Goal: Register for event/course: Register for event/course

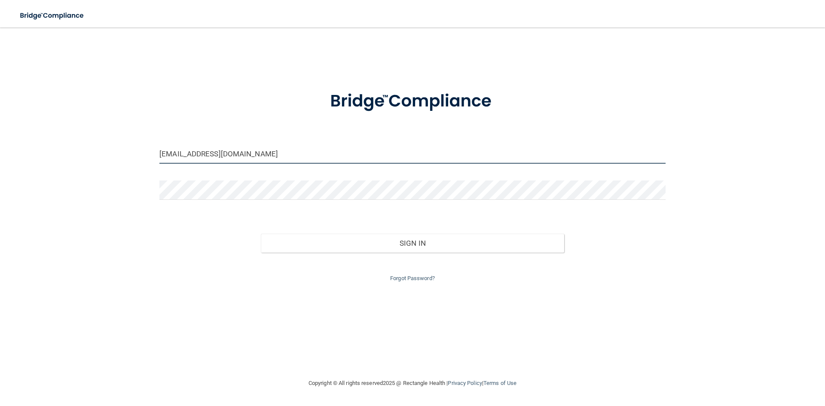
click at [250, 151] on input "maddison.fletcher03@gmail.com" at bounding box center [412, 153] width 506 height 19
drag, startPoint x: 304, startPoint y: 155, endPoint x: 0, endPoint y: 183, distance: 304.9
click at [0, 183] on main "maddison.fletcher03@gmail.com Invalid email/password. You don't have permission…" at bounding box center [412, 216] width 825 height 378
type input "[EMAIL_ADDRESS][DOMAIN_NAME]"
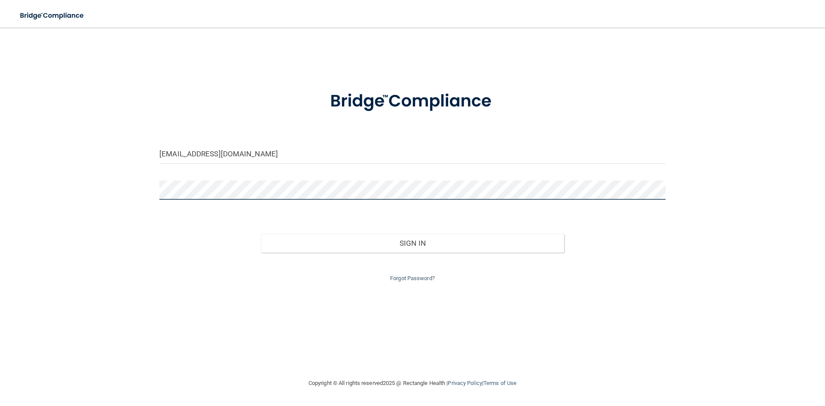
click at [261, 234] on button "Sign In" at bounding box center [413, 243] width 304 height 19
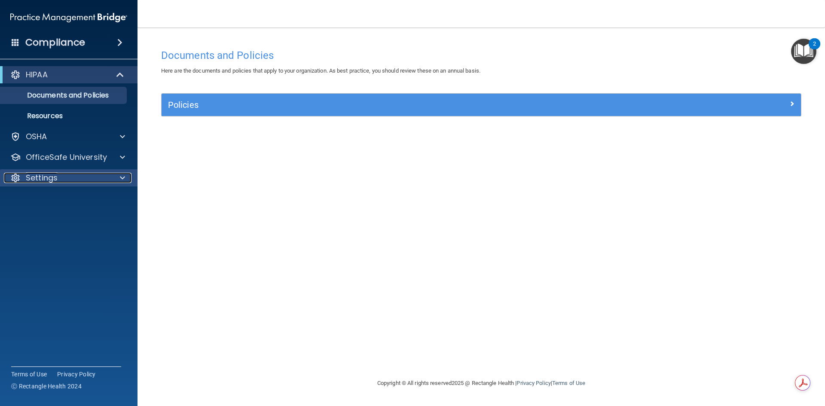
click at [64, 175] on div "Settings" at bounding box center [57, 178] width 107 height 10
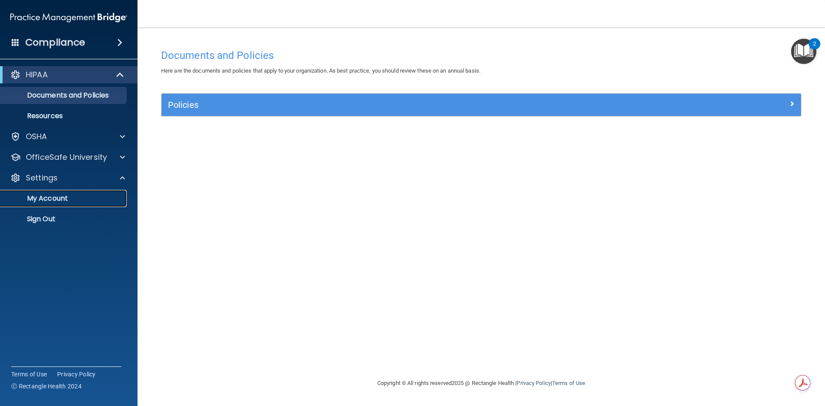
click at [33, 201] on p "My Account" at bounding box center [64, 198] width 117 height 9
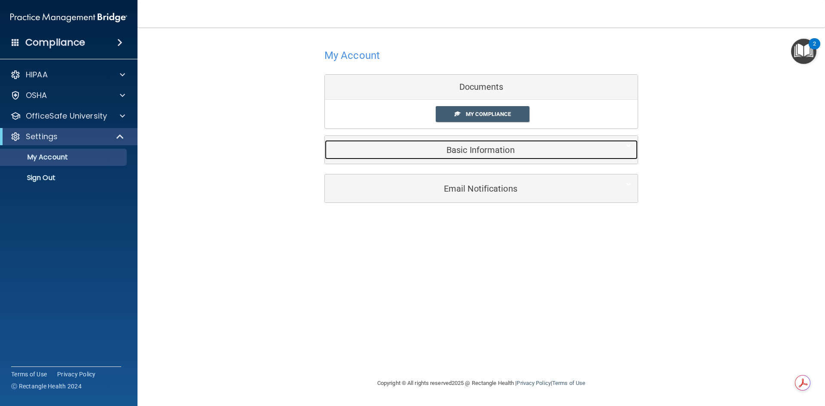
click at [475, 159] on div "Basic Information" at bounding box center [468, 149] width 286 height 19
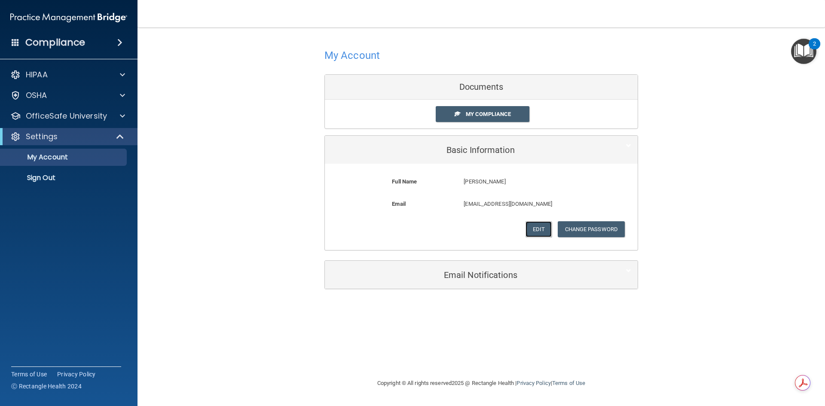
click at [543, 227] on button "Edit" at bounding box center [538, 229] width 26 height 16
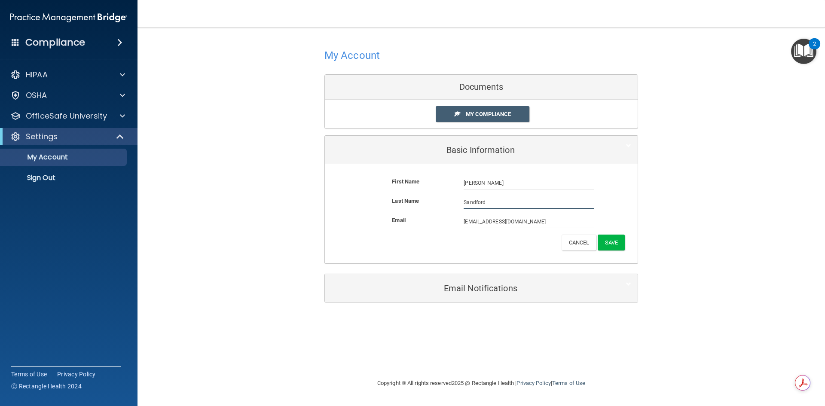
drag, startPoint x: 529, startPoint y: 201, endPoint x: 138, endPoint y: 207, distance: 391.3
click at [159, 206] on div "My Account Documents My Compliance My Compliance My BAA Basic Information First…" at bounding box center [481, 174] width 653 height 276
type input "Bender"
click at [611, 246] on button "Save" at bounding box center [610, 242] width 27 height 16
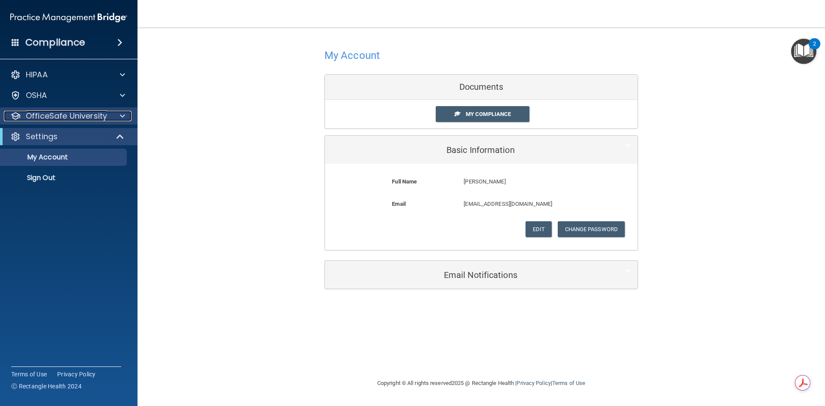
click at [98, 119] on p "OfficeSafe University" at bounding box center [66, 116] width 81 height 10
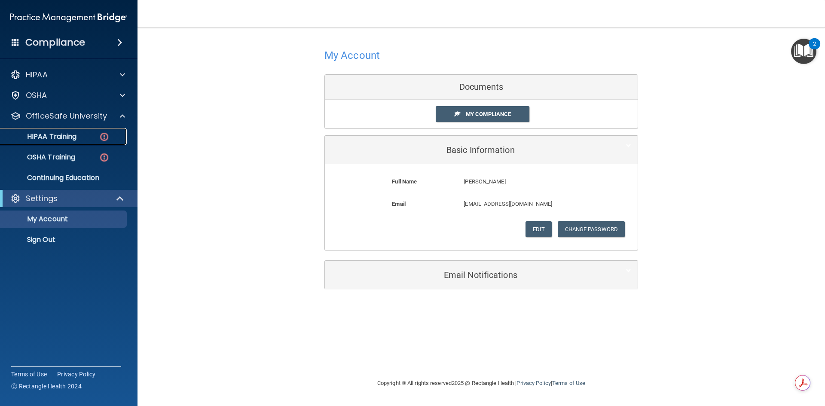
click at [68, 138] on p "HIPAA Training" at bounding box center [41, 136] width 71 height 9
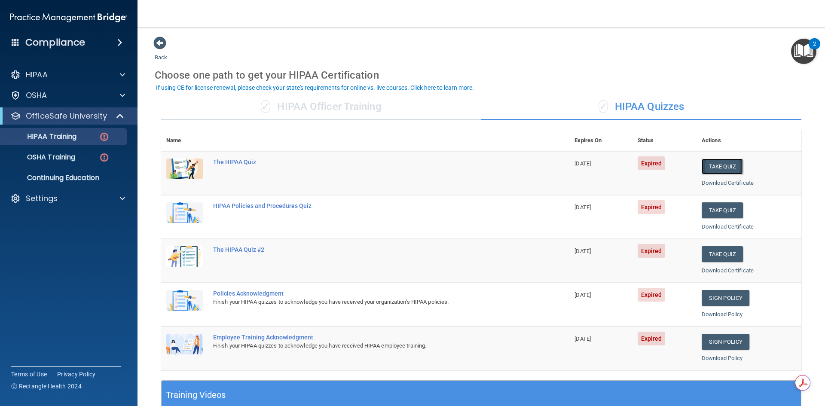
click at [707, 168] on button "Take Quiz" at bounding box center [721, 166] width 41 height 16
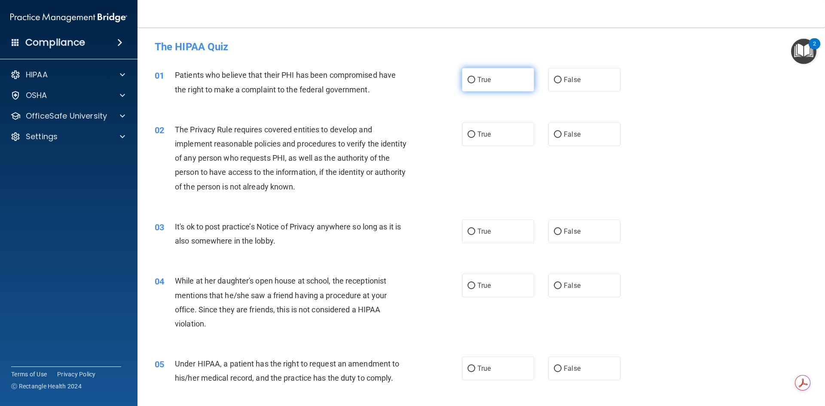
click at [485, 87] on label "True" at bounding box center [498, 80] width 72 height 24
click at [475, 83] on input "True" at bounding box center [471, 80] width 8 height 6
radio input "true"
click at [489, 137] on label "True" at bounding box center [498, 134] width 72 height 24
click at [475, 137] on input "True" at bounding box center [471, 134] width 8 height 6
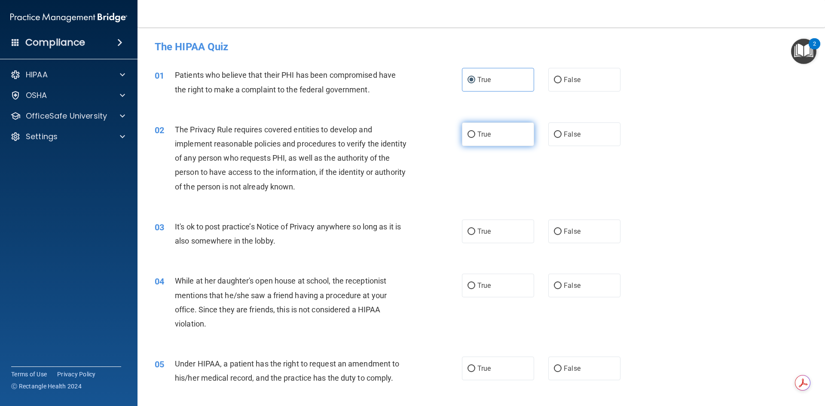
radio input "true"
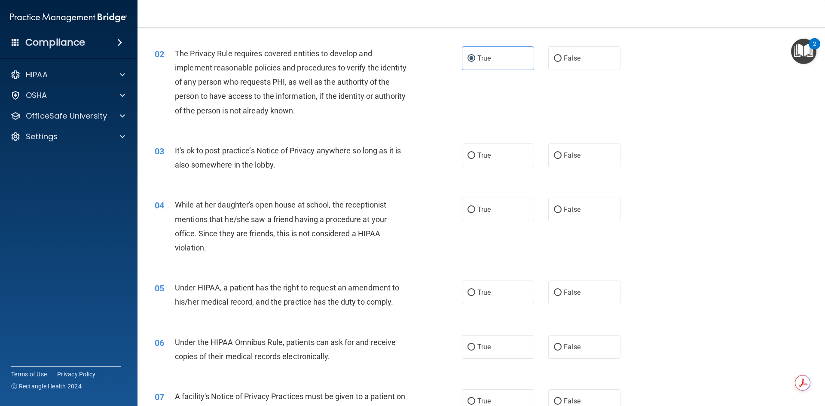
scroll to position [86, 0]
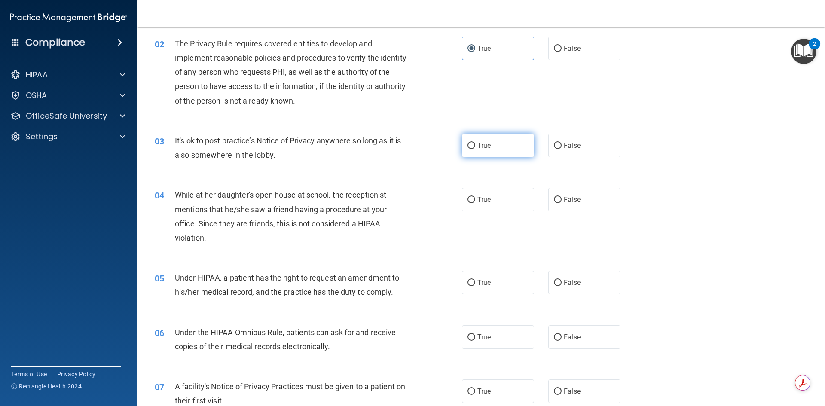
click at [479, 150] on label "True" at bounding box center [498, 146] width 72 height 24
click at [475, 149] on input "True" at bounding box center [471, 146] width 8 height 6
radio input "true"
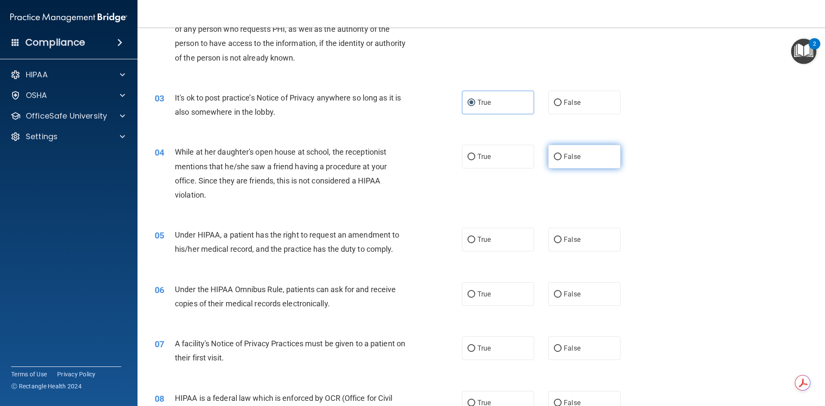
click at [568, 162] on label "False" at bounding box center [584, 157] width 72 height 24
click at [561, 160] on input "False" at bounding box center [558, 157] width 8 height 6
radio input "true"
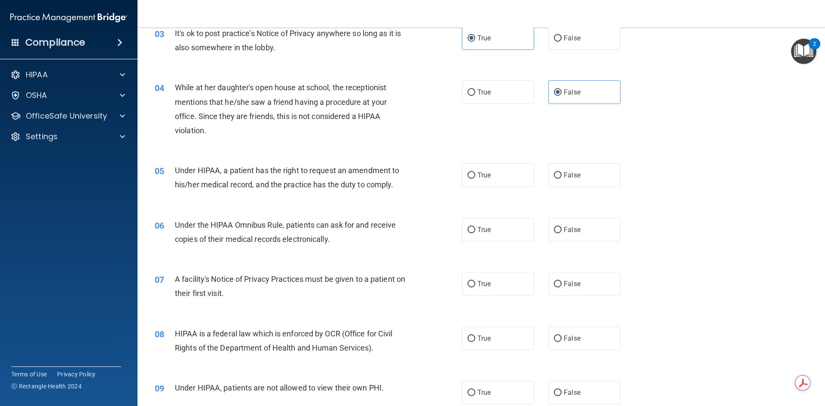
scroll to position [215, 0]
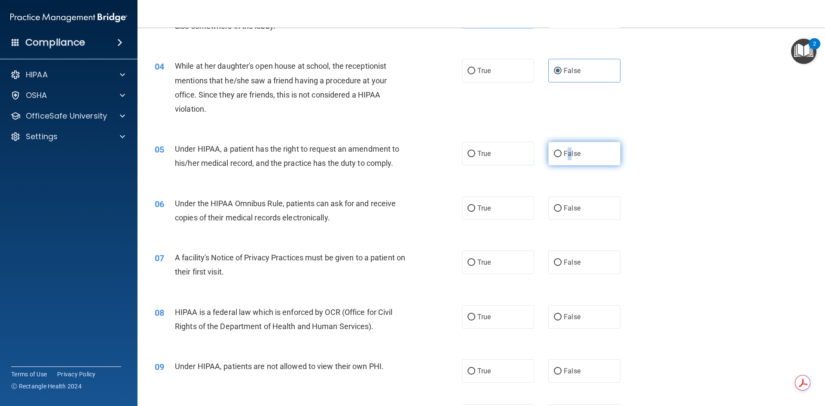
click at [565, 152] on span "False" at bounding box center [571, 153] width 17 height 8
click at [585, 155] on label "False" at bounding box center [584, 154] width 72 height 24
click at [561, 155] on input "False" at bounding box center [558, 154] width 8 height 6
radio input "true"
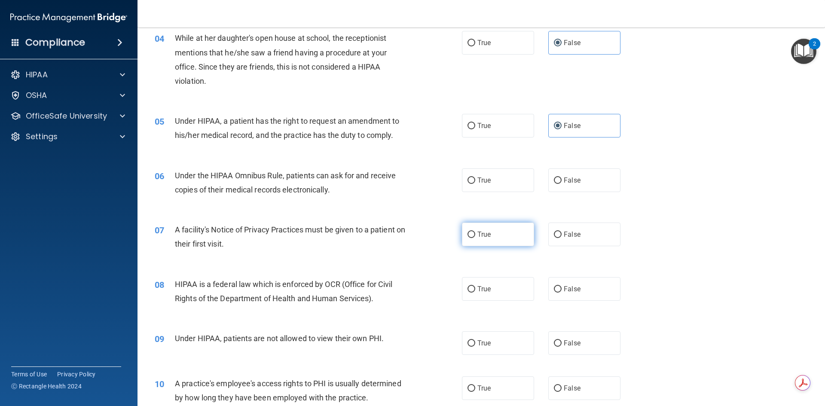
scroll to position [258, 0]
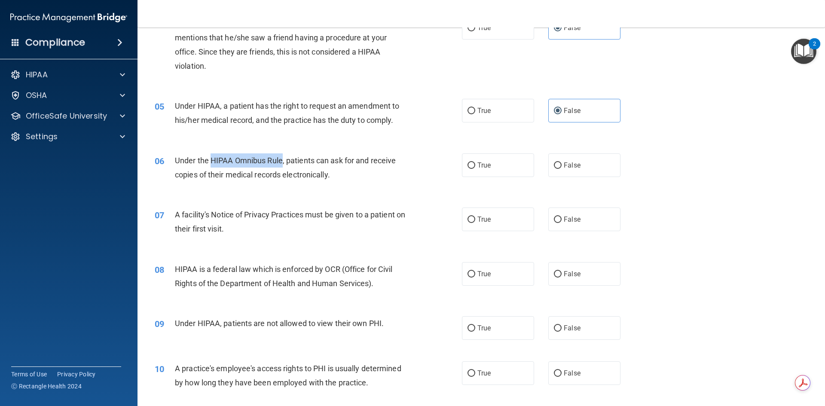
drag, startPoint x: 211, startPoint y: 160, endPoint x: 282, endPoint y: 161, distance: 70.9
click at [282, 161] on span "Under the HIPAA Omnibus Rule, patients can ask for and receive copies of their …" at bounding box center [285, 167] width 221 height 23
copy span "HIPAA Omnibus Rule"
click at [572, 162] on span "False" at bounding box center [571, 165] width 17 height 8
click at [561, 162] on input "False" at bounding box center [558, 165] width 8 height 6
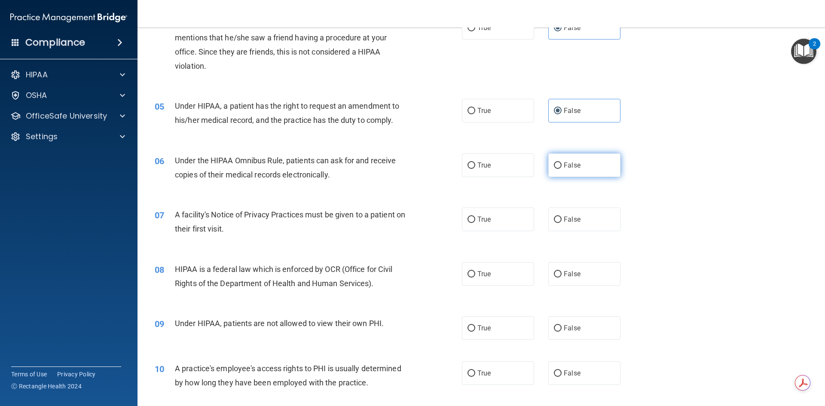
radio input "true"
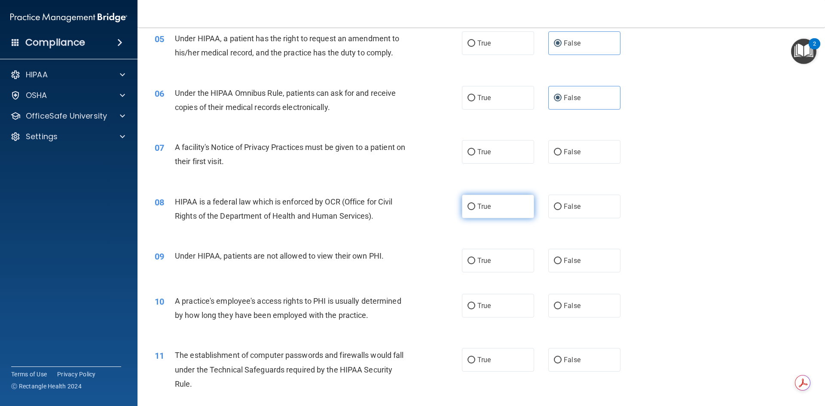
scroll to position [344, 0]
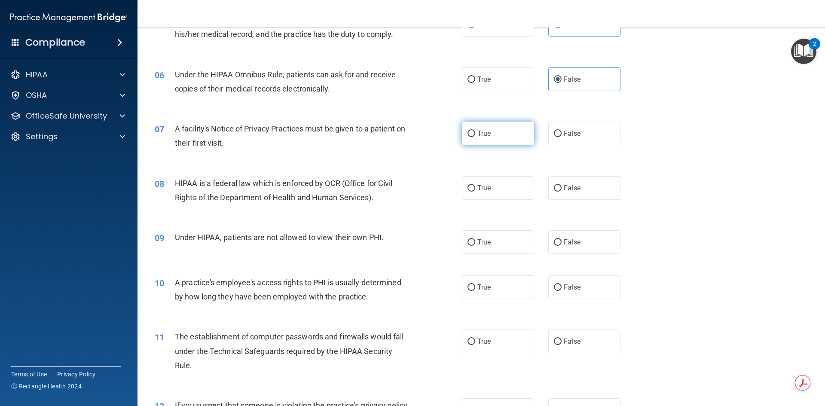
click at [488, 133] on label "True" at bounding box center [498, 134] width 72 height 24
click at [475, 133] on input "True" at bounding box center [471, 134] width 8 height 6
radio input "true"
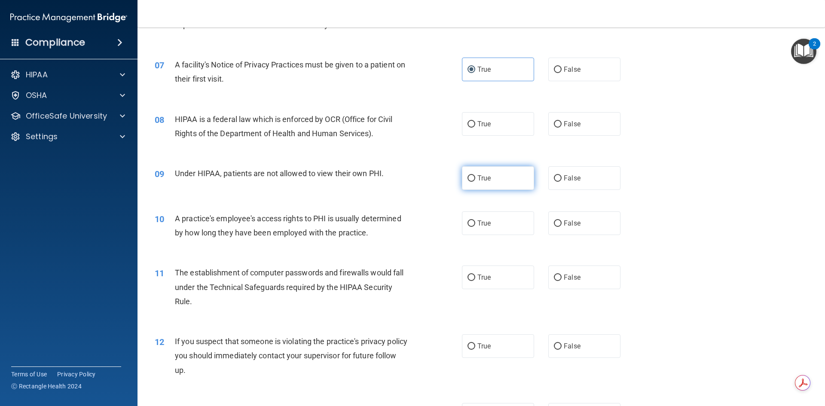
scroll to position [429, 0]
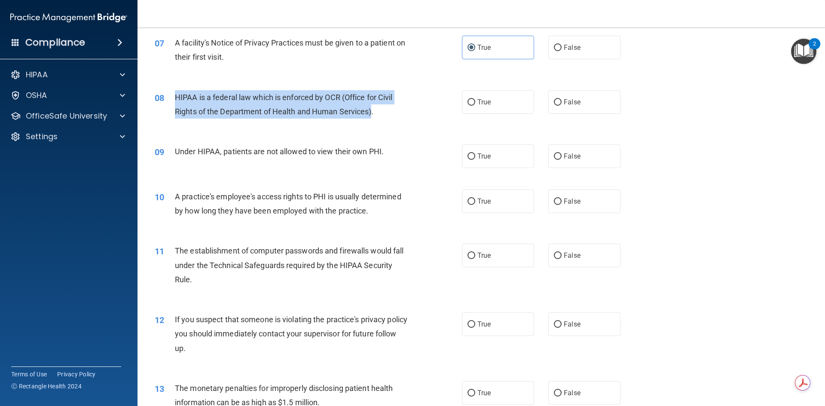
drag, startPoint x: 172, startPoint y: 97, endPoint x: 372, endPoint y: 111, distance: 200.6
click at [372, 111] on div "08 HIPAA is a federal law which is enforced by OCR (Office for Civil Rights of …" at bounding box center [308, 106] width 333 height 33
copy div "HIPAA is a federal law which is enforced by OCR (Office for Civil Rights of the…"
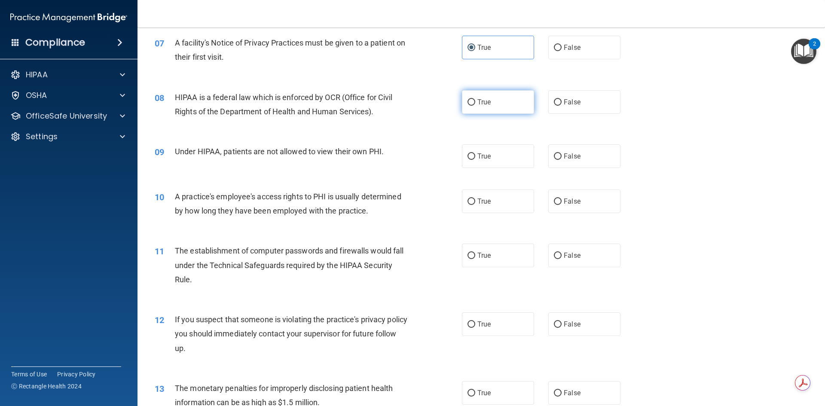
click at [485, 101] on span "True" at bounding box center [483, 102] width 13 height 8
click at [475, 101] on input "True" at bounding box center [471, 102] width 8 height 6
radio input "true"
click at [575, 164] on label "False" at bounding box center [584, 156] width 72 height 24
click at [561, 160] on input "False" at bounding box center [558, 156] width 8 height 6
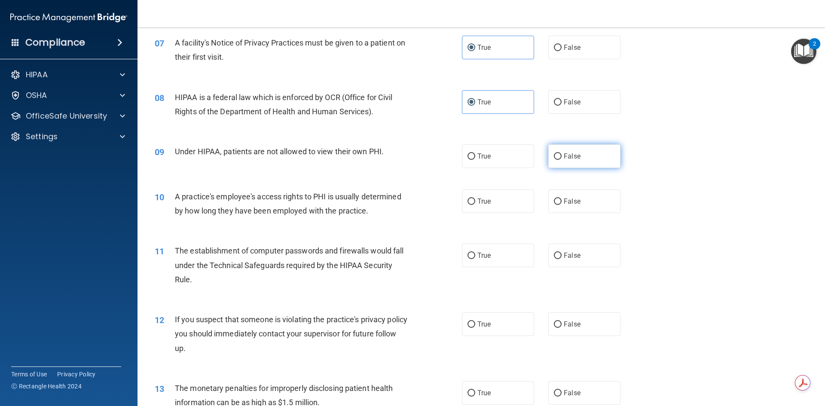
radio input "true"
click at [549, 195] on label "False" at bounding box center [584, 201] width 72 height 24
click at [554, 198] on input "False" at bounding box center [558, 201] width 8 height 6
radio input "true"
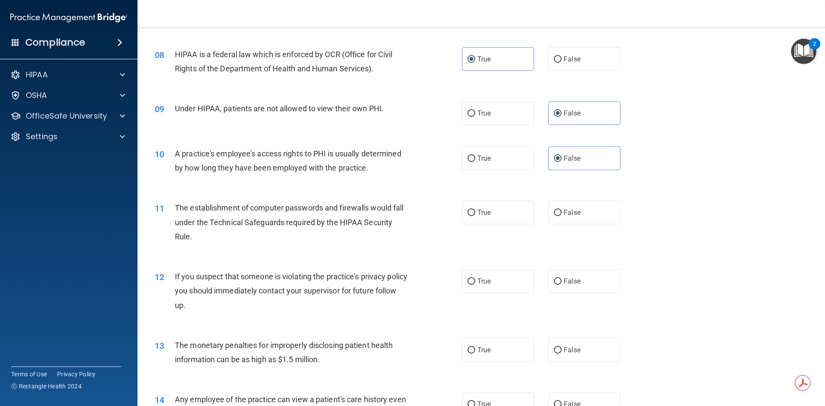
scroll to position [515, 0]
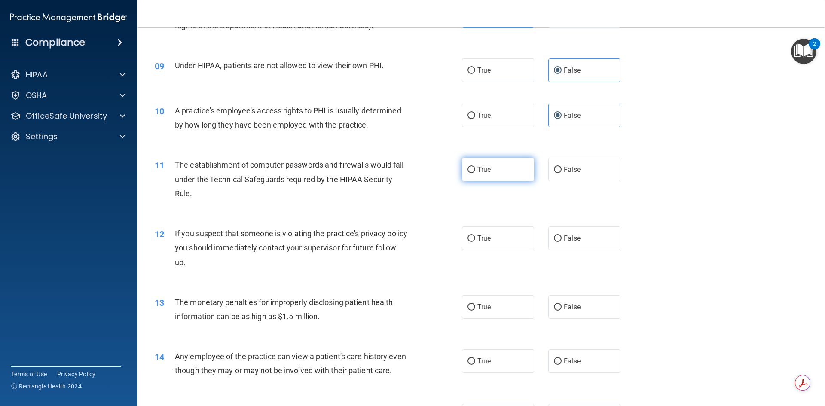
click at [495, 165] on label "True" at bounding box center [498, 170] width 72 height 24
click at [475, 167] on input "True" at bounding box center [471, 170] width 8 height 6
radio input "true"
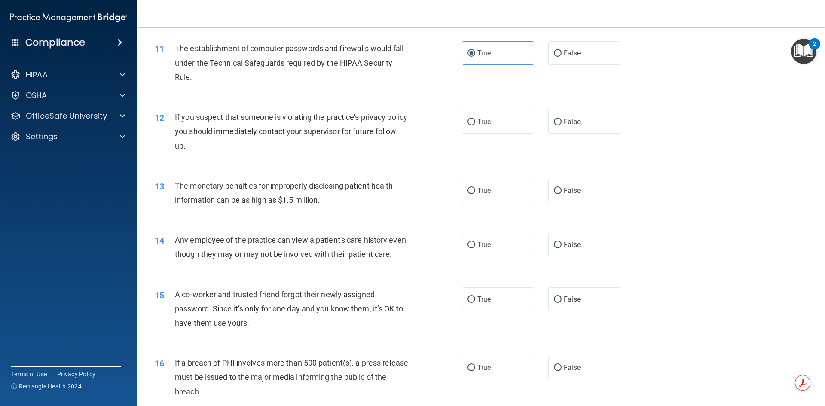
scroll to position [644, 0]
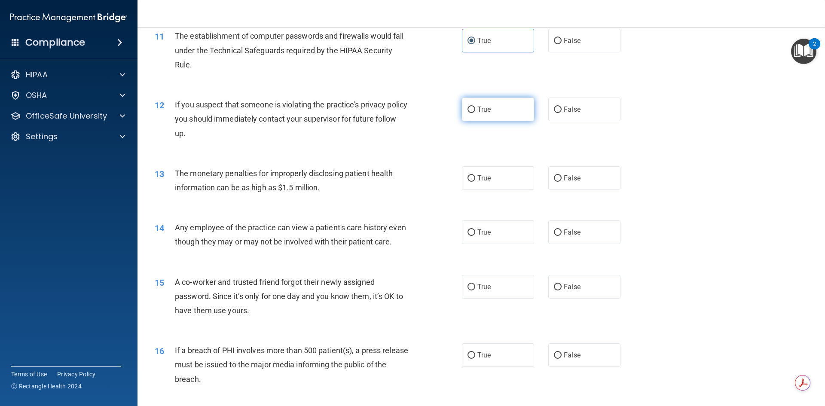
drag, startPoint x: 449, startPoint y: 107, endPoint x: 476, endPoint y: 115, distance: 28.3
click at [449, 107] on div "12 If you suspect that someone is violating the practice's privacy policy you s…" at bounding box center [308, 120] width 333 height 47
click at [477, 115] on label "True" at bounding box center [498, 109] width 72 height 24
click at [475, 113] on input "True" at bounding box center [471, 110] width 8 height 6
radio input "true"
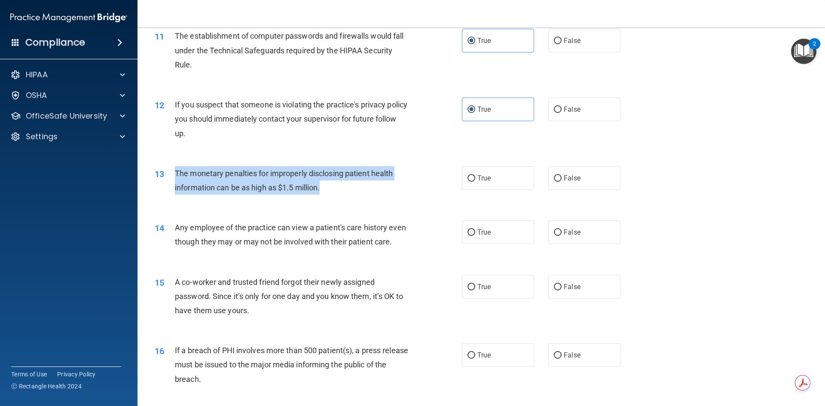
drag, startPoint x: 320, startPoint y: 188, endPoint x: 171, endPoint y: 179, distance: 149.7
click at [171, 179] on div "13 The monetary penalties for improperly disclosing patient health information …" at bounding box center [308, 182] width 333 height 33
copy div "The monetary penalties for improperly disclosing patient health information can…"
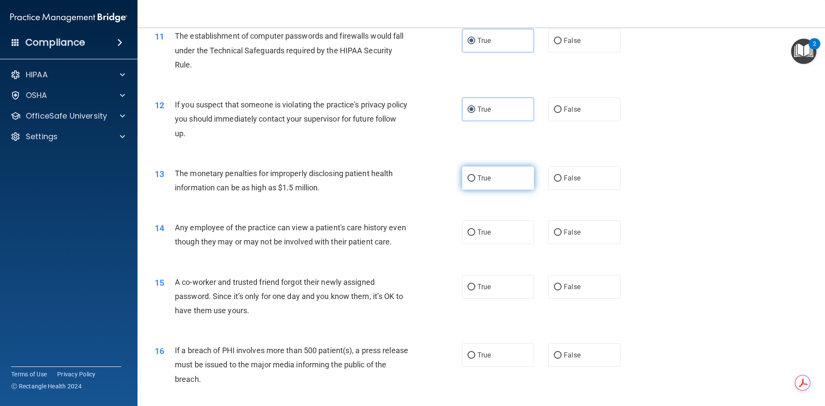
click at [495, 181] on label "True" at bounding box center [498, 178] width 72 height 24
click at [475, 181] on input "True" at bounding box center [471, 178] width 8 height 6
radio input "true"
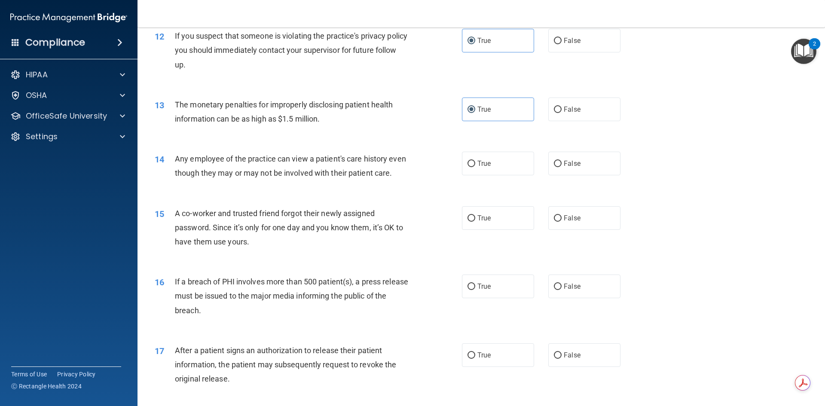
scroll to position [730, 0]
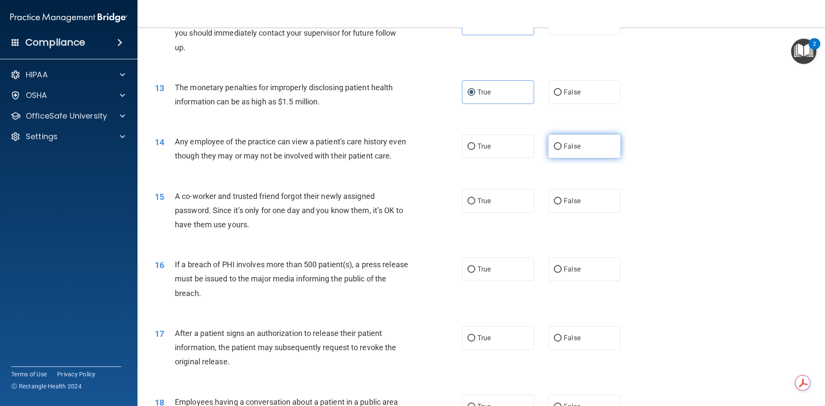
click at [581, 149] on label "False" at bounding box center [584, 146] width 72 height 24
click at [561, 149] on input "False" at bounding box center [558, 146] width 8 height 6
radio input "true"
click at [588, 213] on label "False" at bounding box center [584, 201] width 72 height 24
click at [561, 204] on input "False" at bounding box center [558, 201] width 8 height 6
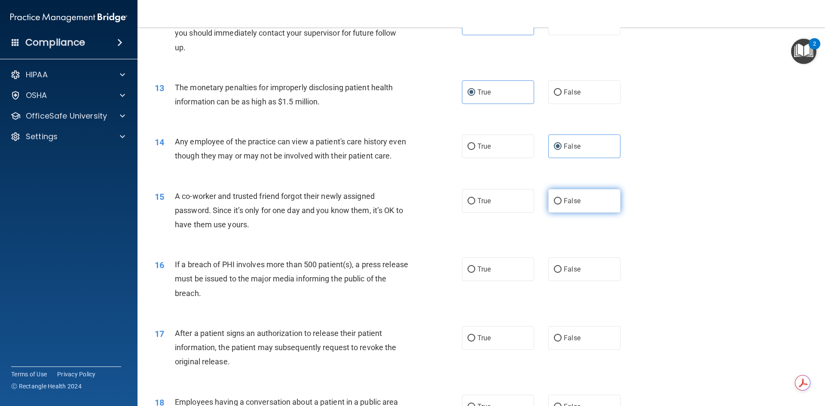
radio input "true"
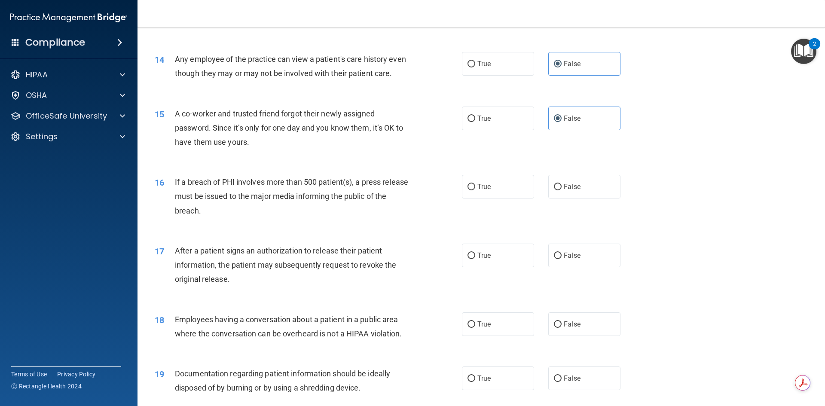
scroll to position [816, 0]
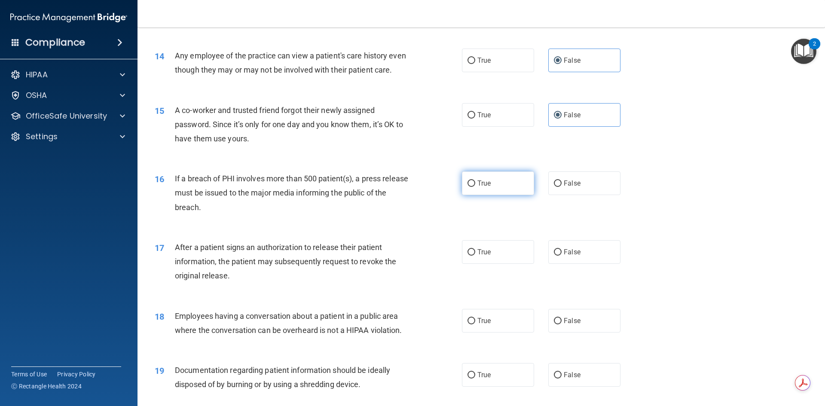
click at [481, 195] on label "True" at bounding box center [498, 183] width 72 height 24
click at [475, 187] on input "True" at bounding box center [471, 183] width 8 height 6
radio input "true"
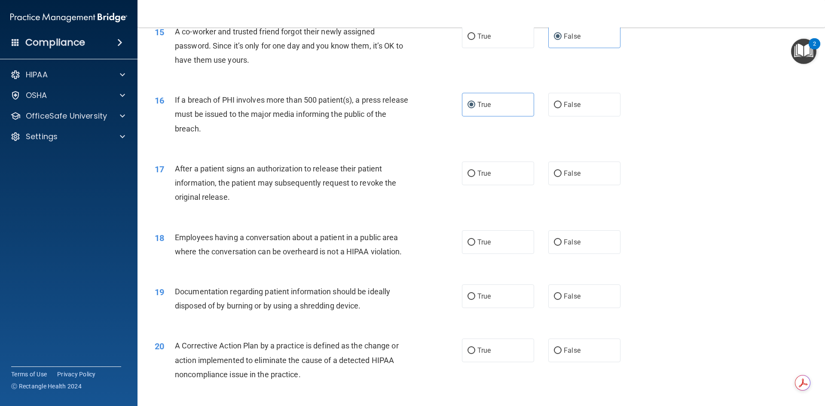
scroll to position [902, 0]
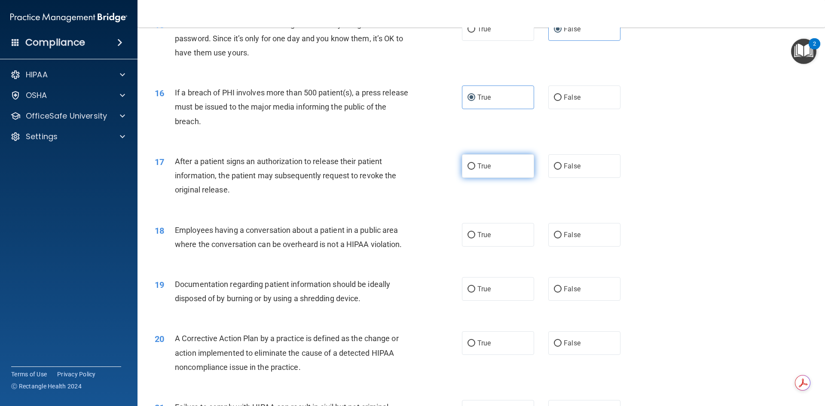
click at [481, 178] on label "True" at bounding box center [498, 166] width 72 height 24
click at [475, 170] on input "True" at bounding box center [471, 166] width 8 height 6
radio input "true"
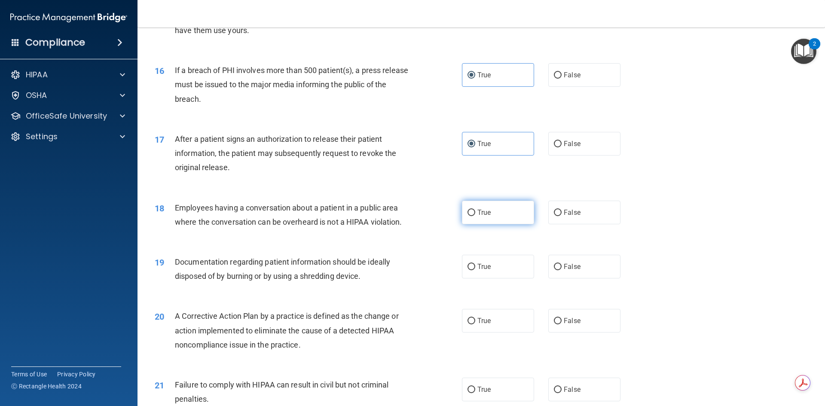
scroll to position [945, 0]
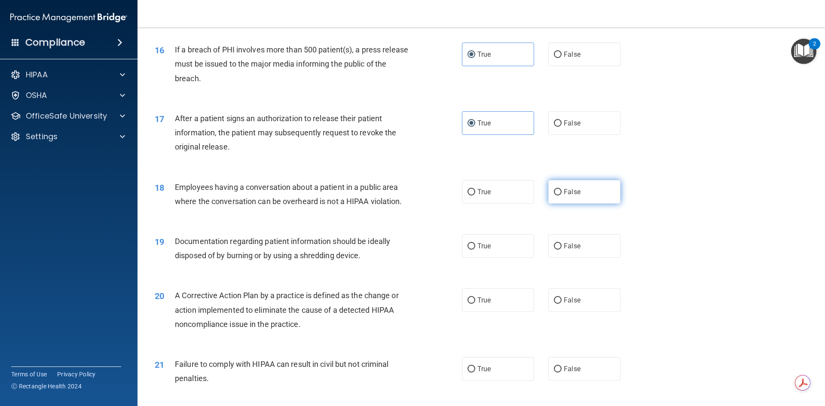
click at [570, 204] on label "False" at bounding box center [584, 192] width 72 height 24
click at [561, 195] on input "False" at bounding box center [558, 192] width 8 height 6
radio input "true"
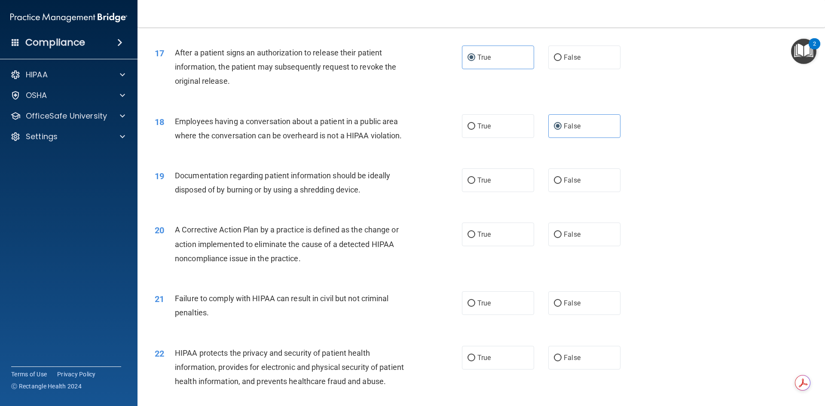
scroll to position [1031, 0]
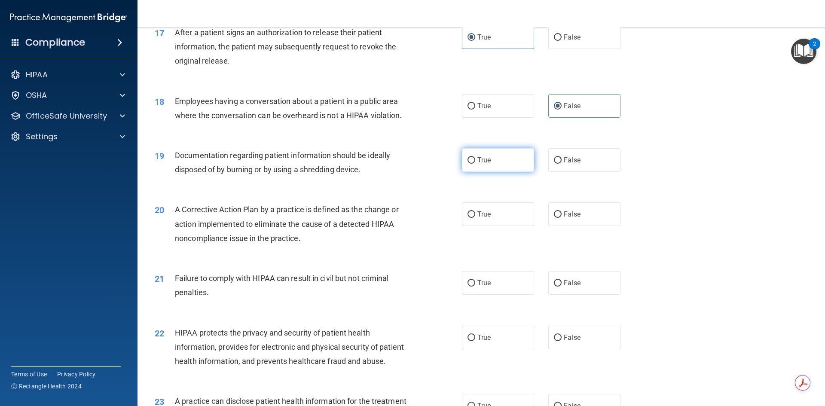
click at [493, 172] on label "True" at bounding box center [498, 160] width 72 height 24
click at [475, 164] on input "True" at bounding box center [471, 160] width 8 height 6
radio input "true"
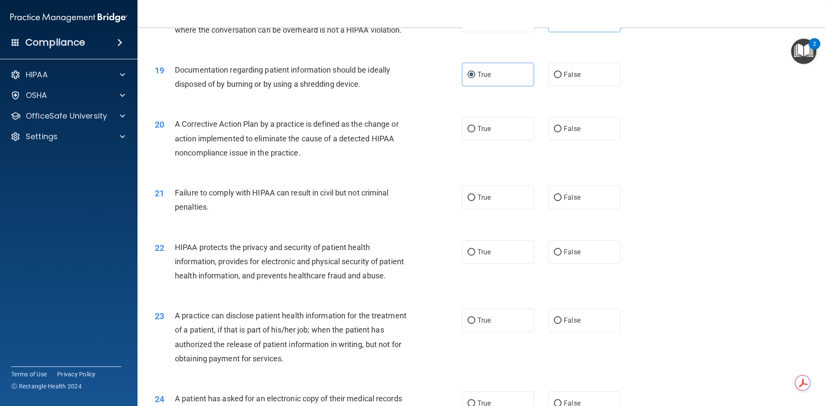
scroll to position [1117, 0]
click at [495, 138] on label "True" at bounding box center [498, 128] width 72 height 24
click at [475, 132] on input "True" at bounding box center [471, 128] width 8 height 6
radio input "true"
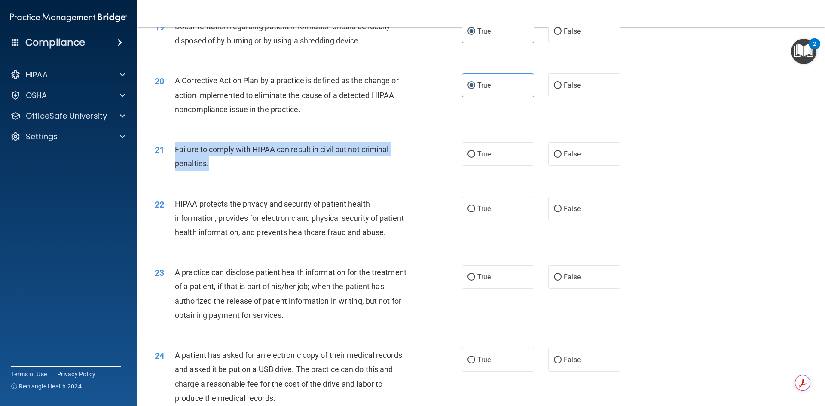
drag, startPoint x: 218, startPoint y: 177, endPoint x: 170, endPoint y: 163, distance: 50.6
click at [170, 163] on div "21 Failure to comply with HIPAA can result in civil but not criminal penalties." at bounding box center [308, 158] width 333 height 33
copy div "Failure to comply with HIPAA can result in civil but not criminal penalties."
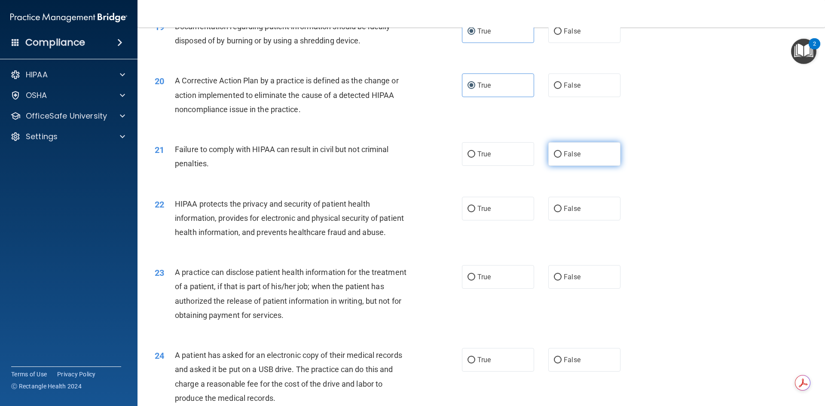
click at [587, 166] on label "False" at bounding box center [584, 154] width 72 height 24
click at [561, 158] on input "False" at bounding box center [558, 154] width 8 height 6
radio input "true"
click at [517, 237] on div "22 HIPAA protects the privacy and security of patient health information, provi…" at bounding box center [481, 220] width 666 height 69
click at [509, 220] on label "True" at bounding box center [498, 209] width 72 height 24
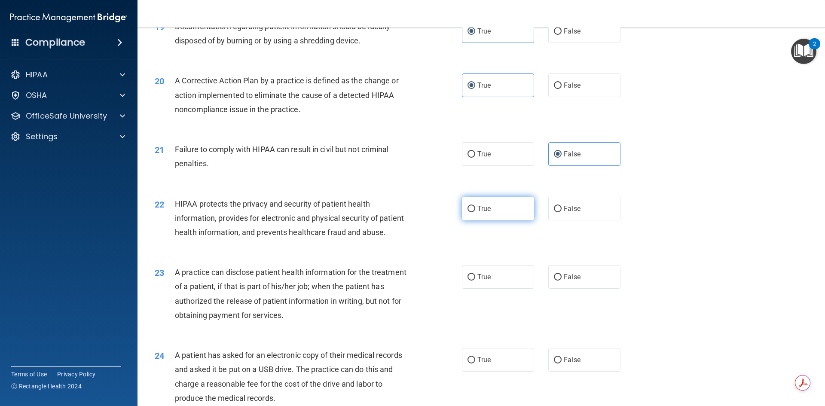
click at [475, 212] on input "True" at bounding box center [471, 209] width 8 height 6
radio input "true"
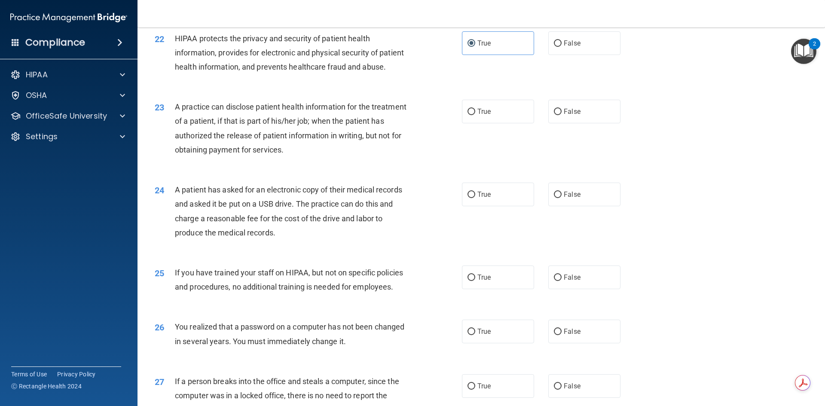
scroll to position [1331, 0]
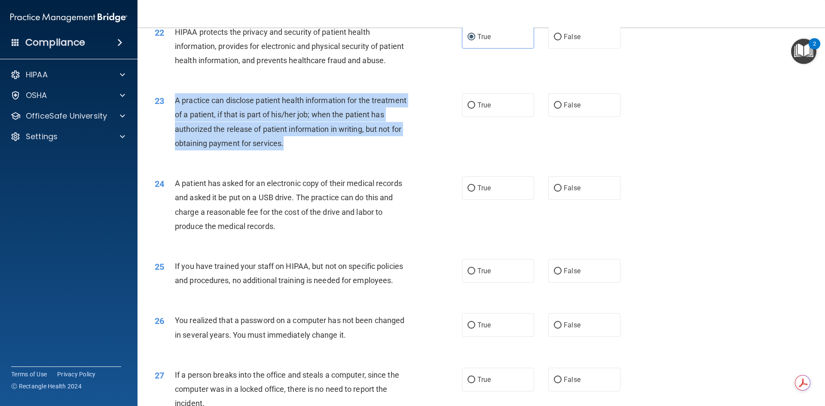
drag, startPoint x: 327, startPoint y: 170, endPoint x: 173, endPoint y: 129, distance: 159.0
click at [173, 129] on div "23 A practice can disclose patient health information for the treatment of a pa…" at bounding box center [308, 123] width 333 height 61
copy div "A practice can disclose patient health information for the treatment of a patie…"
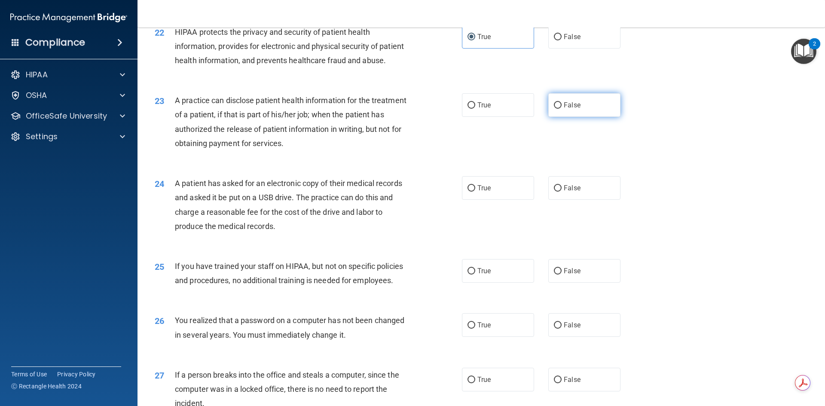
click at [563, 117] on label "False" at bounding box center [584, 105] width 72 height 24
click at [561, 109] on input "False" at bounding box center [558, 105] width 8 height 6
radio input "true"
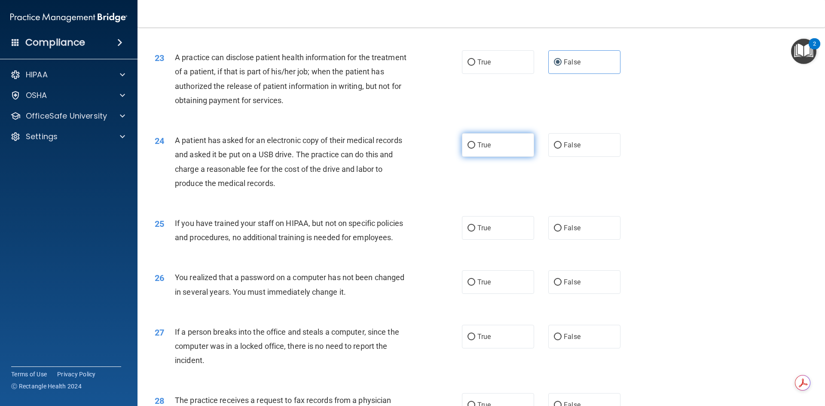
click at [493, 157] on label "True" at bounding box center [498, 145] width 72 height 24
click at [475, 149] on input "True" at bounding box center [471, 145] width 8 height 6
radio input "true"
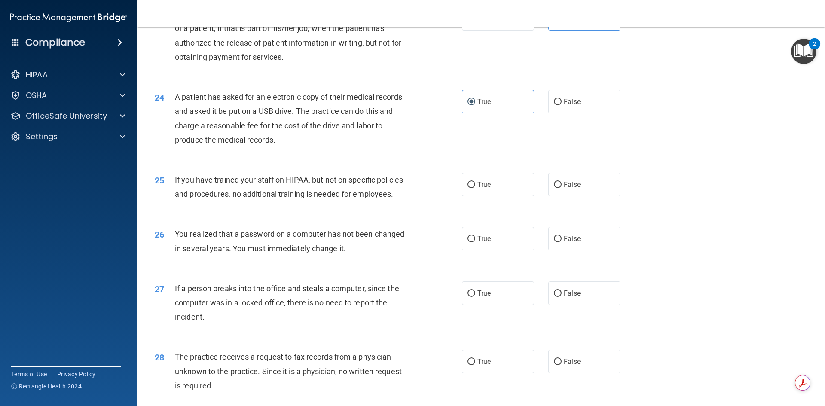
scroll to position [1460, 0]
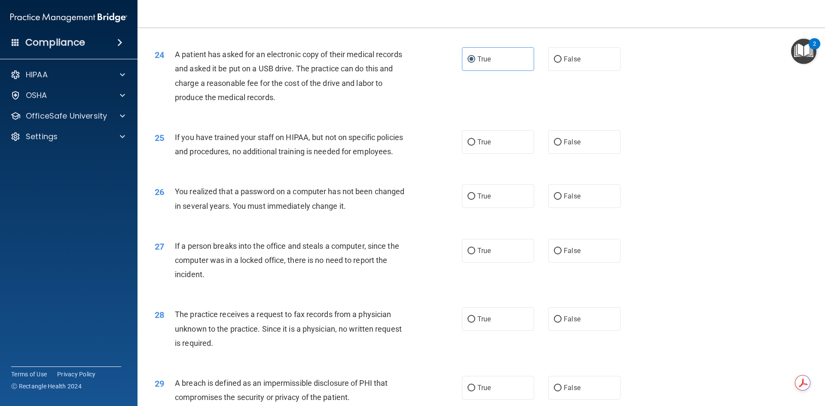
click at [532, 154] on div "True False" at bounding box center [548, 142] width 173 height 24
click at [547, 154] on div "True False" at bounding box center [548, 142] width 173 height 24
click at [548, 154] on label "False" at bounding box center [584, 142] width 72 height 24
click at [554, 146] on input "False" at bounding box center [558, 142] width 8 height 6
radio input "true"
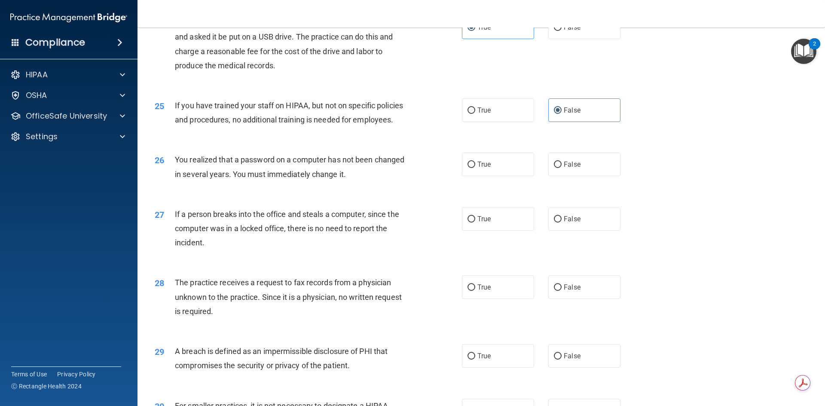
scroll to position [1546, 0]
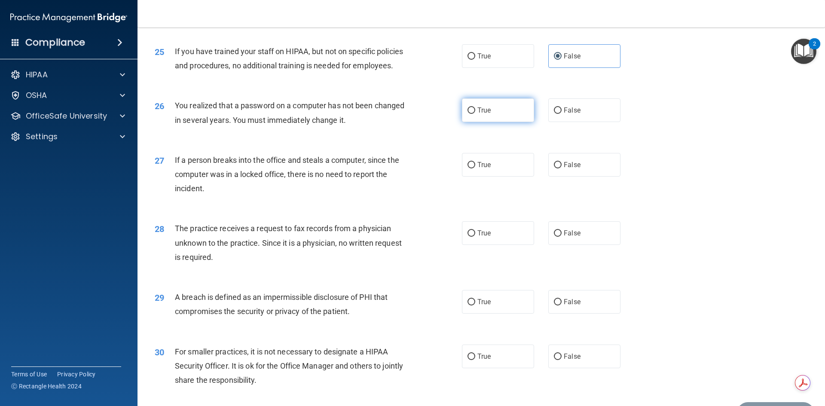
click at [468, 122] on label "True" at bounding box center [498, 110] width 72 height 24
click at [468, 114] on input "True" at bounding box center [471, 110] width 8 height 6
radio input "true"
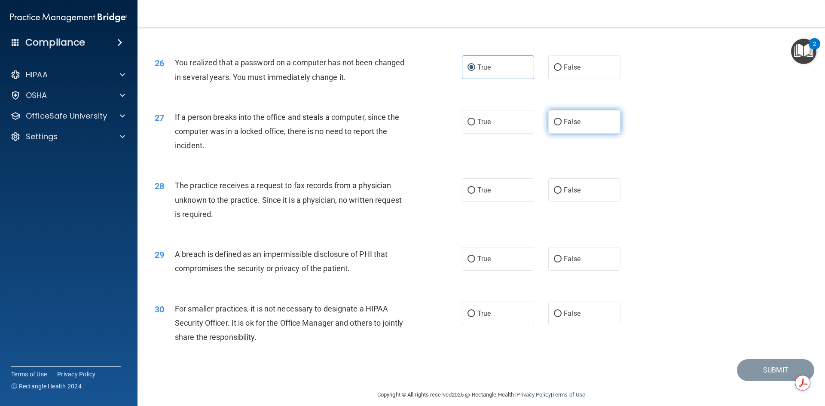
click at [563, 134] on label "False" at bounding box center [584, 122] width 72 height 24
click at [561, 125] on input "False" at bounding box center [558, 122] width 8 height 6
radio input "true"
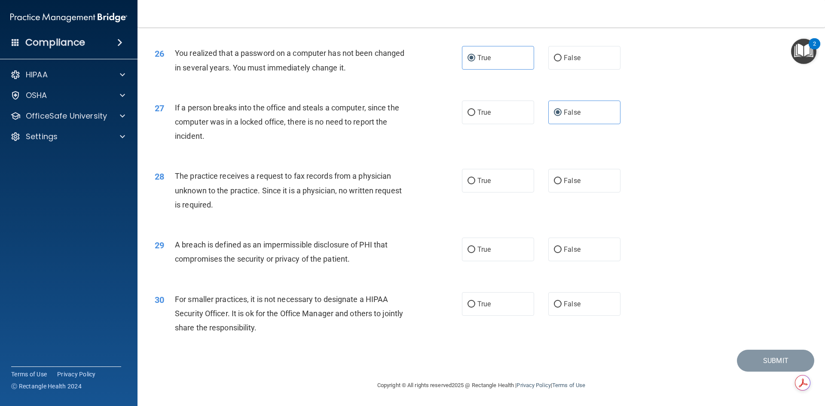
scroll to position [1627, 0]
click at [476, 189] on label "True" at bounding box center [498, 181] width 72 height 24
click at [475, 184] on input "True" at bounding box center [471, 181] width 8 height 6
radio input "true"
click at [499, 247] on label "True" at bounding box center [498, 249] width 72 height 24
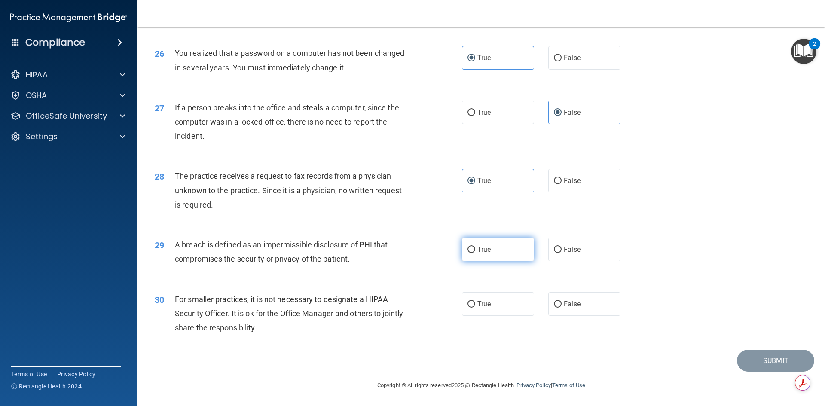
click at [475, 247] on input "True" at bounding box center [471, 250] width 8 height 6
radio input "true"
click at [580, 308] on label "False" at bounding box center [584, 304] width 72 height 24
click at [561, 307] on input "False" at bounding box center [558, 304] width 8 height 6
radio input "true"
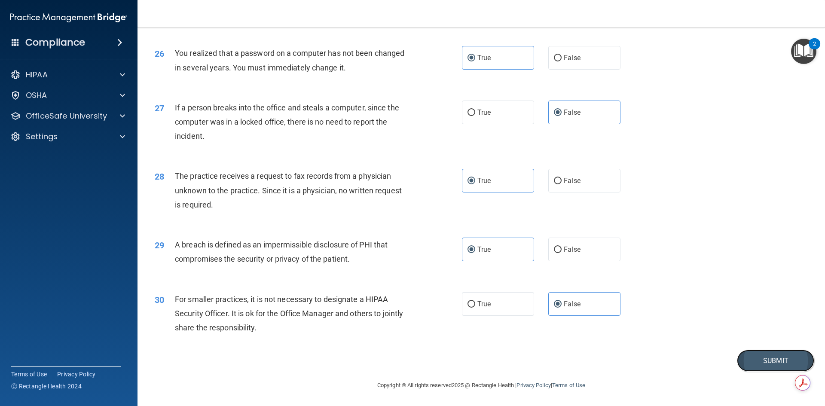
click at [764, 358] on button "Submit" at bounding box center [774, 361] width 77 height 22
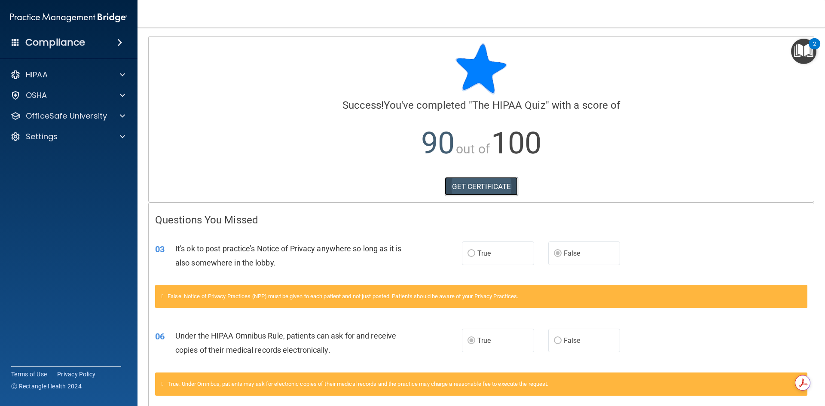
click at [493, 187] on link "GET CERTIFICATE" at bounding box center [480, 186] width 73 height 19
click at [110, 121] on div "OfficeSafe University" at bounding box center [69, 115] width 138 height 17
click at [120, 111] on span at bounding box center [122, 116] width 5 height 10
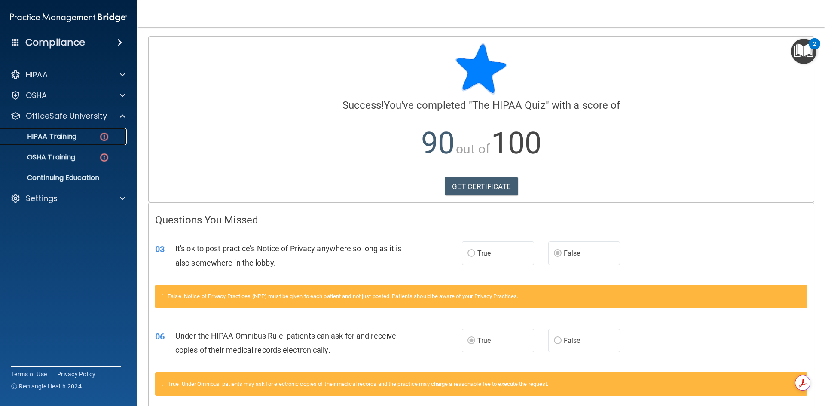
click at [76, 137] on p "HIPAA Training" at bounding box center [41, 136] width 71 height 9
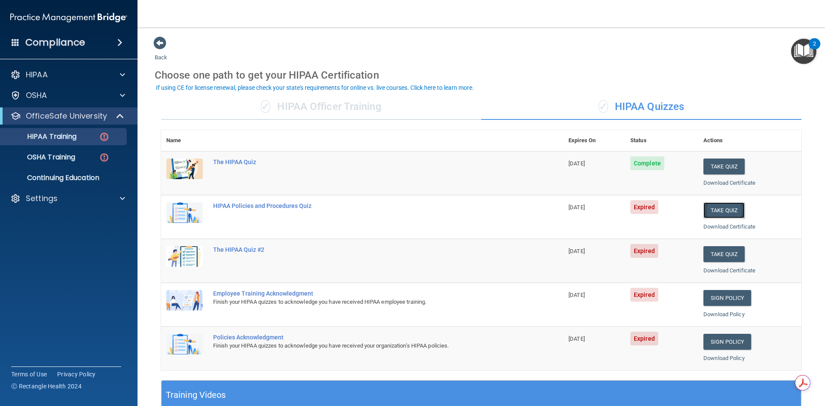
click at [707, 215] on button "Take Quiz" at bounding box center [723, 210] width 41 height 16
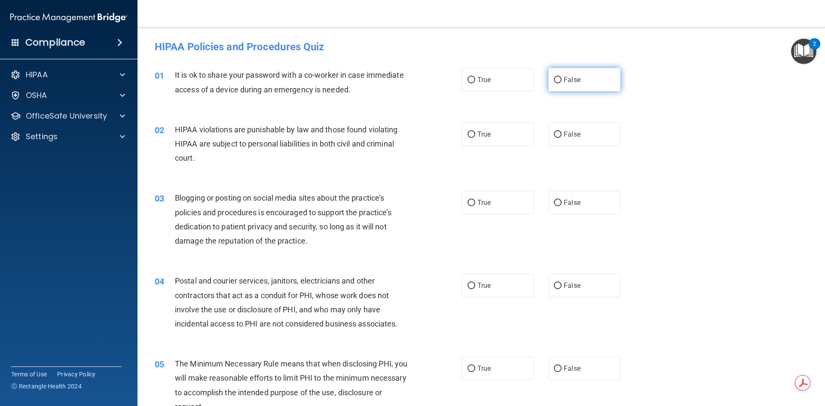
click at [548, 86] on label "False" at bounding box center [584, 80] width 72 height 24
click at [554, 83] on input "False" at bounding box center [558, 80] width 8 height 6
radio input "true"
click at [488, 145] on label "True" at bounding box center [498, 134] width 72 height 24
click at [475, 138] on input "True" at bounding box center [471, 134] width 8 height 6
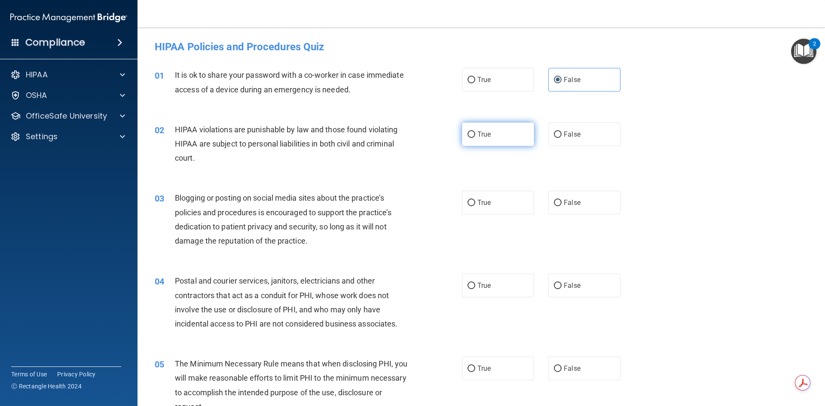
radio input "true"
click at [518, 203] on label "True" at bounding box center [498, 203] width 72 height 24
click at [475, 203] on input "True" at bounding box center [471, 203] width 8 height 6
radio input "true"
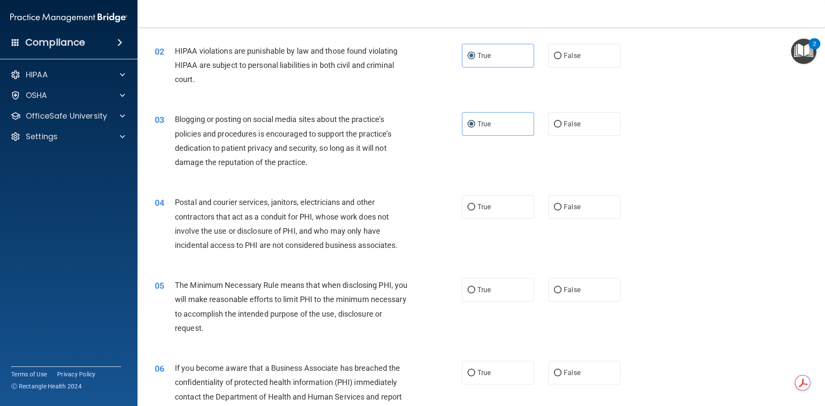
scroll to position [86, 0]
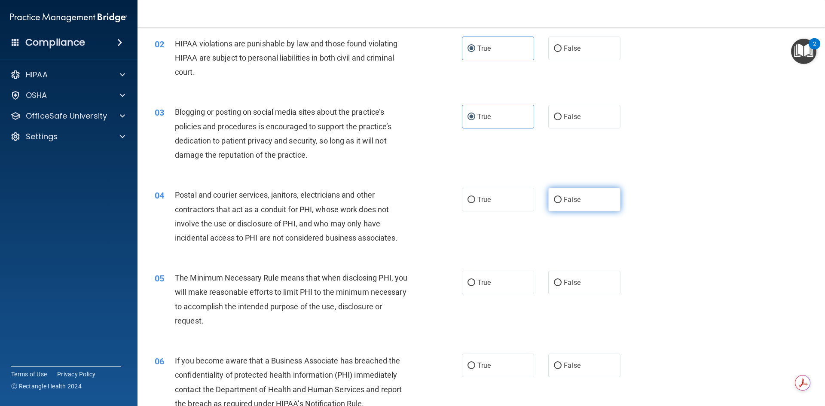
click at [591, 196] on label "False" at bounding box center [584, 200] width 72 height 24
click at [561, 197] on input "False" at bounding box center [558, 200] width 8 height 6
radio input "true"
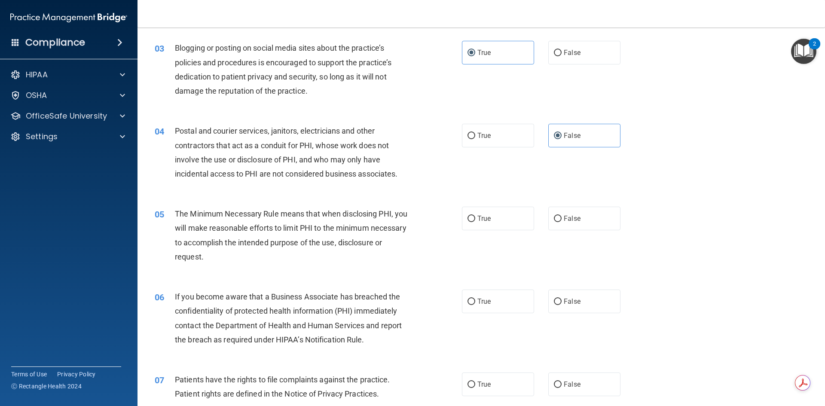
scroll to position [172, 0]
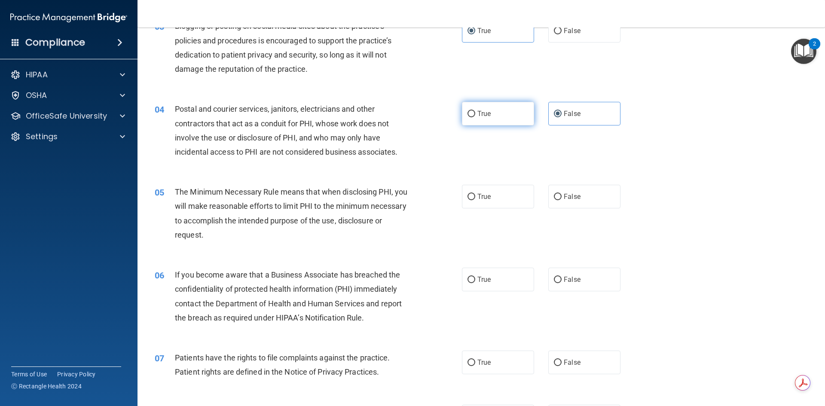
click at [487, 122] on label "True" at bounding box center [498, 114] width 72 height 24
click at [475, 117] on input "True" at bounding box center [471, 114] width 8 height 6
radio input "true"
radio input "false"
click at [490, 194] on label "True" at bounding box center [498, 197] width 72 height 24
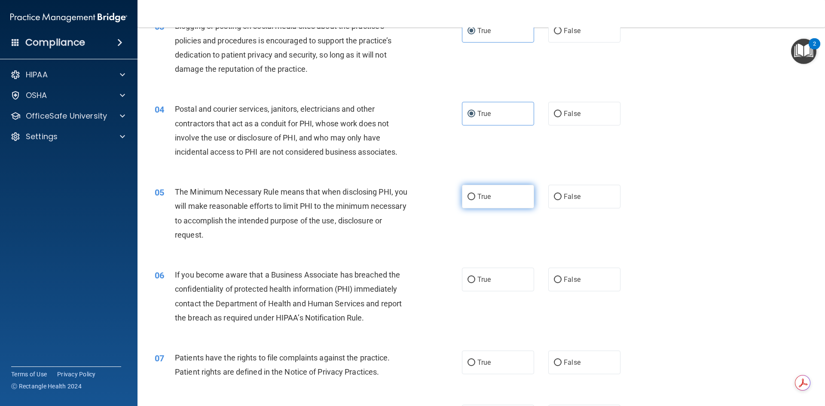
click at [475, 194] on input "True" at bounding box center [471, 197] width 8 height 6
radio input "true"
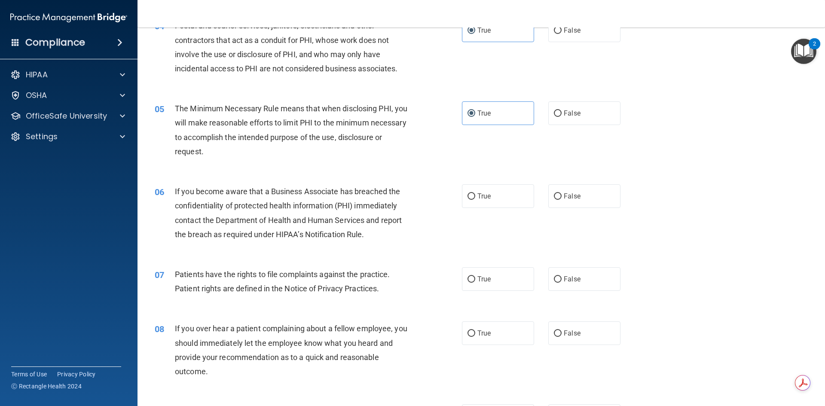
scroll to position [258, 0]
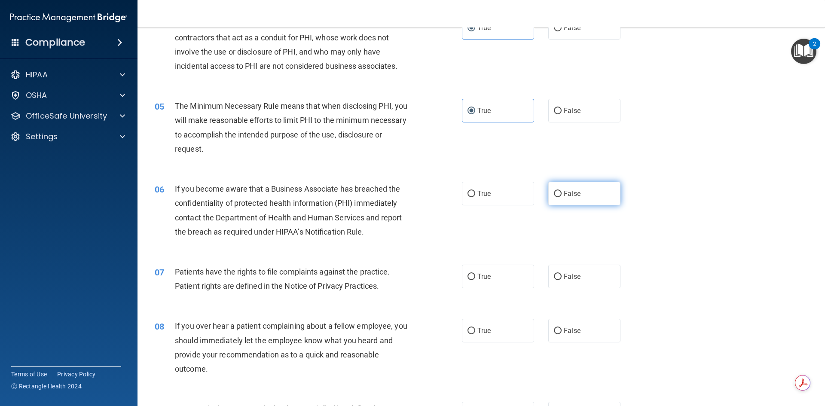
click at [554, 192] on input "False" at bounding box center [558, 194] width 8 height 6
radio input "true"
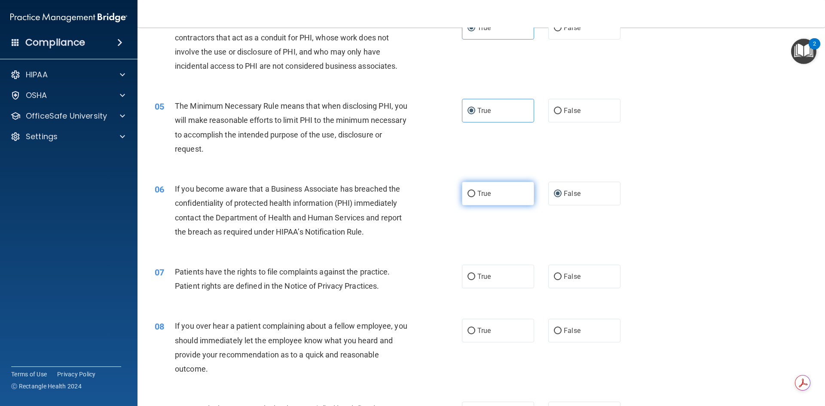
click at [478, 193] on span "True" at bounding box center [483, 193] width 13 height 8
click at [475, 193] on input "True" at bounding box center [471, 194] width 8 height 6
radio input "true"
radio input "false"
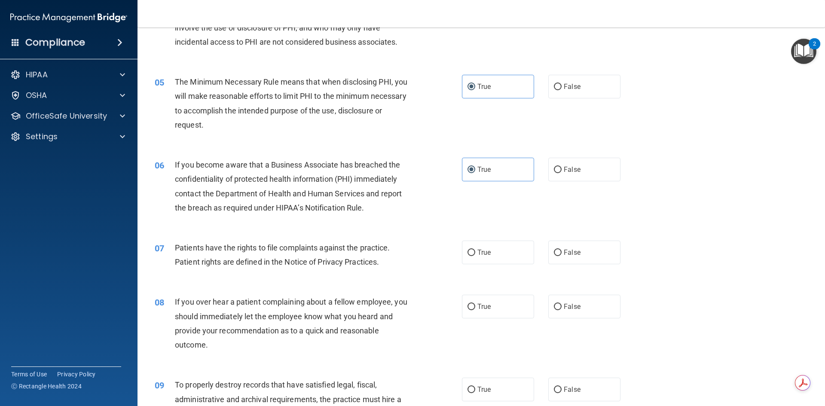
scroll to position [301, 0]
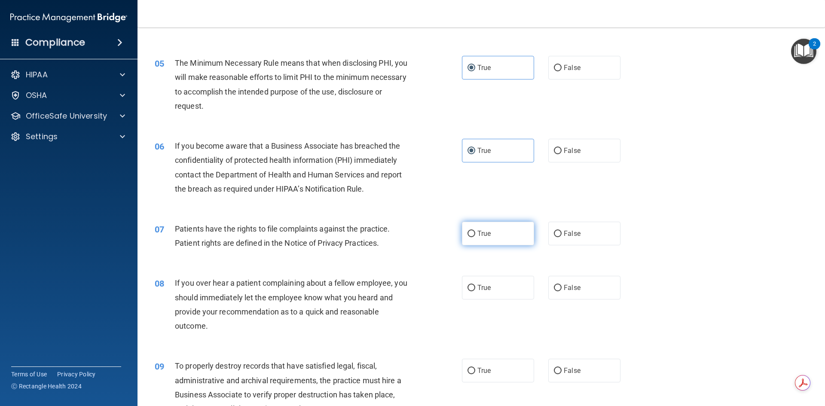
click at [488, 244] on label "True" at bounding box center [498, 234] width 72 height 24
click at [475, 237] on input "True" at bounding box center [471, 234] width 8 height 6
radio input "true"
click at [554, 287] on input "False" at bounding box center [558, 288] width 8 height 6
radio input "true"
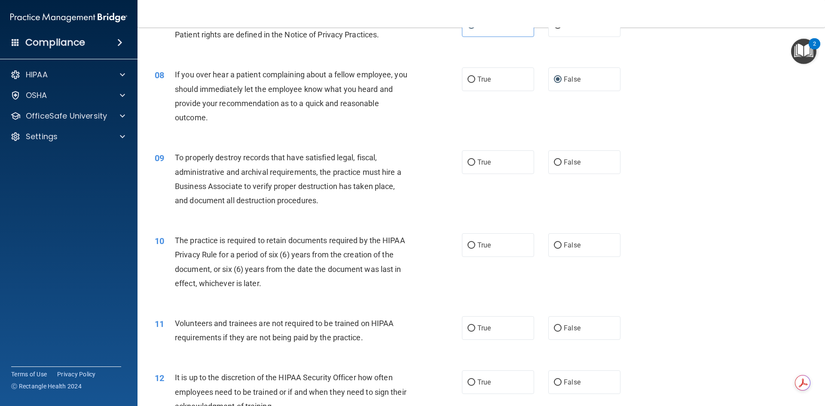
scroll to position [515, 0]
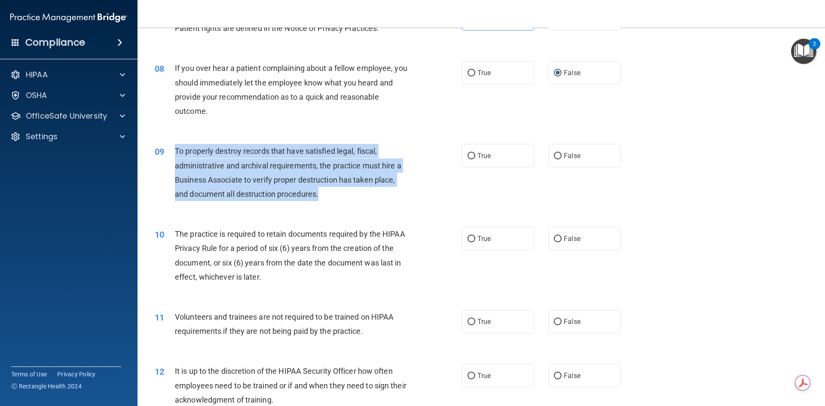
drag, startPoint x: 325, startPoint y: 197, endPoint x: 177, endPoint y: 149, distance: 155.8
click at [177, 149] on div "To properly destroy records that have satisfied legal, fiscal, administrative a…" at bounding box center [295, 172] width 240 height 57
copy span "To properly destroy records that have satisfied legal, fiscal, administrative a…"
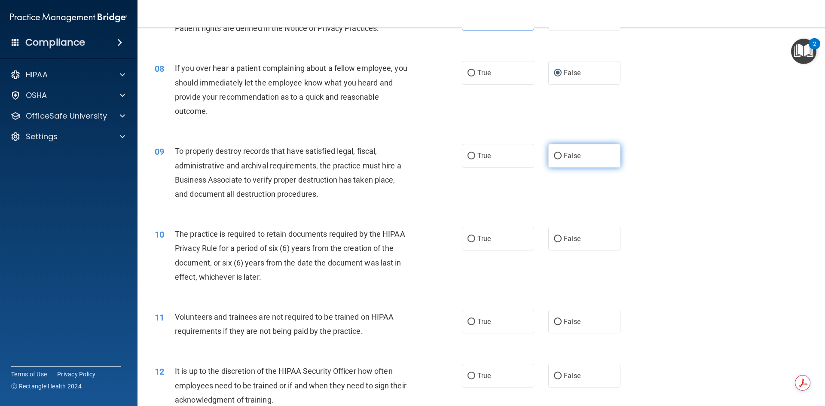
drag, startPoint x: 534, startPoint y: 157, endPoint x: 555, endPoint y: 153, distance: 21.9
click at [534, 157] on div "True False" at bounding box center [548, 156] width 173 height 24
click at [554, 154] on input "False" at bounding box center [558, 156] width 8 height 6
radio input "true"
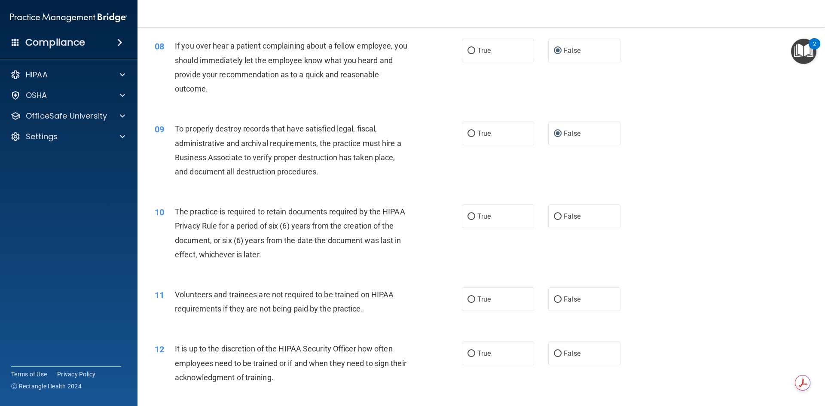
scroll to position [601, 0]
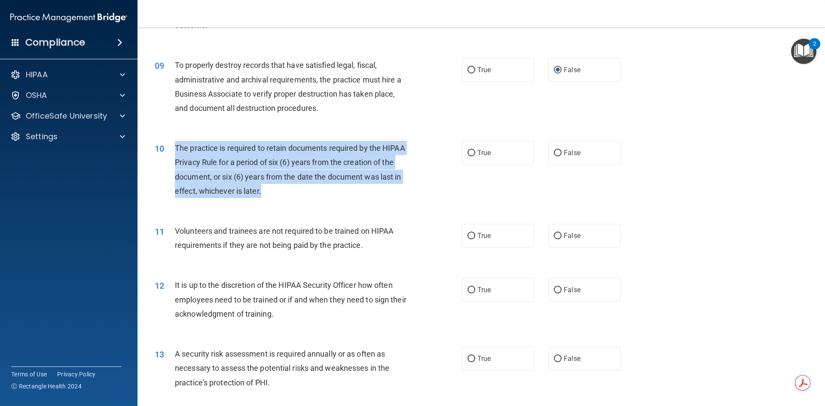
drag, startPoint x: 270, startPoint y: 191, endPoint x: 176, endPoint y: 148, distance: 104.0
click at [176, 148] on div "The practice is required to retain documents required by the HIPAA Privacy Rule…" at bounding box center [295, 169] width 240 height 57
copy span "The practice is required to retain documents required by the HIPAA Privacy Rule…"
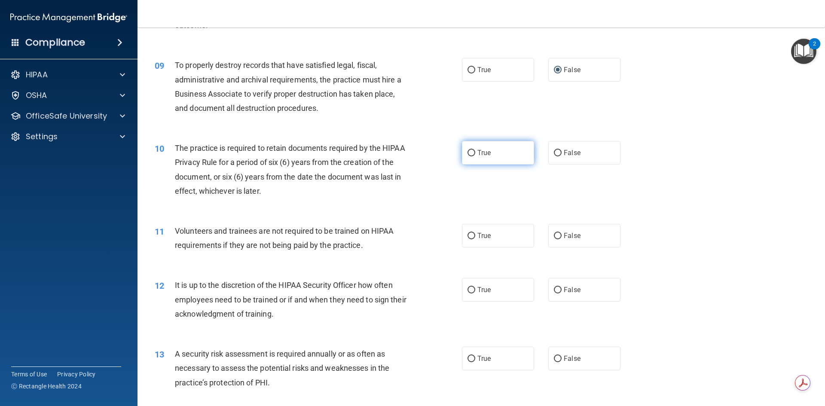
click at [503, 158] on label "True" at bounding box center [498, 153] width 72 height 24
click at [475, 156] on input "True" at bounding box center [471, 153] width 8 height 6
radio input "true"
click at [613, 226] on label "False" at bounding box center [584, 236] width 72 height 24
click at [561, 233] on input "False" at bounding box center [558, 236] width 8 height 6
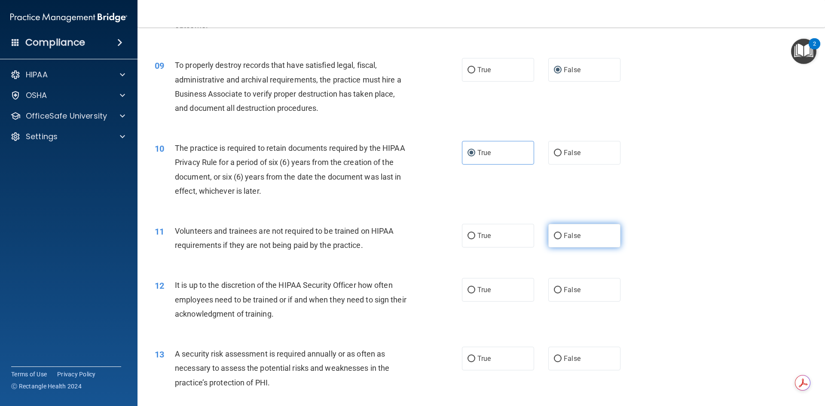
radio input "true"
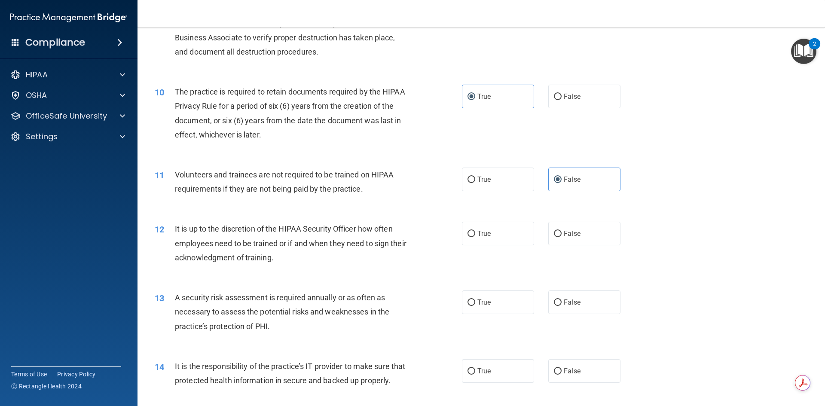
scroll to position [687, 0]
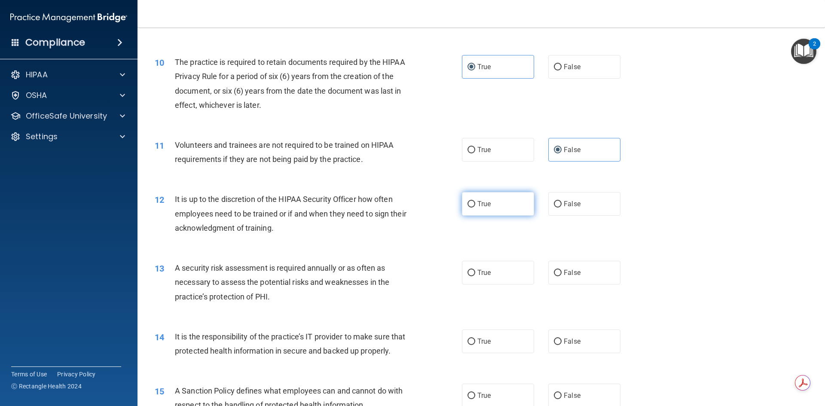
click at [469, 204] on input "True" at bounding box center [471, 204] width 8 height 6
radio input "true"
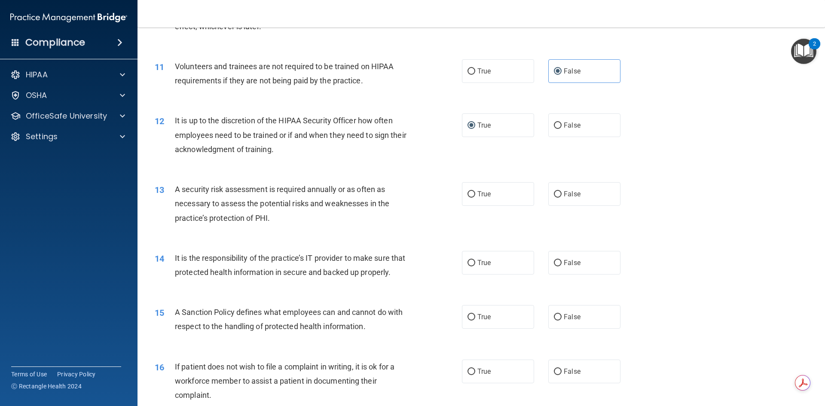
scroll to position [773, 0]
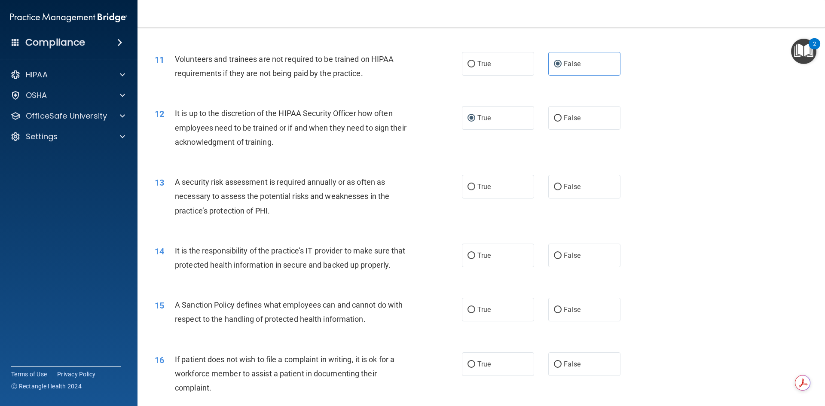
click at [514, 199] on div "13 A security risk assessment is required annually or as often as necessary to …" at bounding box center [481, 198] width 666 height 69
click at [478, 185] on span "True" at bounding box center [483, 187] width 13 height 8
click at [475, 185] on input "True" at bounding box center [471, 187] width 8 height 6
radio input "true"
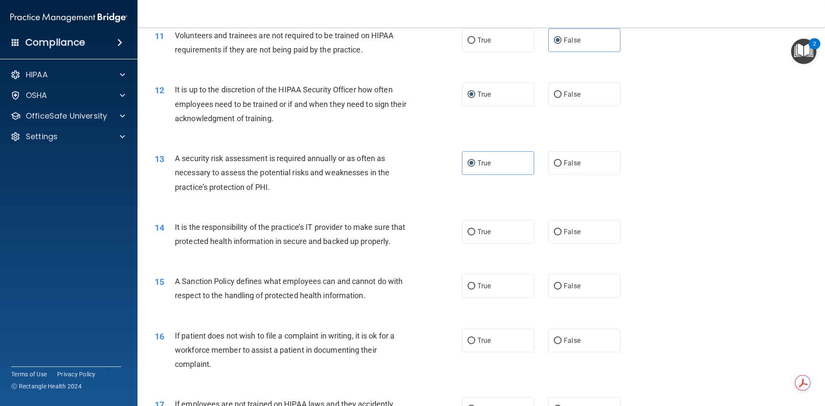
scroll to position [816, 0]
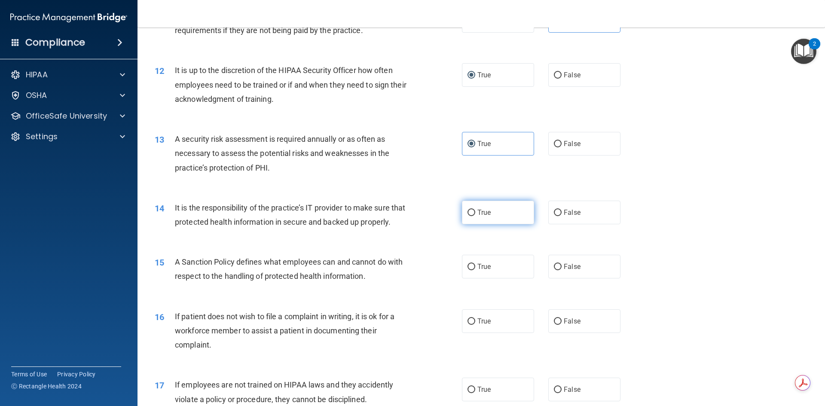
click at [513, 216] on label "True" at bounding box center [498, 213] width 72 height 24
click at [475, 216] on input "True" at bounding box center [471, 213] width 8 height 6
radio input "true"
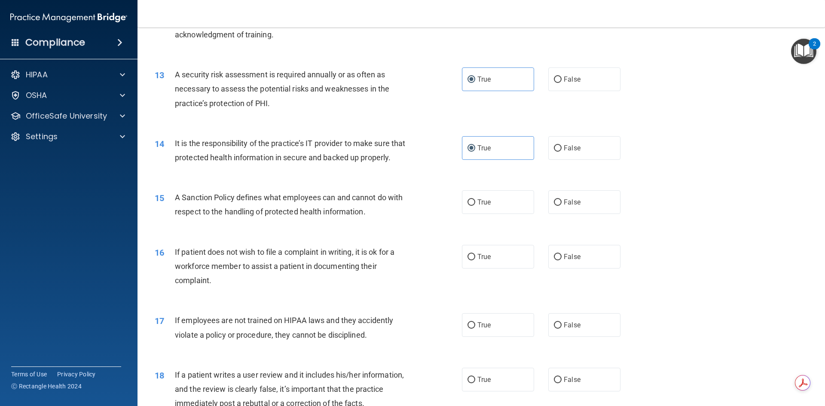
scroll to position [902, 0]
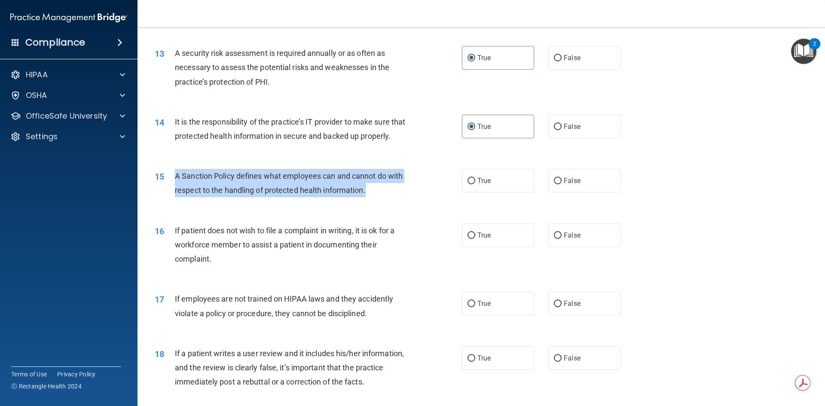
drag, startPoint x: 373, startPoint y: 202, endPoint x: 177, endPoint y: 192, distance: 196.5
click at [177, 192] on div "A Sanction Policy defines what employees can and cannot do with respect to the …" at bounding box center [295, 183] width 240 height 28
copy span "A Sanction Policy defines what employees can and cannot do with respect to the …"
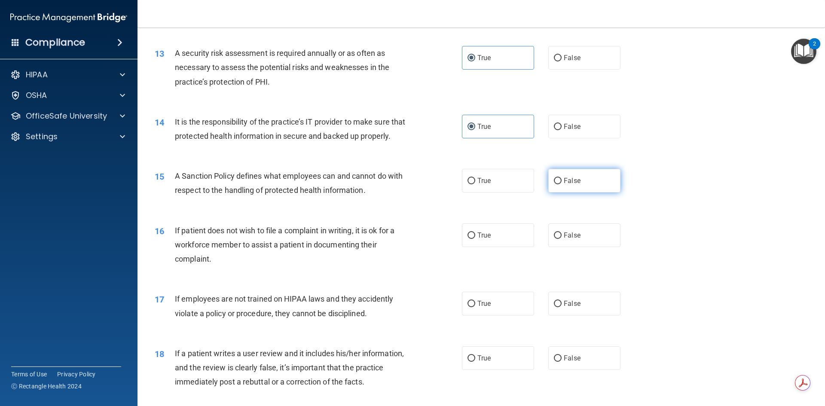
click at [573, 185] on span "False" at bounding box center [571, 181] width 17 height 8
click at [561, 184] on input "False" at bounding box center [558, 181] width 8 height 6
radio input "true"
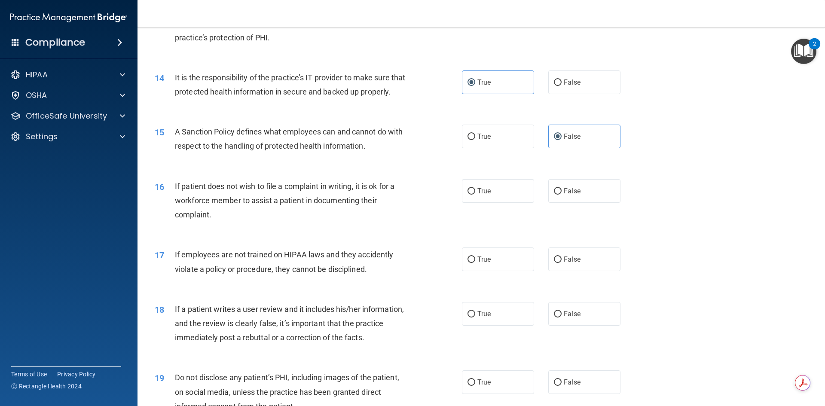
scroll to position [988, 0]
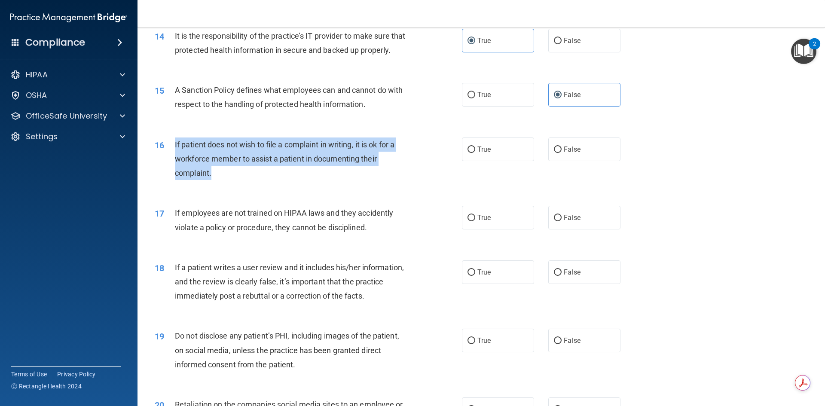
drag, startPoint x: 221, startPoint y: 188, endPoint x: 175, endPoint y: 157, distance: 55.3
click at [175, 157] on div "If patient does not wish to file a complaint in writing, it is ok for a workfor…" at bounding box center [295, 158] width 240 height 43
copy span "If patient does not wish to file a complaint in writing, it is ok for a workfor…"
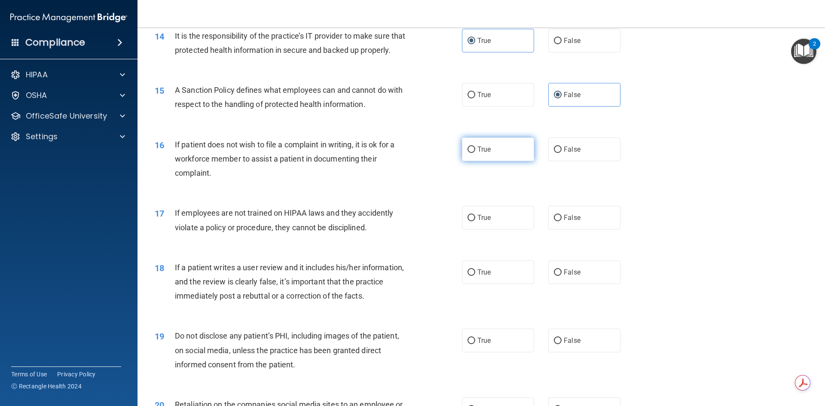
click at [492, 161] on label "True" at bounding box center [498, 149] width 72 height 24
click at [475, 153] on input "True" at bounding box center [471, 149] width 8 height 6
radio input "true"
click at [582, 229] on label "False" at bounding box center [584, 218] width 72 height 24
click at [561, 221] on input "False" at bounding box center [558, 218] width 8 height 6
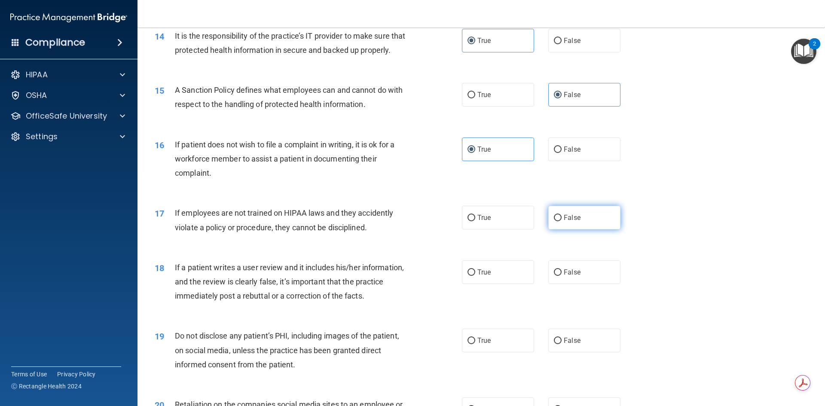
radio input "true"
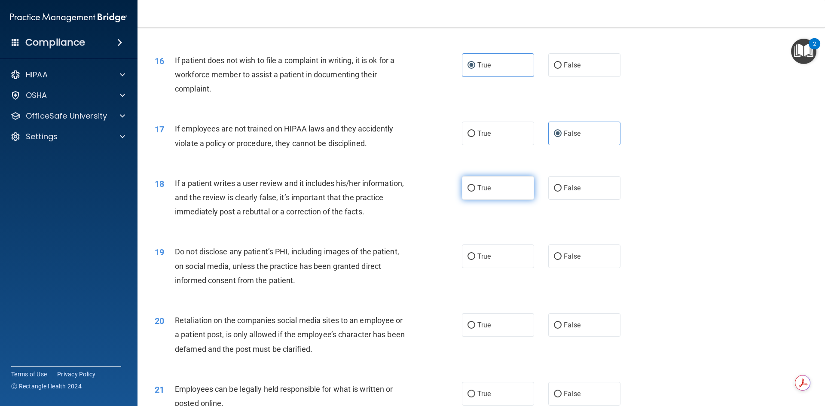
scroll to position [1074, 0]
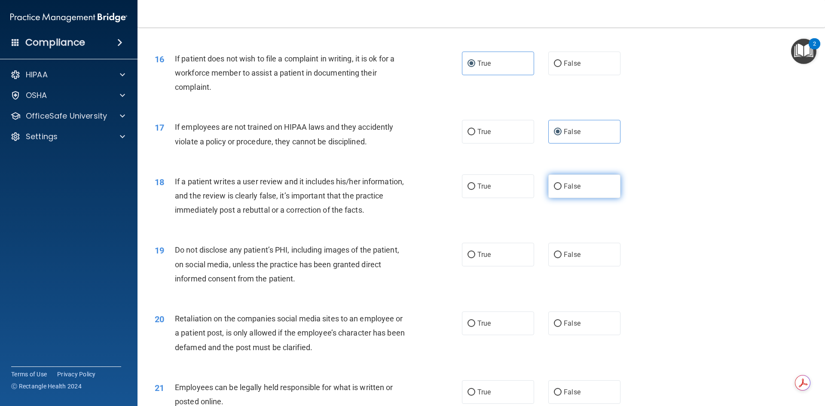
click at [556, 194] on label "False" at bounding box center [584, 186] width 72 height 24
click at [556, 190] on input "False" at bounding box center [558, 186] width 8 height 6
radio input "true"
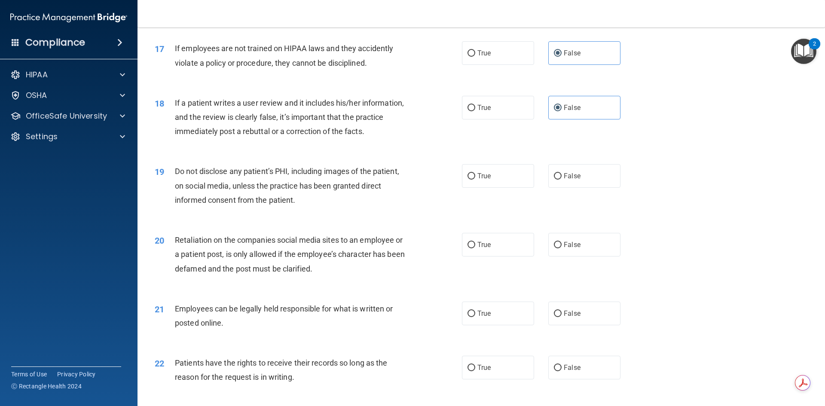
scroll to position [1160, 0]
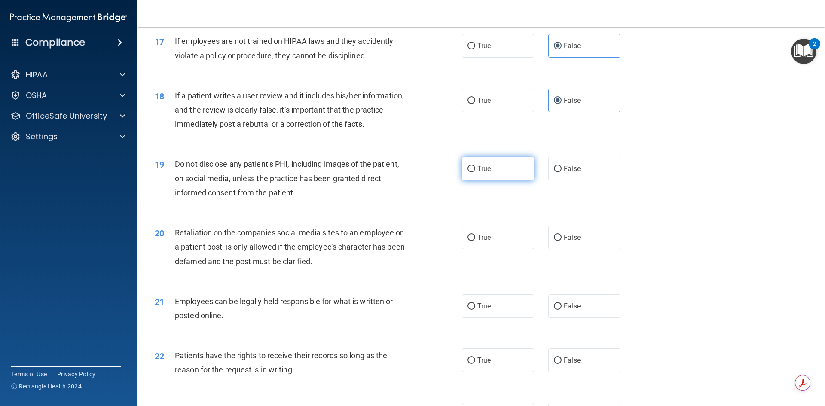
click at [495, 177] on label "True" at bounding box center [498, 169] width 72 height 24
click at [475, 172] on input "True" at bounding box center [471, 169] width 8 height 6
radio input "true"
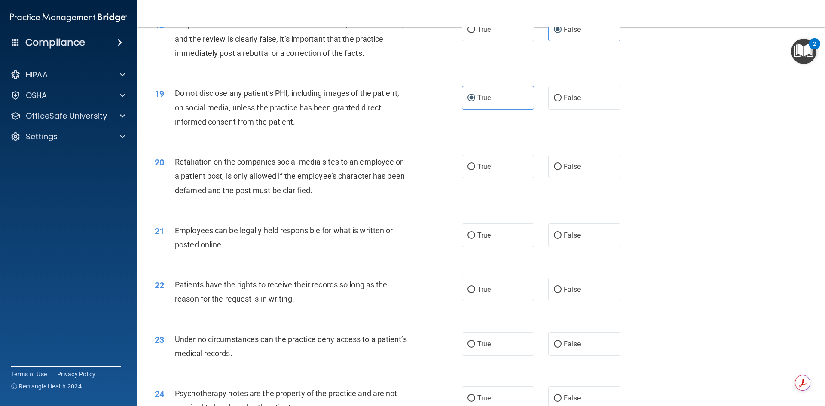
scroll to position [1245, 0]
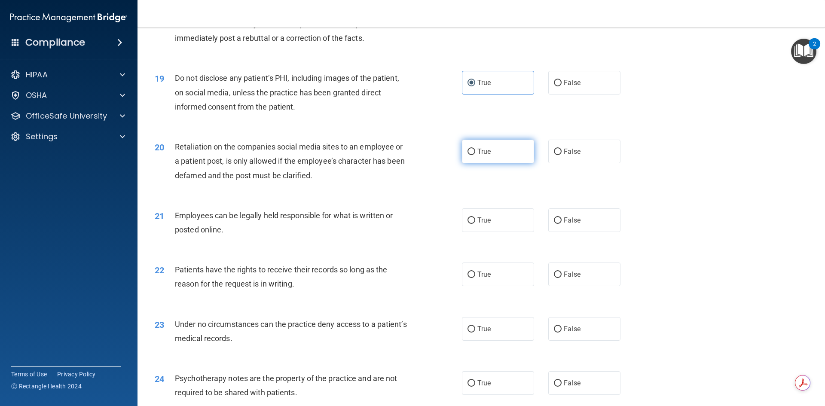
click at [505, 163] on label "True" at bounding box center [498, 152] width 72 height 24
click at [475, 155] on input "True" at bounding box center [471, 152] width 8 height 6
radio input "true"
click at [496, 232] on label "True" at bounding box center [498, 220] width 72 height 24
click at [475, 224] on input "True" at bounding box center [471, 220] width 8 height 6
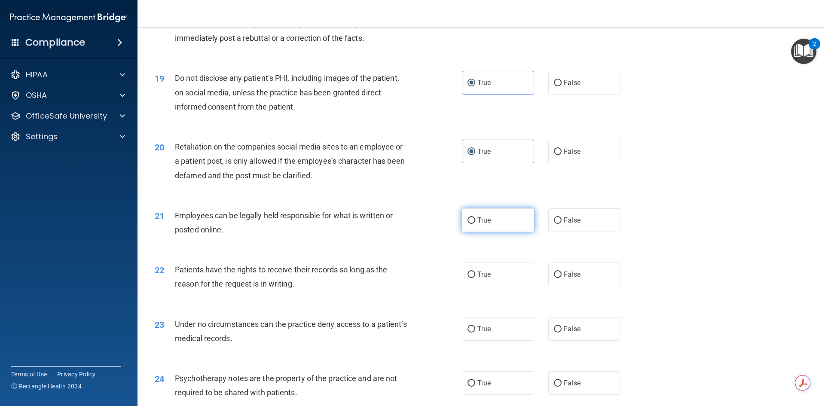
radio input "true"
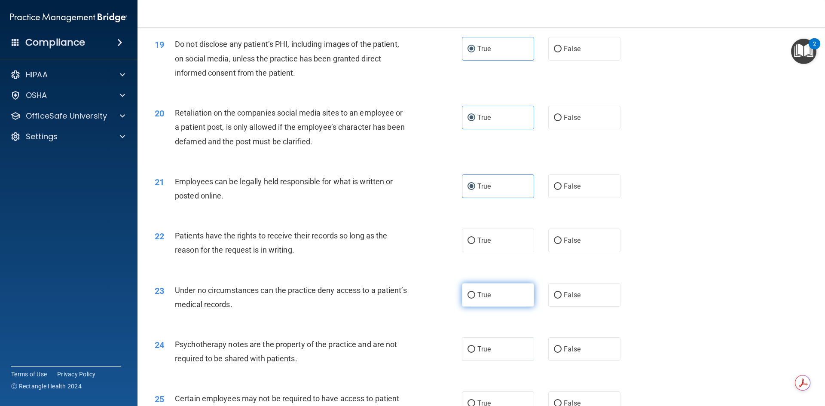
scroll to position [1331, 0]
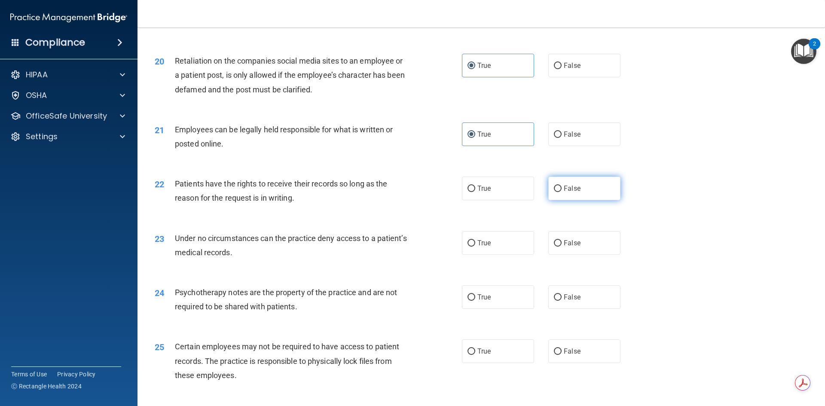
click at [556, 192] on input "False" at bounding box center [558, 189] width 8 height 6
radio input "true"
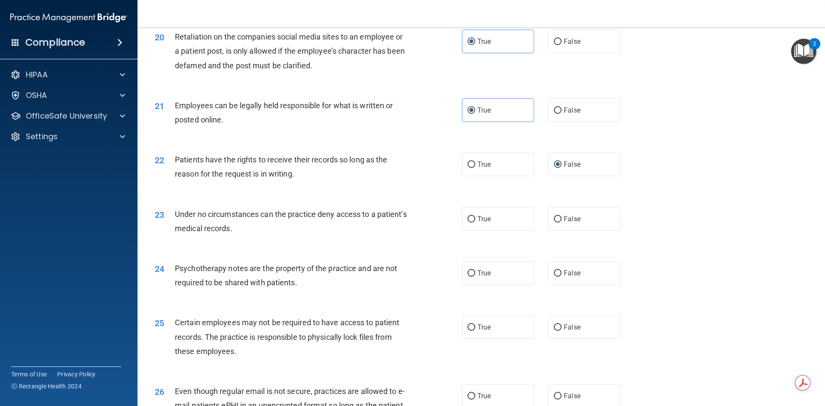
scroll to position [1374, 0]
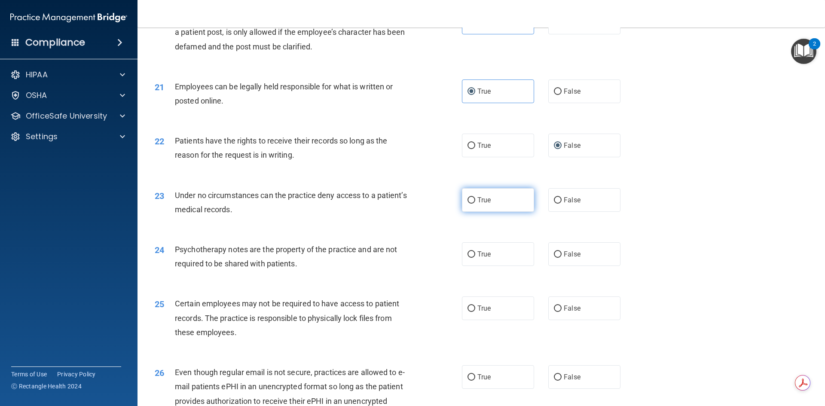
click at [523, 212] on label "True" at bounding box center [498, 200] width 72 height 24
click at [475, 204] on input "True" at bounding box center [471, 200] width 8 height 6
radio input "true"
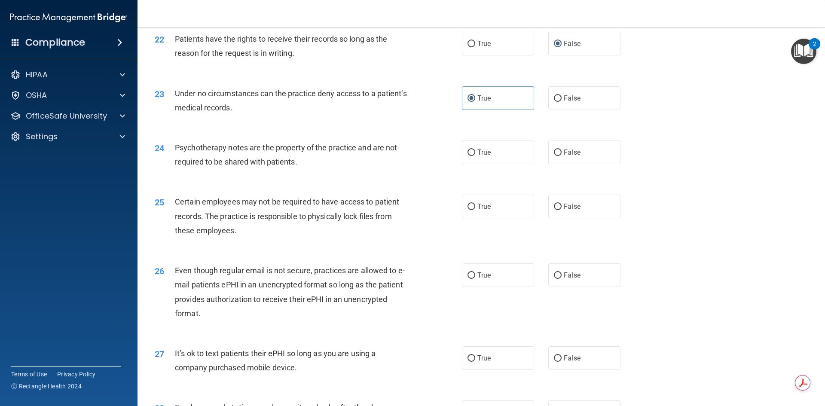
scroll to position [1503, 0]
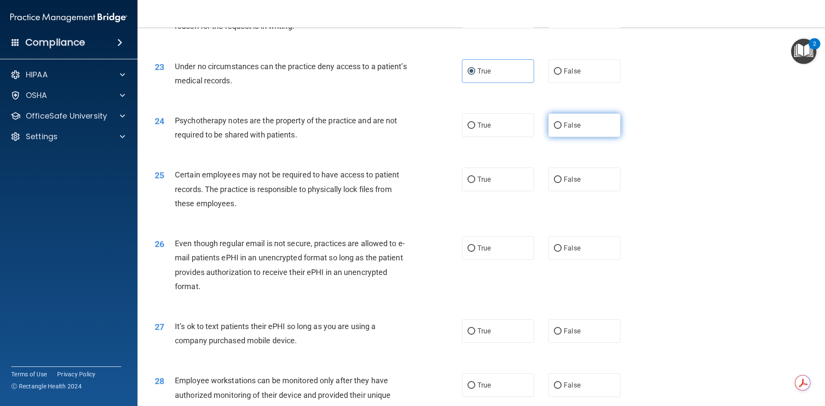
click at [560, 137] on label "False" at bounding box center [584, 125] width 72 height 24
click at [560, 129] on input "False" at bounding box center [558, 125] width 8 height 6
radio input "true"
click at [560, 137] on label "False" at bounding box center [584, 125] width 72 height 24
click at [560, 129] on input "False" at bounding box center [558, 125] width 8 height 6
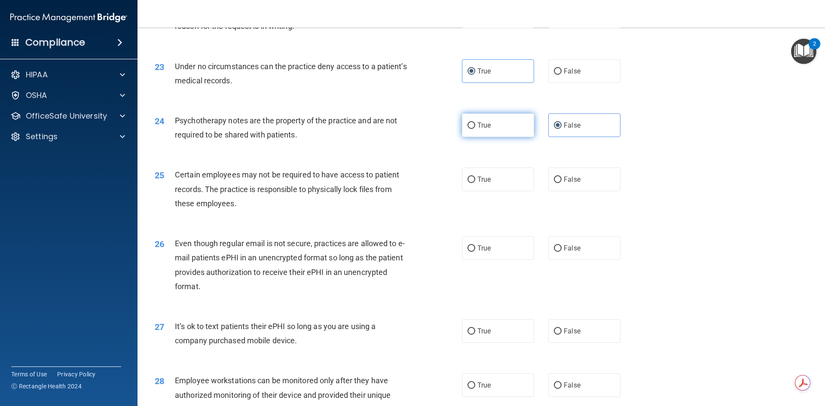
click at [508, 137] on label "True" at bounding box center [498, 125] width 72 height 24
click at [475, 129] on input "True" at bounding box center [471, 125] width 8 height 6
radio input "true"
radio input "false"
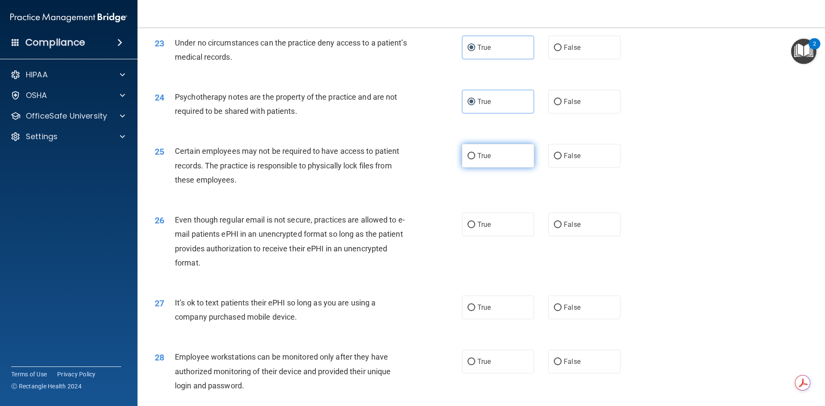
scroll to position [1546, 0]
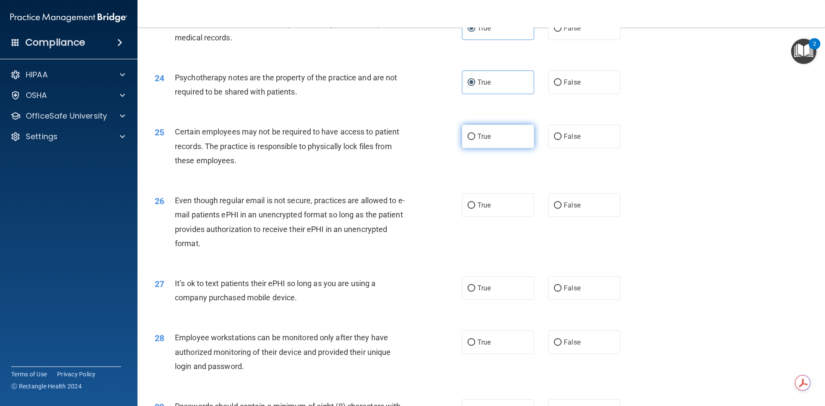
click at [474, 148] on label "True" at bounding box center [498, 137] width 72 height 24
click at [474, 140] on input "True" at bounding box center [471, 137] width 8 height 6
radio input "true"
click at [488, 217] on label "True" at bounding box center [498, 205] width 72 height 24
click at [475, 209] on input "True" at bounding box center [471, 205] width 8 height 6
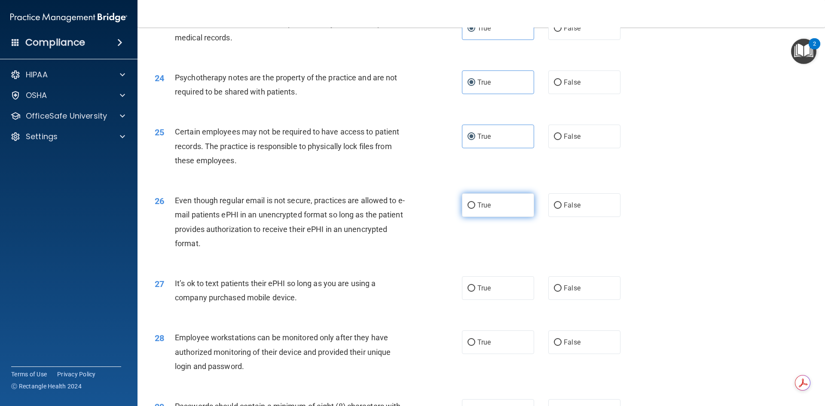
radio input "true"
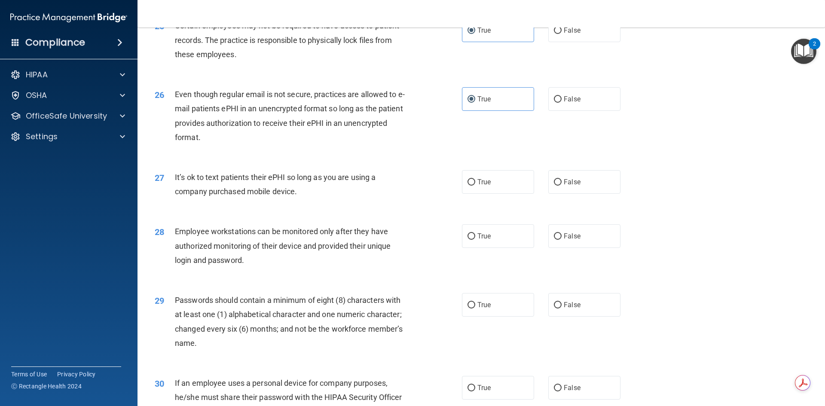
scroll to position [1675, 0]
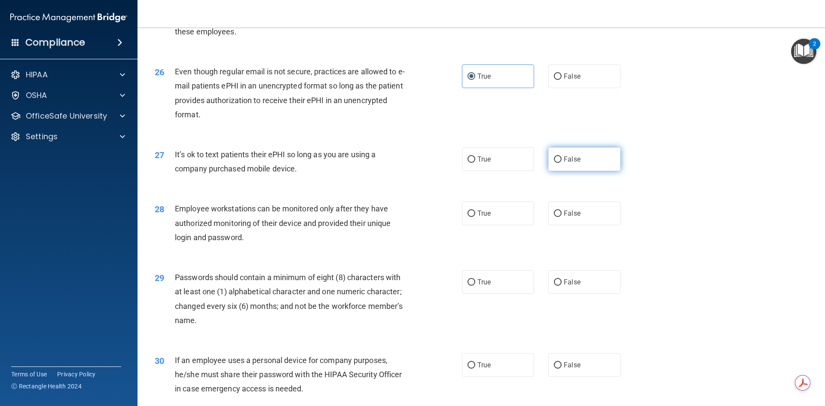
click at [595, 171] on label "False" at bounding box center [584, 159] width 72 height 24
click at [561, 163] on input "False" at bounding box center [558, 159] width 8 height 6
radio input "true"
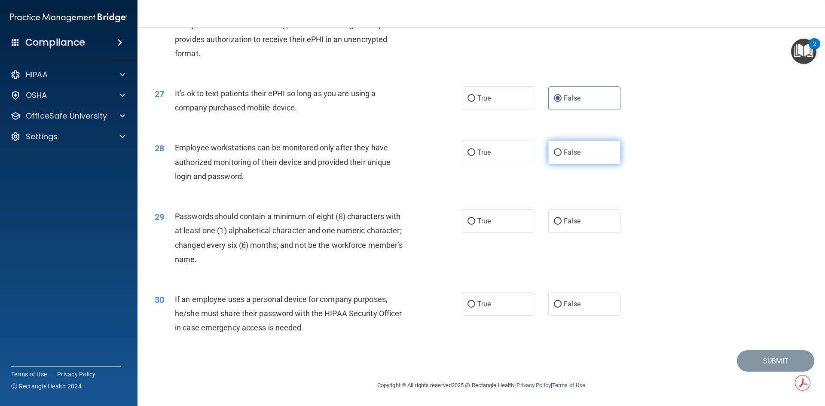
scroll to position [1750, 0]
click at [561, 148] on label "False" at bounding box center [584, 152] width 72 height 24
click at [561, 149] on input "False" at bounding box center [558, 152] width 8 height 6
radio input "true"
click at [496, 218] on label "True" at bounding box center [498, 221] width 72 height 24
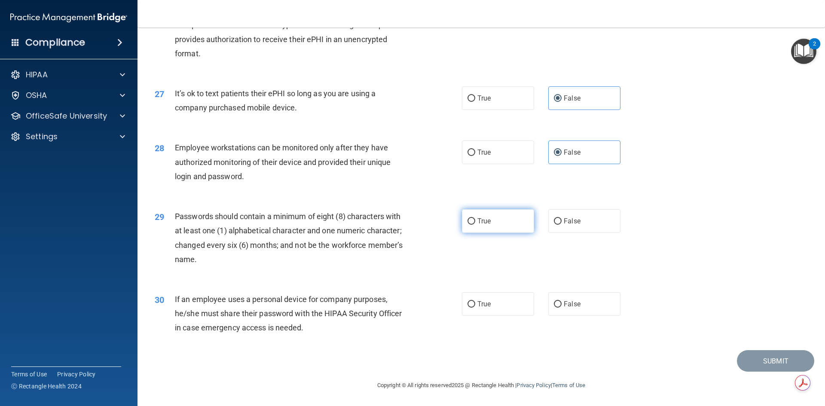
click at [475, 218] on input "True" at bounding box center [471, 221] width 8 height 6
radio input "true"
click at [468, 309] on label "True" at bounding box center [498, 304] width 72 height 24
click at [468, 307] on input "True" at bounding box center [471, 304] width 8 height 6
radio input "true"
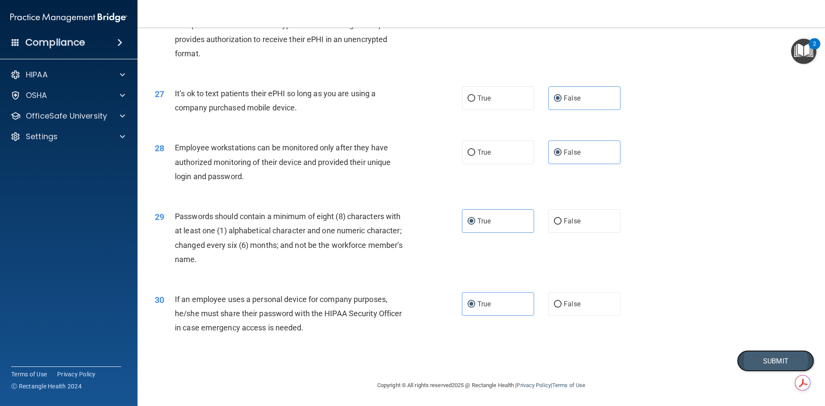
click at [743, 357] on button "Submit" at bounding box center [774, 361] width 77 height 22
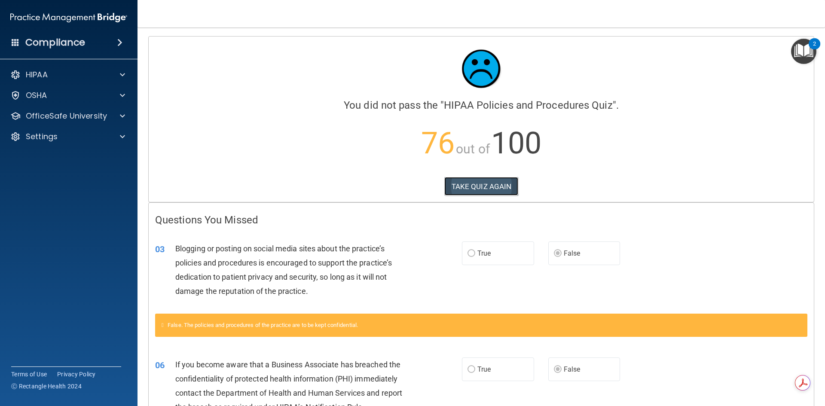
click at [493, 192] on button "TAKE QUIZ AGAIN" at bounding box center [481, 186] width 74 height 19
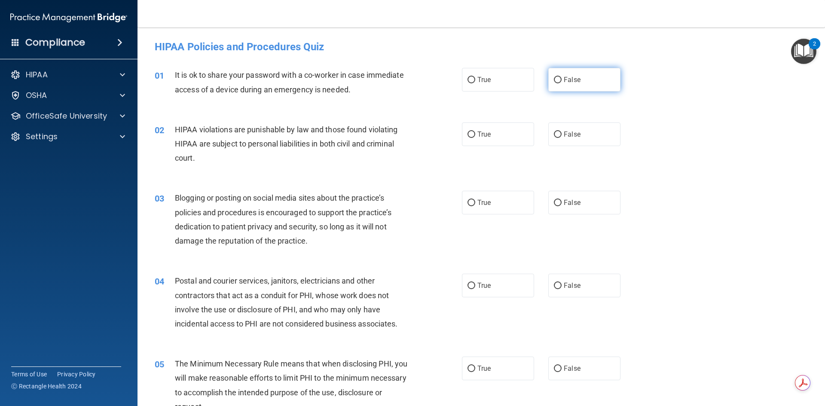
click at [554, 82] on input "False" at bounding box center [558, 80] width 8 height 6
radio input "true"
click at [518, 155] on div "02 HIPAA violations are punishable by law and those found violating HIPAA are s…" at bounding box center [481, 146] width 666 height 69
click at [508, 144] on label "True" at bounding box center [498, 134] width 72 height 24
click at [475, 138] on input "True" at bounding box center [471, 134] width 8 height 6
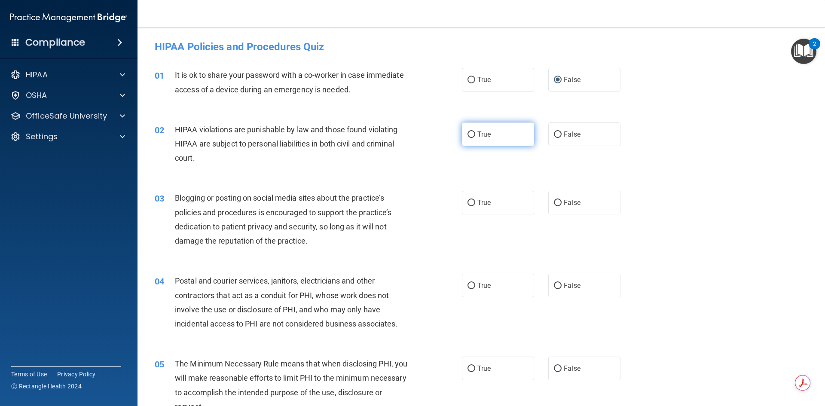
radio input "true"
click at [497, 203] on label "True" at bounding box center [498, 203] width 72 height 24
click at [475, 203] on input "True" at bounding box center [471, 203] width 8 height 6
radio input "true"
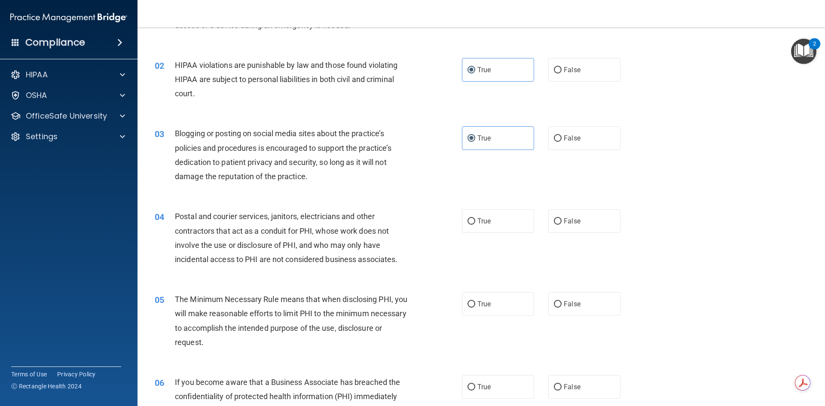
scroll to position [86, 0]
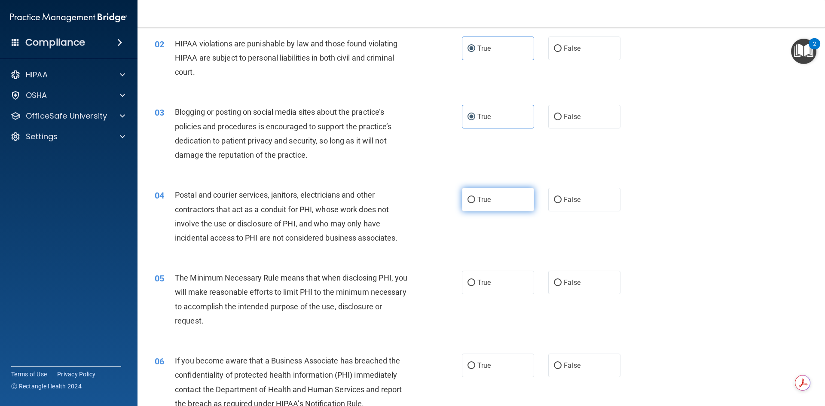
click at [487, 204] on label "True" at bounding box center [498, 200] width 72 height 24
click at [475, 203] on input "True" at bounding box center [471, 200] width 8 height 6
radio input "true"
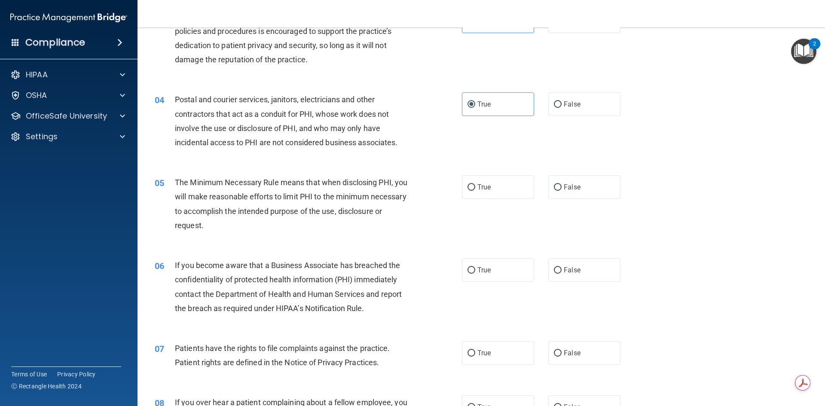
scroll to position [215, 0]
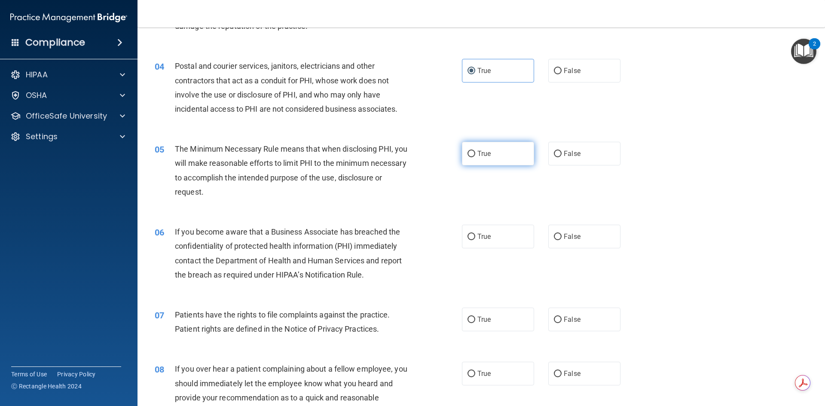
click at [478, 161] on label "True" at bounding box center [498, 154] width 72 height 24
click at [475, 157] on input "True" at bounding box center [471, 154] width 8 height 6
radio input "true"
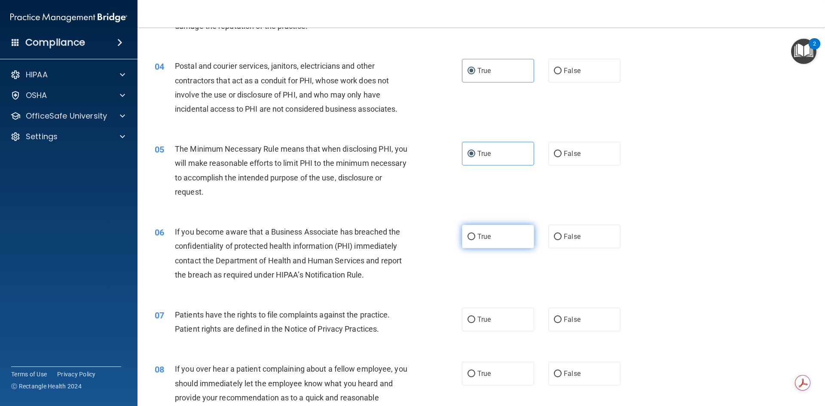
click at [511, 243] on label "True" at bounding box center [498, 237] width 72 height 24
click at [475, 240] on input "True" at bounding box center [471, 237] width 8 height 6
radio input "true"
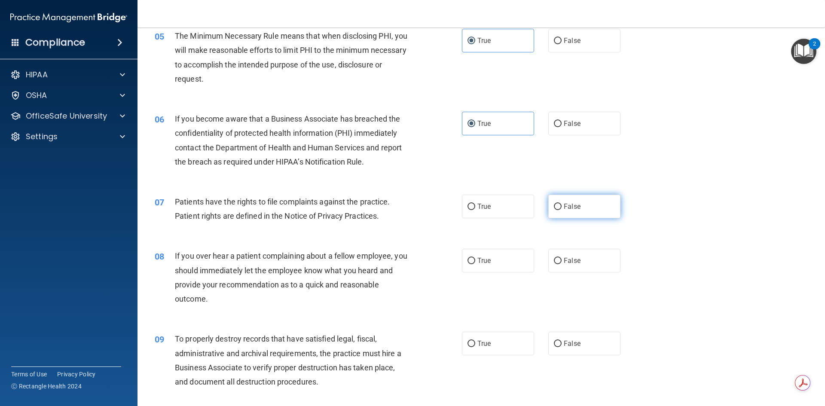
scroll to position [344, 0]
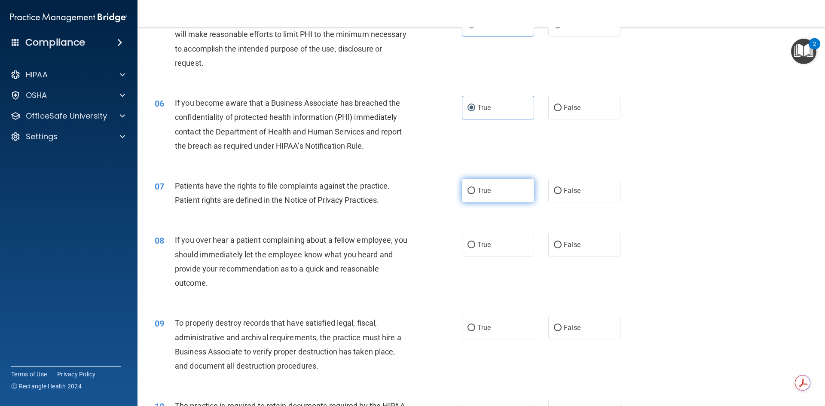
click at [497, 192] on label "True" at bounding box center [498, 191] width 72 height 24
click at [475, 192] on input "True" at bounding box center [471, 191] width 8 height 6
radio input "true"
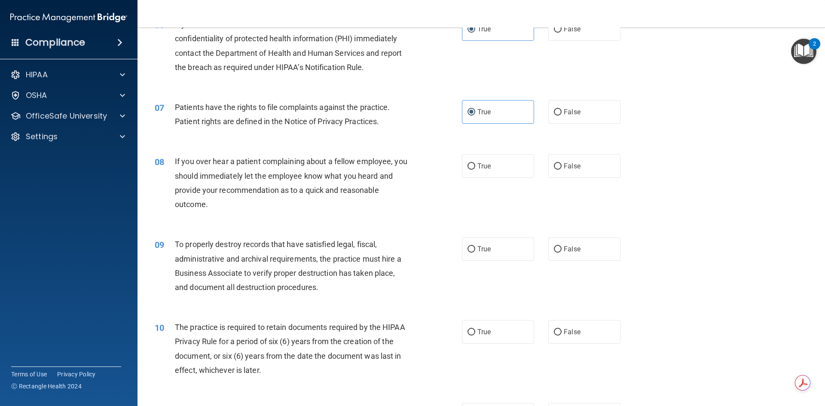
scroll to position [429, 0]
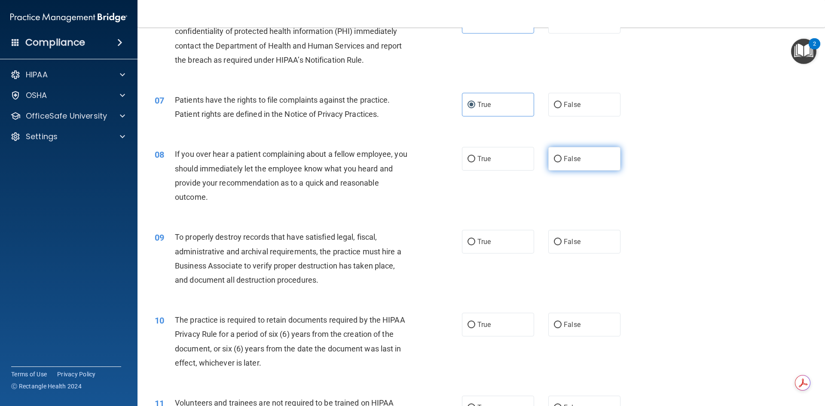
click at [554, 160] on input "False" at bounding box center [558, 159] width 8 height 6
radio input "true"
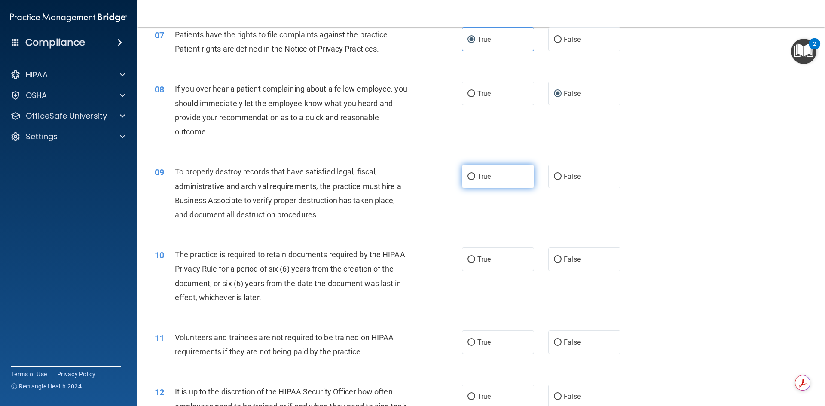
scroll to position [515, 0]
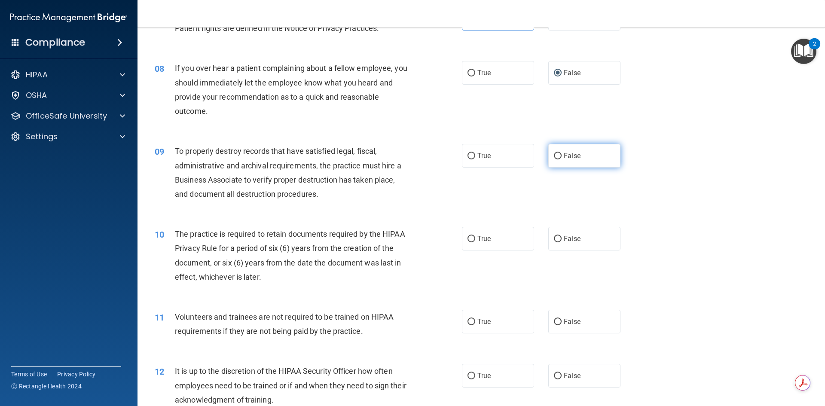
click at [581, 154] on label "False" at bounding box center [584, 156] width 72 height 24
click at [561, 154] on input "False" at bounding box center [558, 156] width 8 height 6
radio input "true"
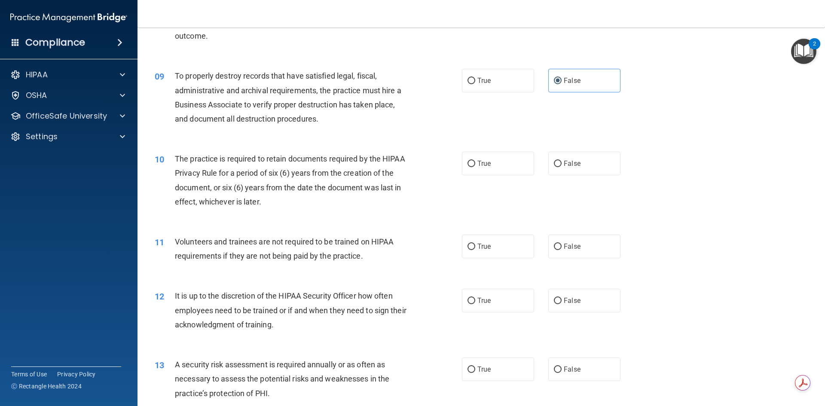
scroll to position [601, 0]
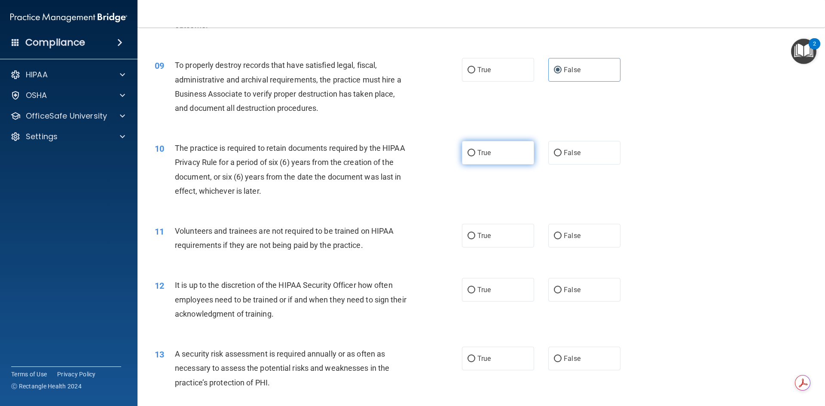
click at [508, 153] on label "True" at bounding box center [498, 153] width 72 height 24
click at [475, 153] on input "True" at bounding box center [471, 153] width 8 height 6
radio input "true"
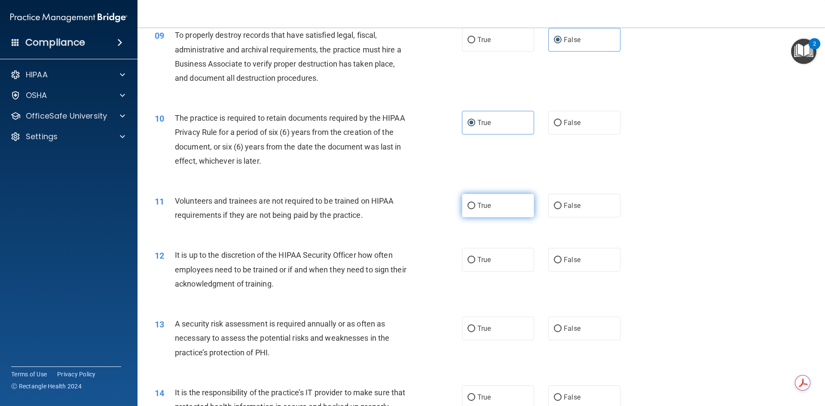
scroll to position [644, 0]
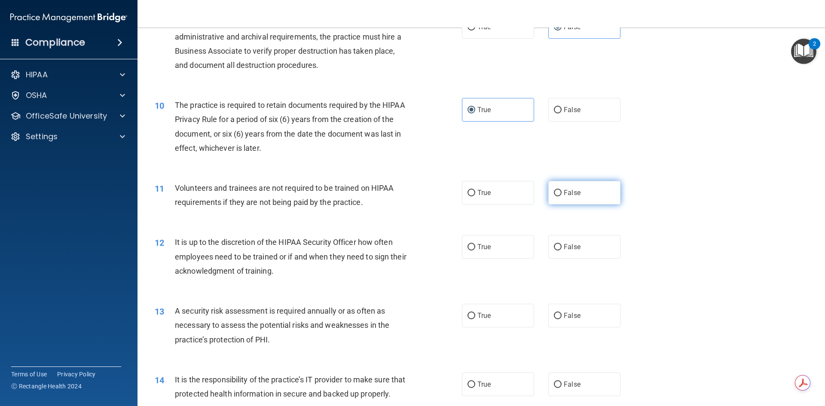
click at [564, 201] on label "False" at bounding box center [584, 193] width 72 height 24
click at [561, 196] on input "False" at bounding box center [558, 193] width 8 height 6
radio input "true"
click at [569, 244] on span "False" at bounding box center [571, 247] width 17 height 8
click at [561, 244] on input "False" at bounding box center [558, 247] width 8 height 6
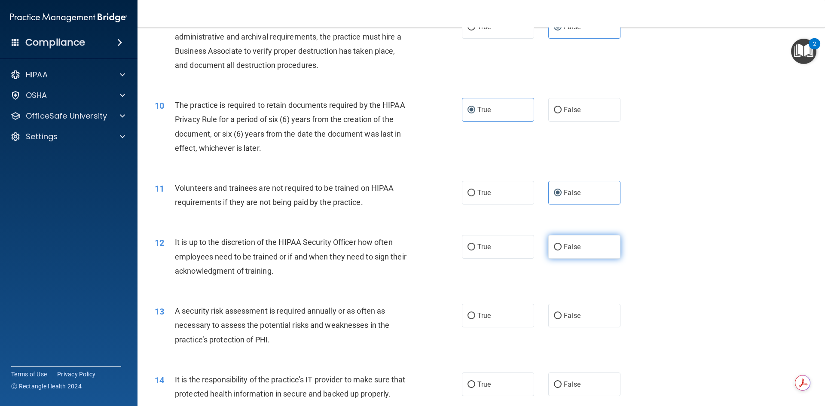
radio input "true"
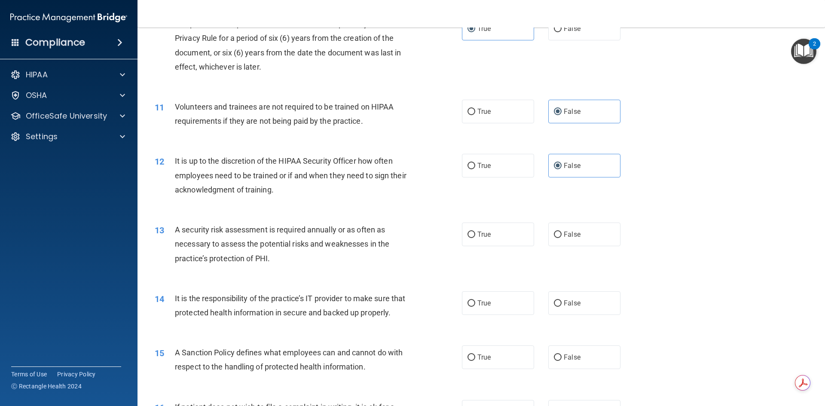
scroll to position [773, 0]
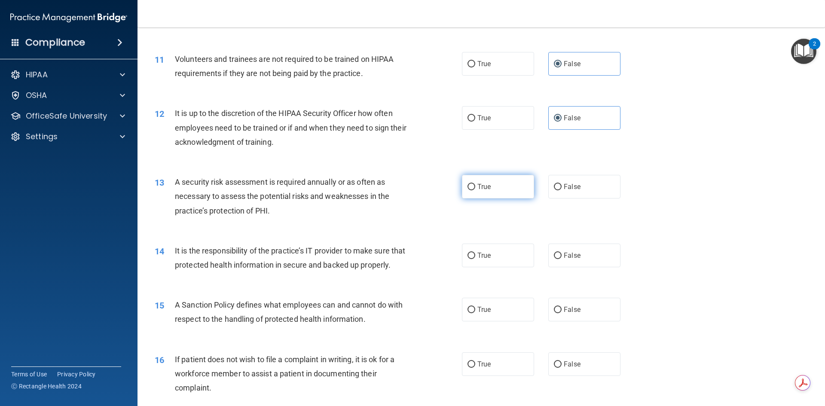
click at [482, 187] on span "True" at bounding box center [483, 187] width 13 height 8
click at [475, 187] on input "True" at bounding box center [471, 187] width 8 height 6
radio input "true"
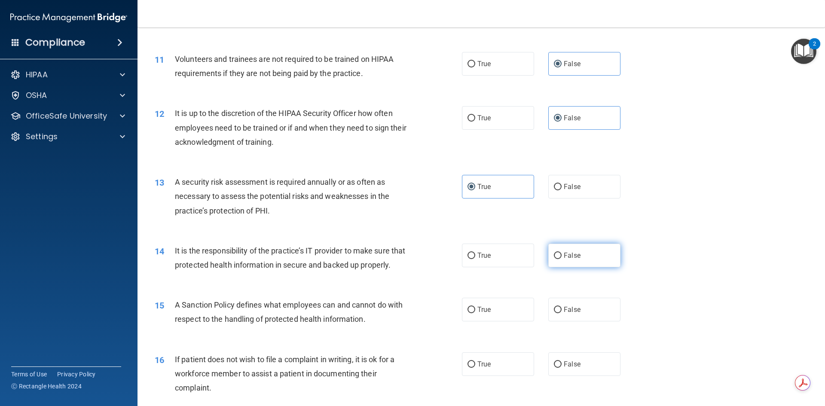
click at [560, 248] on label "False" at bounding box center [584, 255] width 72 height 24
click at [560, 253] on input "False" at bounding box center [558, 256] width 8 height 6
radio input "true"
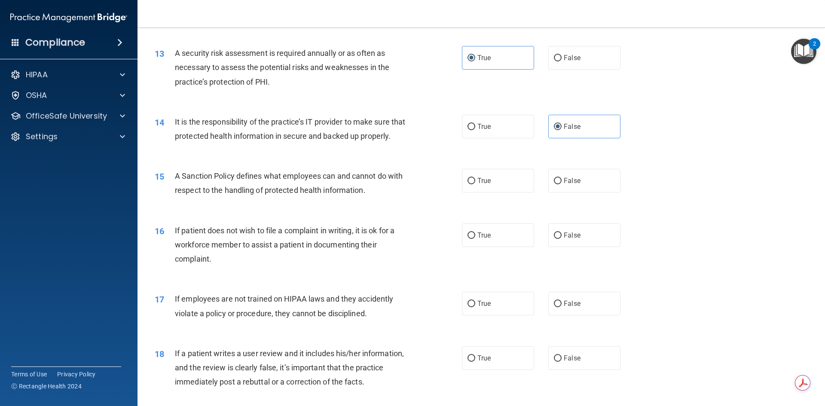
scroll to position [945, 0]
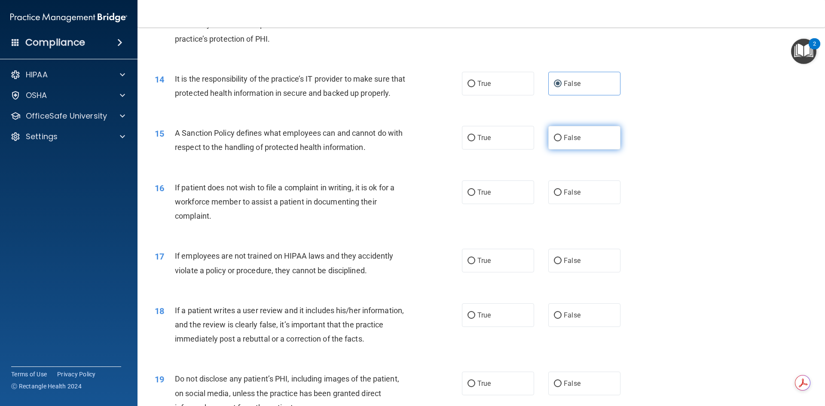
click at [578, 149] on label "False" at bounding box center [584, 138] width 72 height 24
click at [561, 141] on input "False" at bounding box center [558, 138] width 8 height 6
radio input "true"
click at [509, 199] on label "True" at bounding box center [498, 192] width 72 height 24
click at [475, 196] on input "True" at bounding box center [471, 192] width 8 height 6
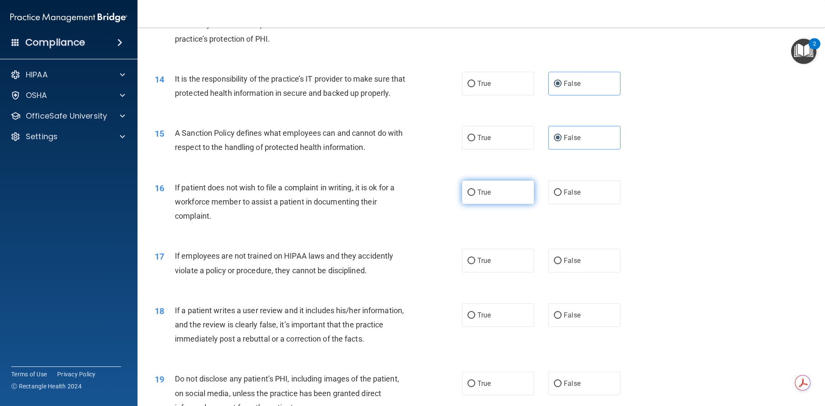
radio input "true"
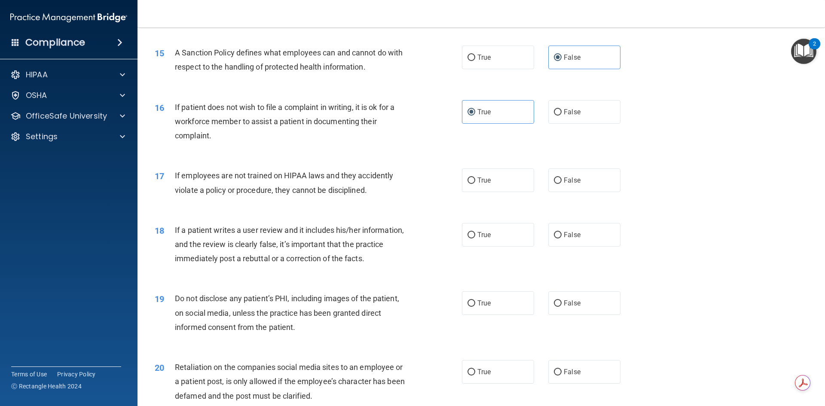
scroll to position [1031, 0]
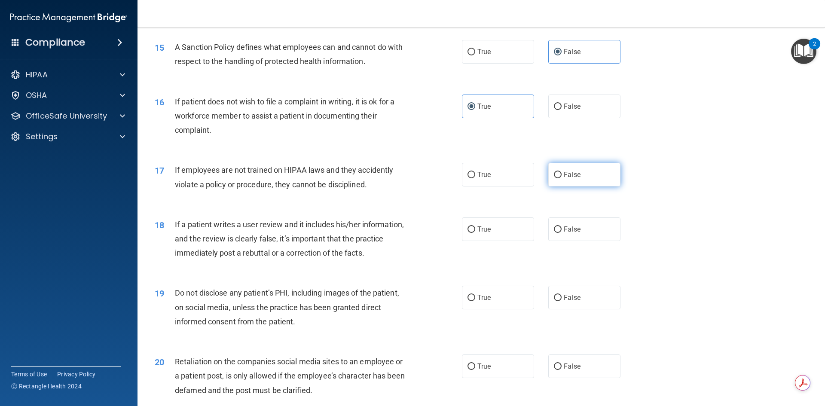
click at [581, 186] on label "False" at bounding box center [584, 175] width 72 height 24
click at [561, 178] on input "False" at bounding box center [558, 175] width 8 height 6
radio input "true"
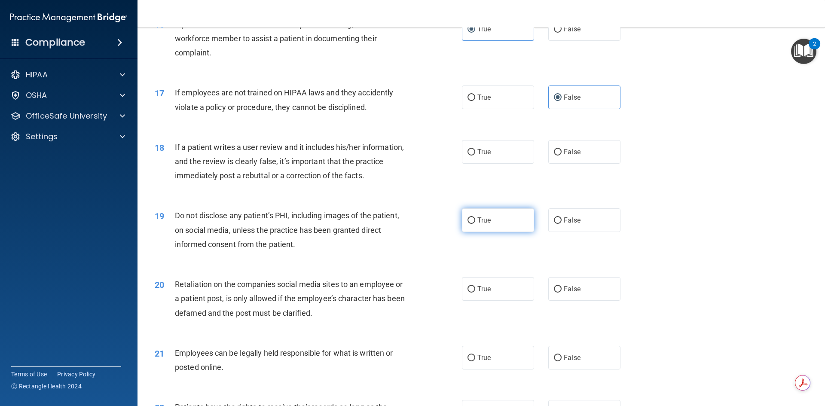
scroll to position [1117, 0]
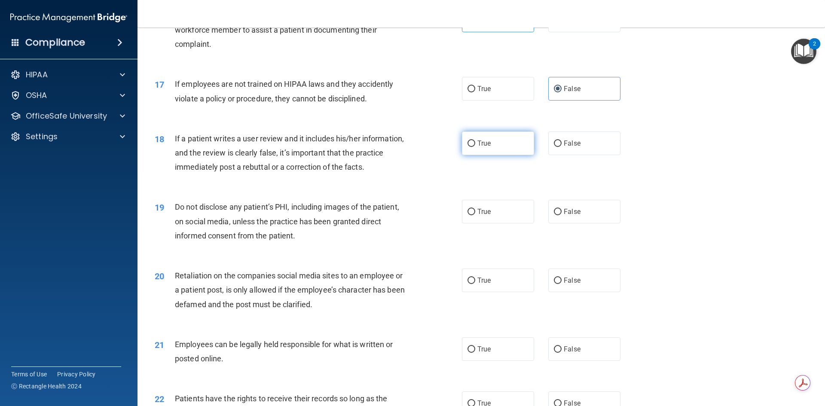
click at [489, 155] on label "True" at bounding box center [498, 143] width 72 height 24
click at [475, 147] on input "True" at bounding box center [471, 143] width 8 height 6
radio input "true"
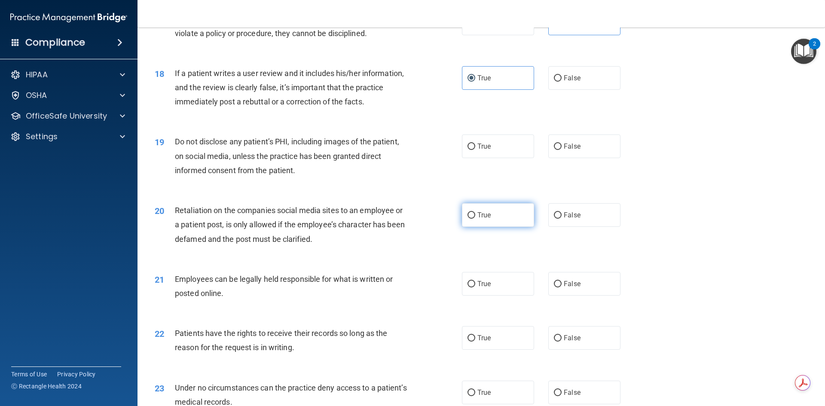
scroll to position [1202, 0]
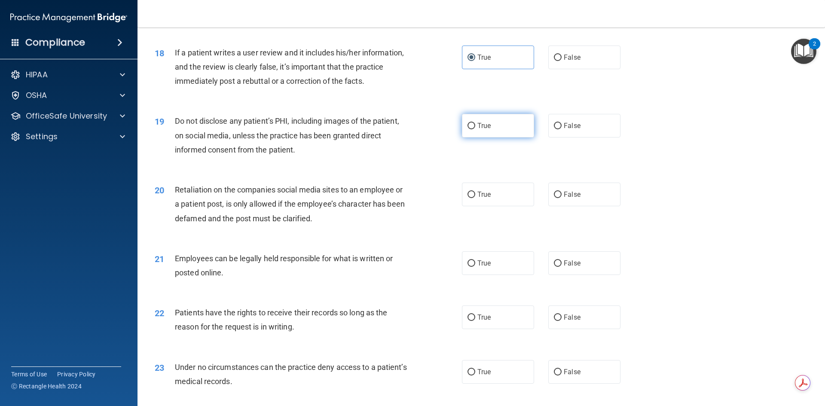
click at [505, 137] on label "True" at bounding box center [498, 126] width 72 height 24
click at [475, 129] on input "True" at bounding box center [471, 126] width 8 height 6
radio input "true"
click at [582, 206] on label "False" at bounding box center [584, 195] width 72 height 24
click at [561, 198] on input "False" at bounding box center [558, 195] width 8 height 6
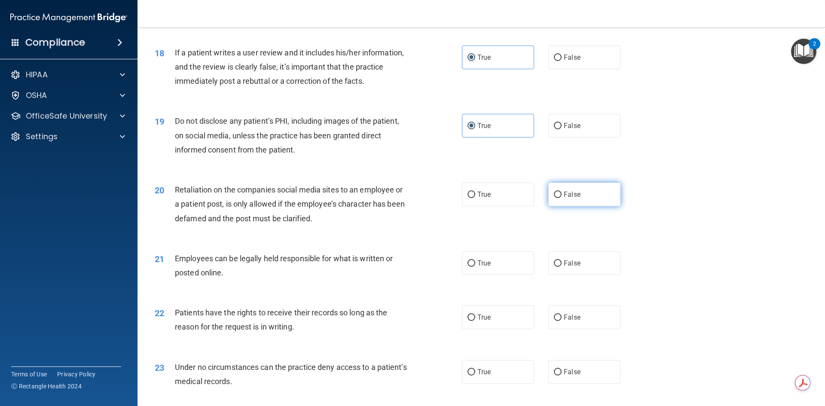
radio input "true"
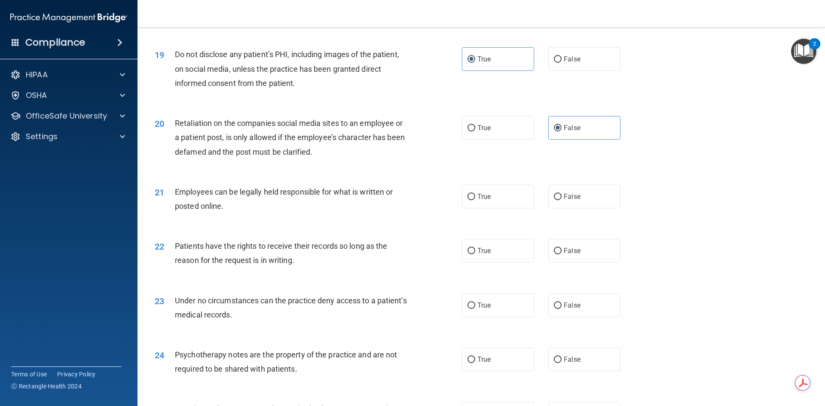
scroll to position [1288, 0]
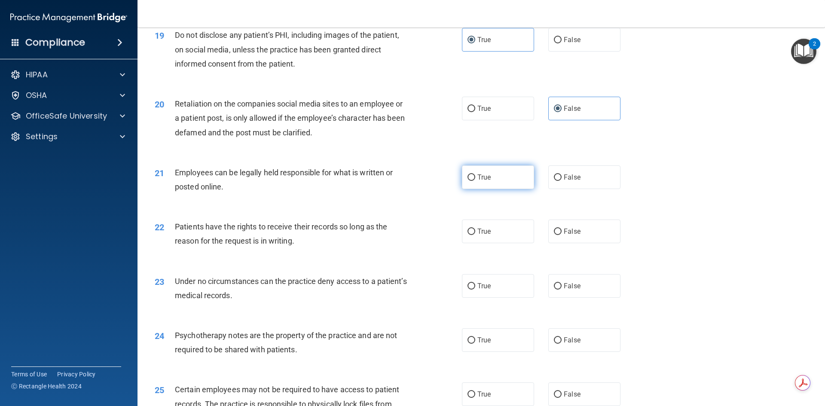
click at [507, 188] on label "True" at bounding box center [498, 177] width 72 height 24
click at [475, 181] on input "True" at bounding box center [471, 177] width 8 height 6
radio input "true"
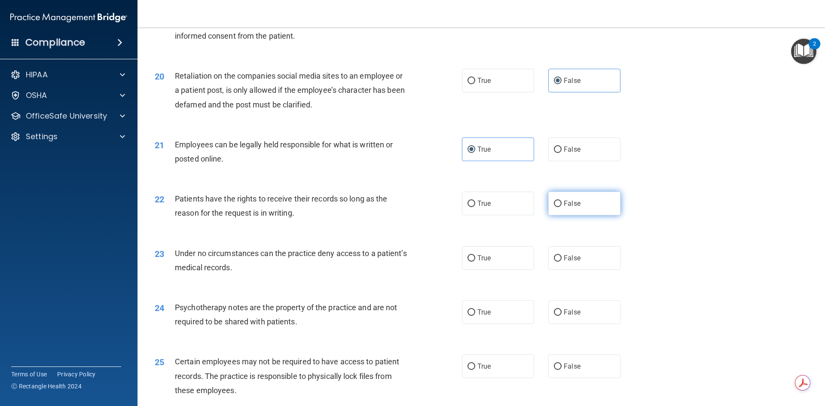
scroll to position [1331, 0]
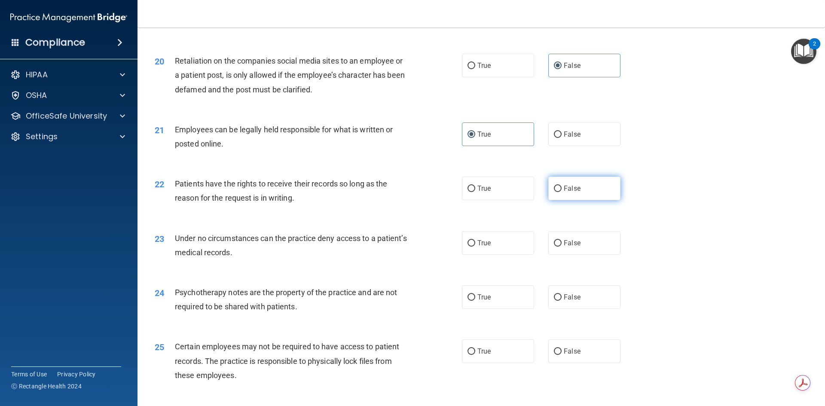
click at [554, 192] on input "False" at bounding box center [558, 189] width 8 height 6
radio input "true"
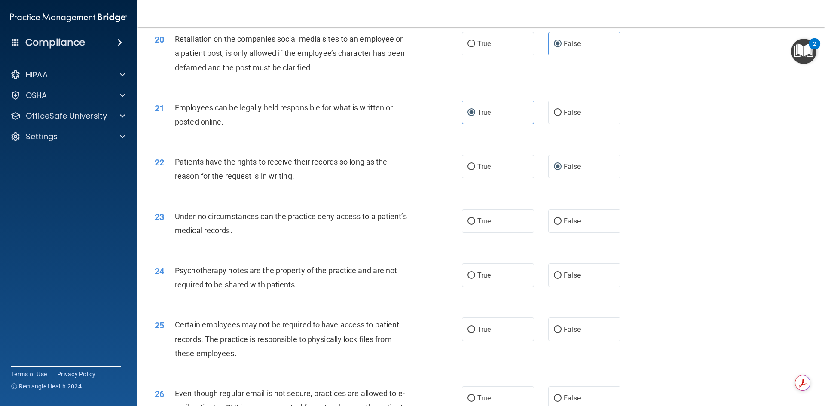
scroll to position [1374, 0]
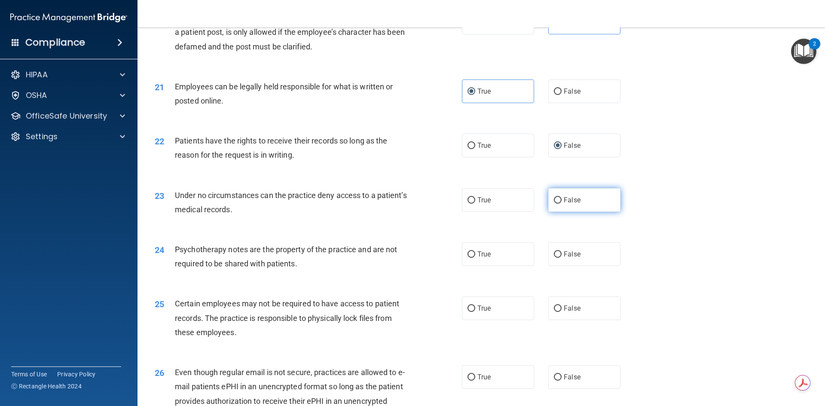
click at [588, 212] on label "False" at bounding box center [584, 200] width 72 height 24
click at [561, 204] on input "False" at bounding box center [558, 200] width 8 height 6
radio input "true"
click at [487, 258] on span "True" at bounding box center [483, 254] width 13 height 8
click at [475, 258] on input "True" at bounding box center [471, 254] width 8 height 6
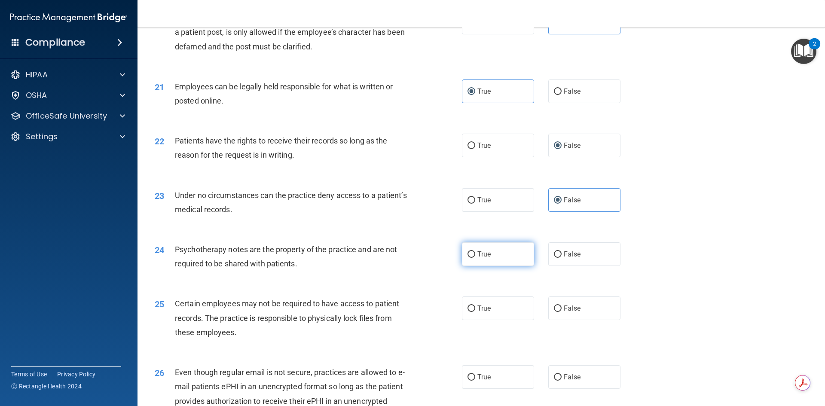
radio input "true"
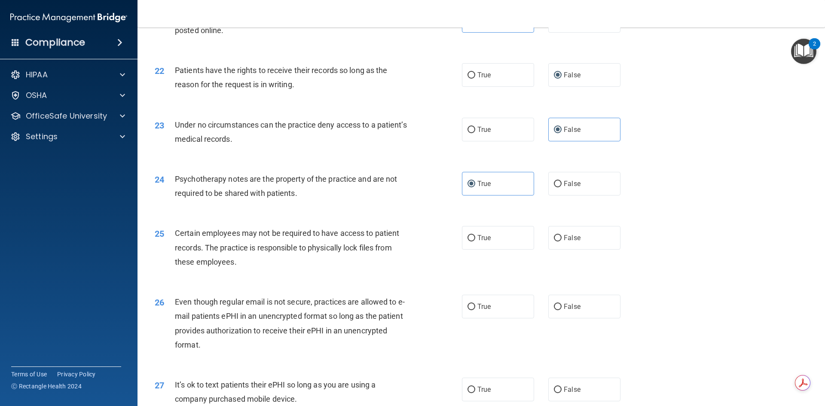
scroll to position [1460, 0]
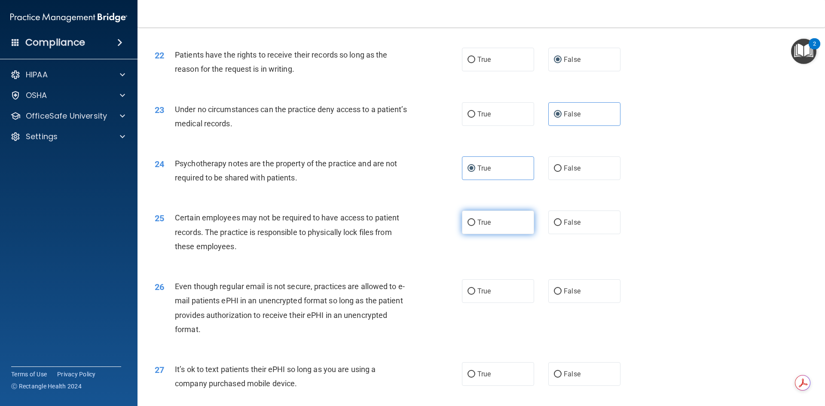
click at [477, 226] on span "True" at bounding box center [483, 222] width 13 height 8
click at [475, 226] on input "True" at bounding box center [471, 222] width 8 height 6
radio input "true"
click at [500, 302] on label "True" at bounding box center [498, 291] width 72 height 24
click at [475, 295] on input "True" at bounding box center [471, 291] width 8 height 6
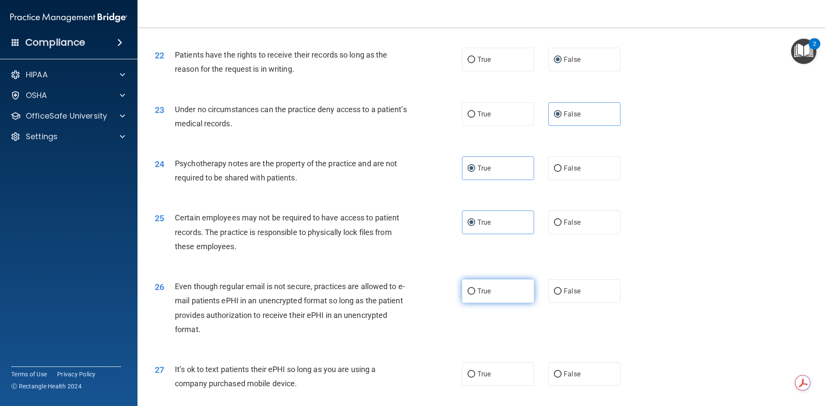
radio input "true"
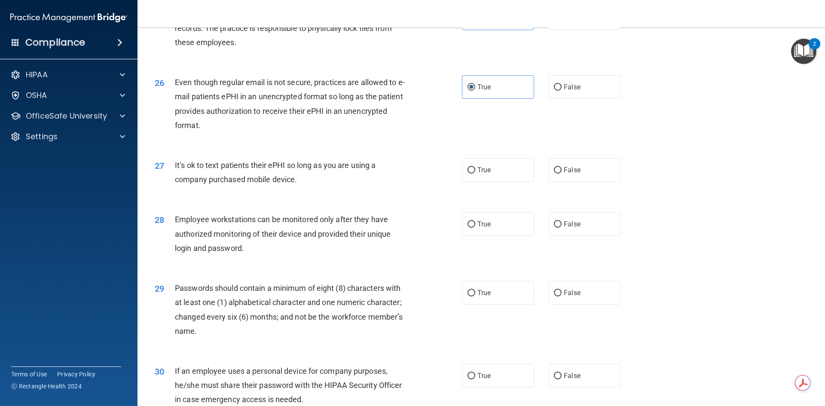
scroll to position [1675, 0]
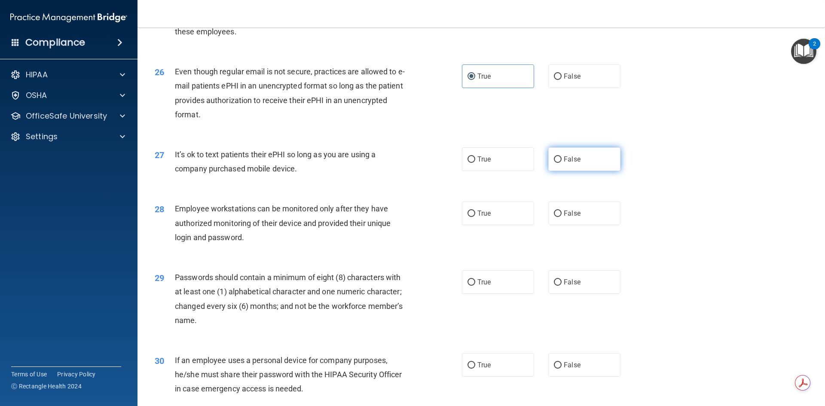
click at [563, 163] on span "False" at bounding box center [571, 159] width 17 height 8
click at [561, 163] on input "False" at bounding box center [558, 159] width 8 height 6
radio input "true"
click at [615, 224] on label "False" at bounding box center [584, 213] width 72 height 24
click at [561, 217] on input "False" at bounding box center [558, 213] width 8 height 6
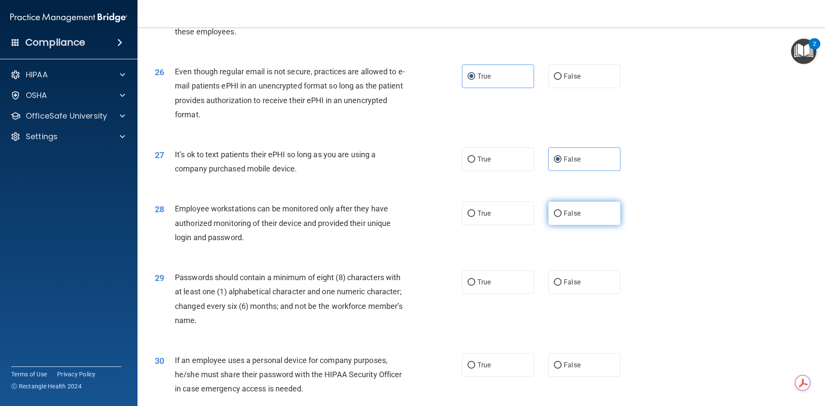
radio input "true"
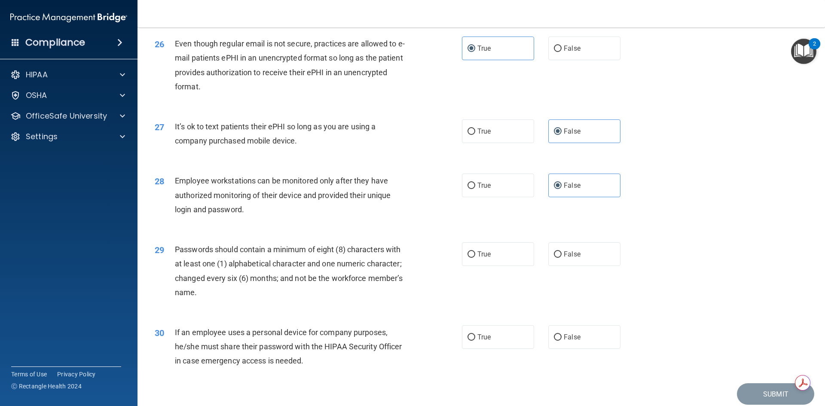
scroll to position [1718, 0]
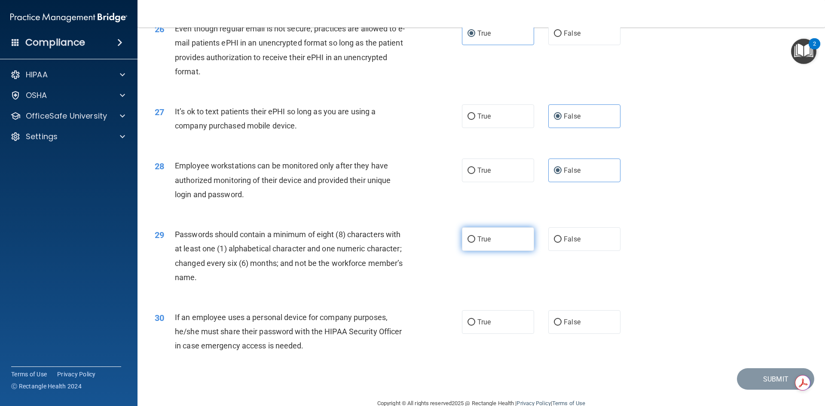
click at [485, 247] on label "True" at bounding box center [498, 239] width 72 height 24
click at [475, 243] on input "True" at bounding box center [471, 239] width 8 height 6
radio input "true"
click at [550, 349] on div "30 If an employee uses a personal device for company purposes, he/she must shar…" at bounding box center [481, 333] width 666 height 69
click at [567, 334] on label "False" at bounding box center [584, 322] width 72 height 24
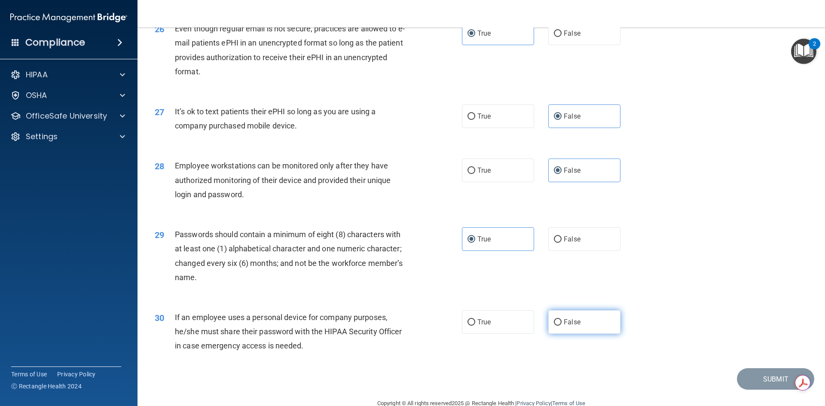
click at [561, 326] on input "False" at bounding box center [558, 322] width 8 height 6
radio input "true"
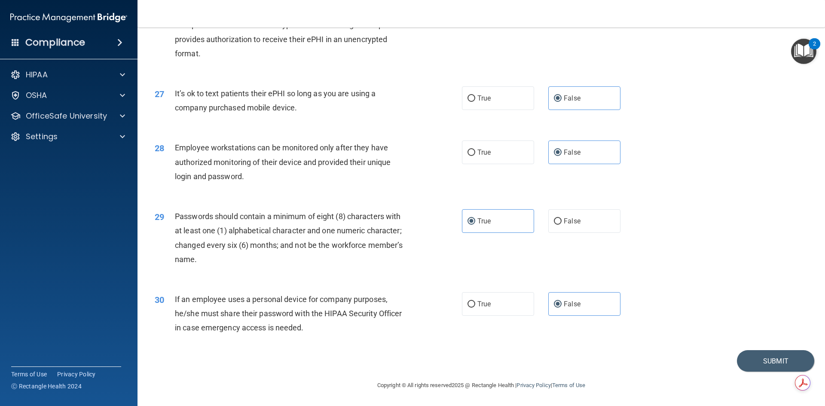
scroll to position [1750, 0]
click at [751, 356] on button "Submit" at bounding box center [774, 361] width 77 height 22
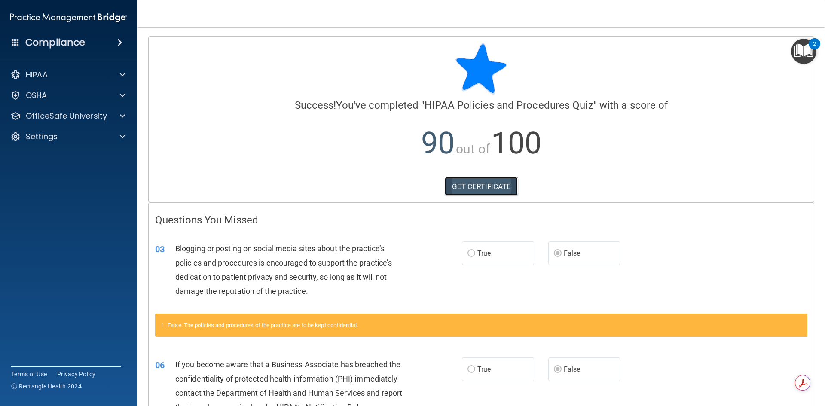
click at [475, 193] on link "GET CERTIFICATE" at bounding box center [480, 186] width 73 height 19
click at [127, 113] on div at bounding box center [120, 116] width 21 height 10
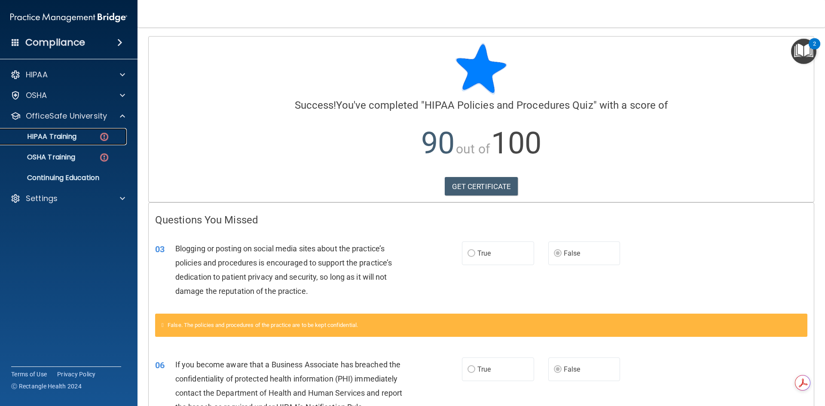
click at [75, 128] on link "HIPAA Training" at bounding box center [58, 136] width 135 height 17
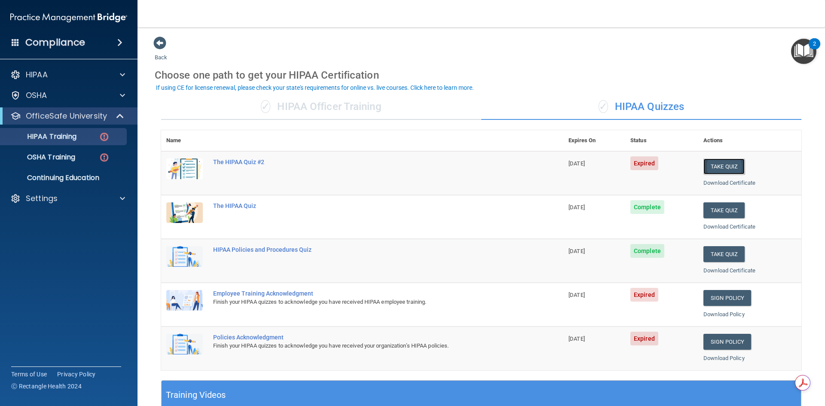
click at [710, 172] on button "Take Quiz" at bounding box center [723, 166] width 41 height 16
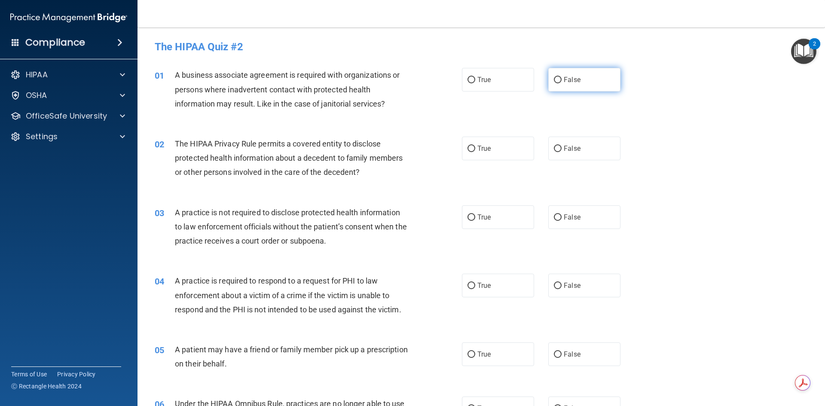
click at [554, 81] on input "False" at bounding box center [558, 80] width 8 height 6
radio input "true"
click at [604, 143] on label "False" at bounding box center [584, 149] width 72 height 24
click at [561, 146] on input "False" at bounding box center [558, 149] width 8 height 6
radio input "true"
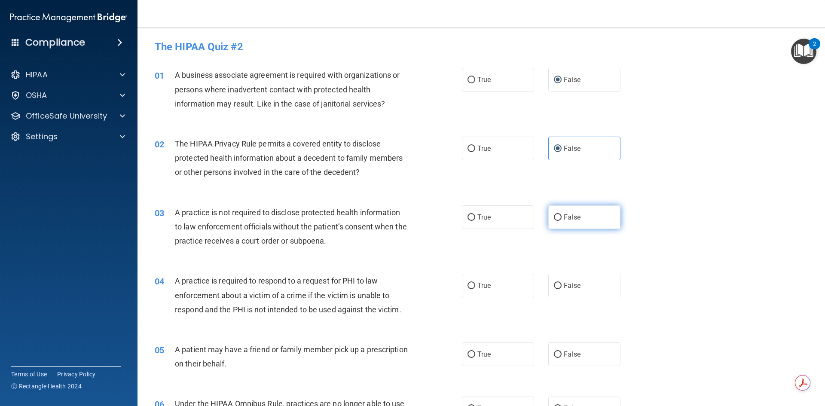
click at [548, 223] on label "False" at bounding box center [584, 217] width 72 height 24
click at [554, 221] on input "False" at bounding box center [558, 217] width 8 height 6
radio input "true"
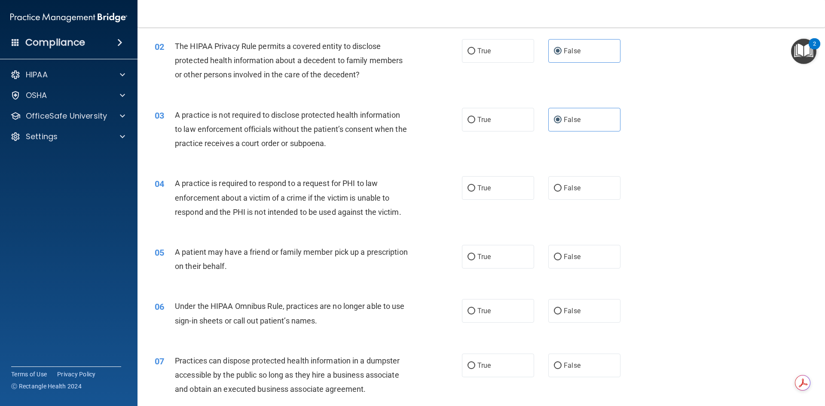
scroll to position [129, 0]
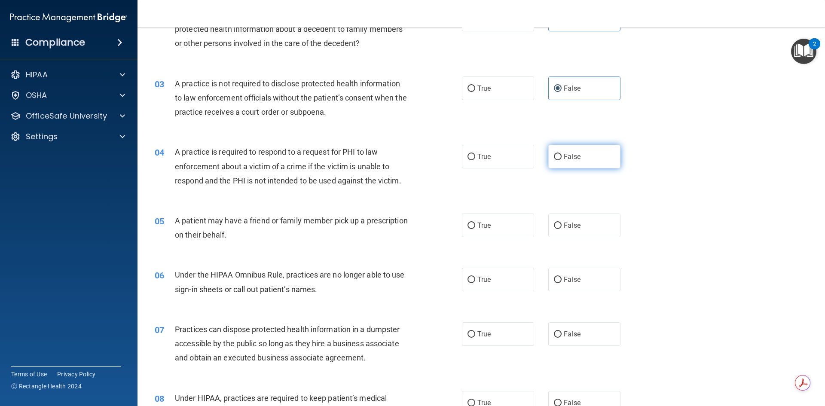
click at [552, 164] on label "False" at bounding box center [584, 157] width 72 height 24
click at [554, 160] on input "False" at bounding box center [558, 157] width 8 height 6
radio input "true"
click at [491, 234] on label "True" at bounding box center [498, 225] width 72 height 24
click at [475, 229] on input "True" at bounding box center [471, 225] width 8 height 6
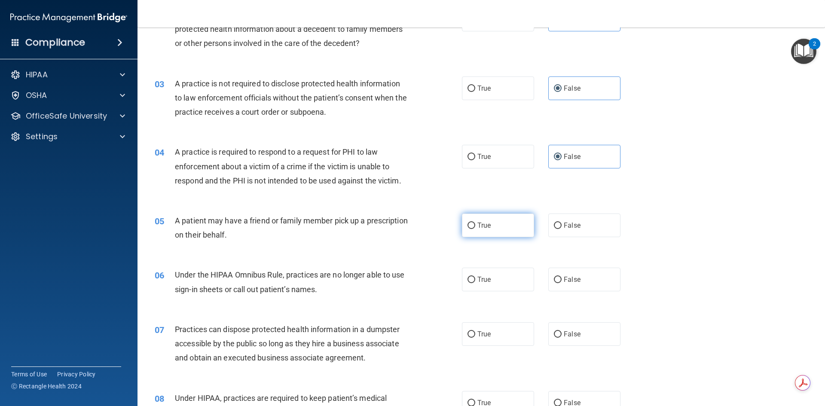
radio input "true"
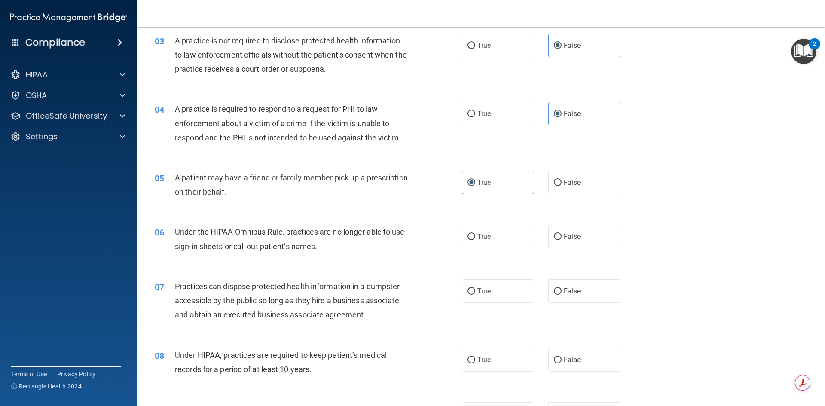
scroll to position [215, 0]
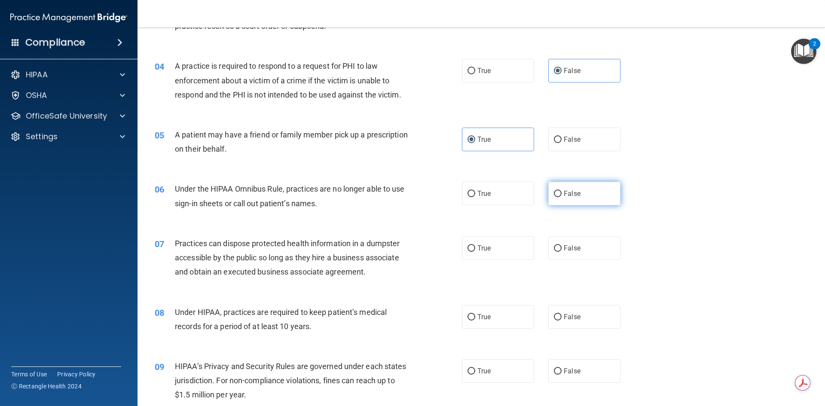
click at [573, 198] on label "False" at bounding box center [584, 194] width 72 height 24
click at [561, 197] on input "False" at bounding box center [558, 194] width 8 height 6
radio input "true"
click at [568, 247] on span "False" at bounding box center [571, 248] width 17 height 8
click at [561, 247] on input "False" at bounding box center [558, 248] width 8 height 6
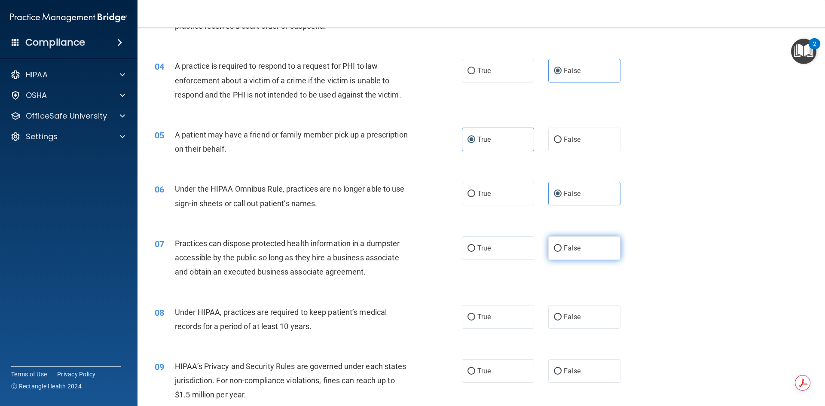
radio input "true"
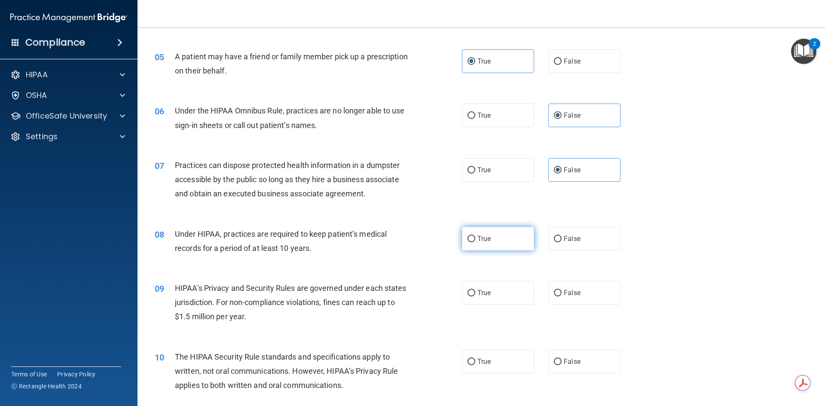
scroll to position [301, 0]
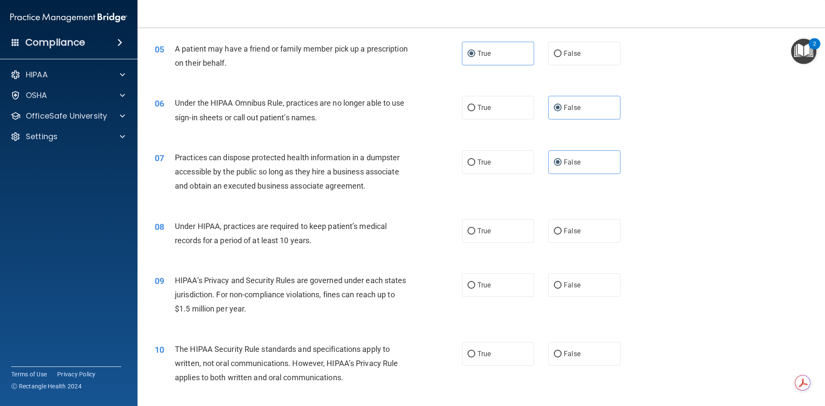
click at [315, 252] on div "08 Under HIPAA, practices are required to keep patient’s medical records for a …" at bounding box center [481, 235] width 666 height 54
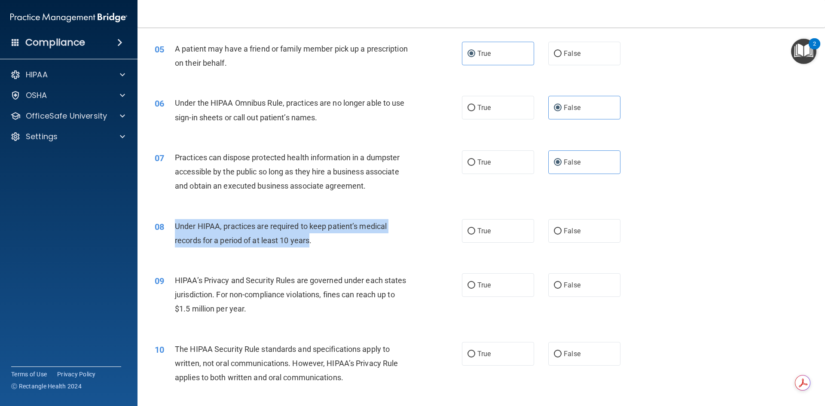
drag, startPoint x: 311, startPoint y: 243, endPoint x: 169, endPoint y: 227, distance: 143.5
click at [169, 227] on div "08 Under HIPAA, practices are required to keep patient’s medical records for a …" at bounding box center [308, 235] width 333 height 33
copy div "Under HIPAA, practices are required to keep patient’s medical records for a per…"
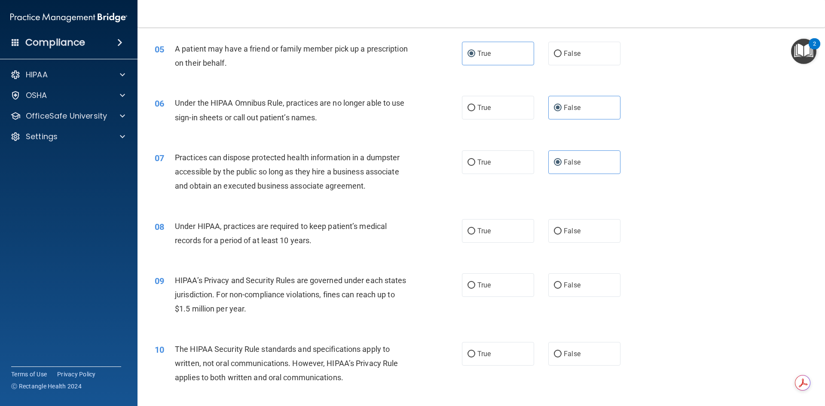
click at [345, 257] on div "08 Under HIPAA, practices are required to keep patient’s medical records for a …" at bounding box center [481, 235] width 666 height 54
click at [486, 225] on label "True" at bounding box center [498, 231] width 72 height 24
click at [475, 228] on input "True" at bounding box center [471, 231] width 8 height 6
radio input "true"
click at [501, 291] on label "True" at bounding box center [498, 285] width 72 height 24
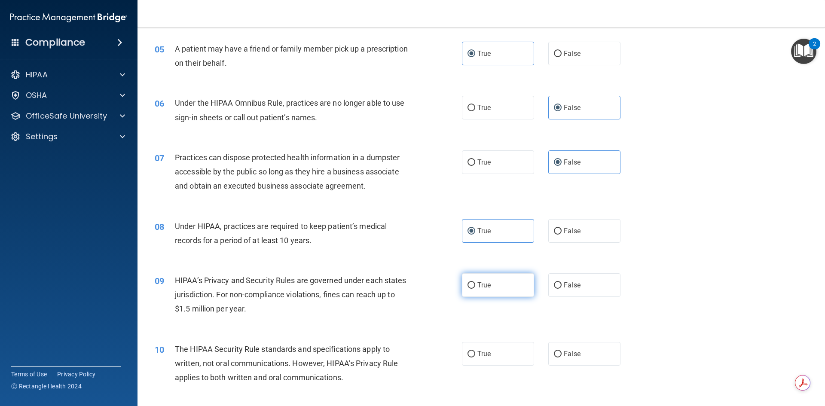
click at [475, 289] on input "True" at bounding box center [471, 285] width 8 height 6
radio input "true"
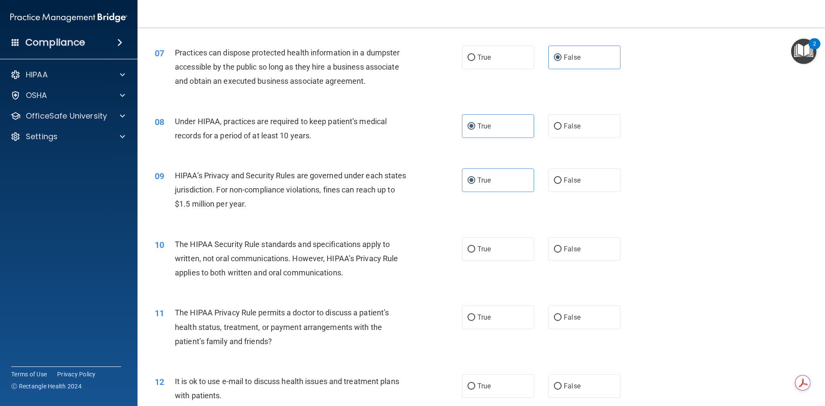
scroll to position [429, 0]
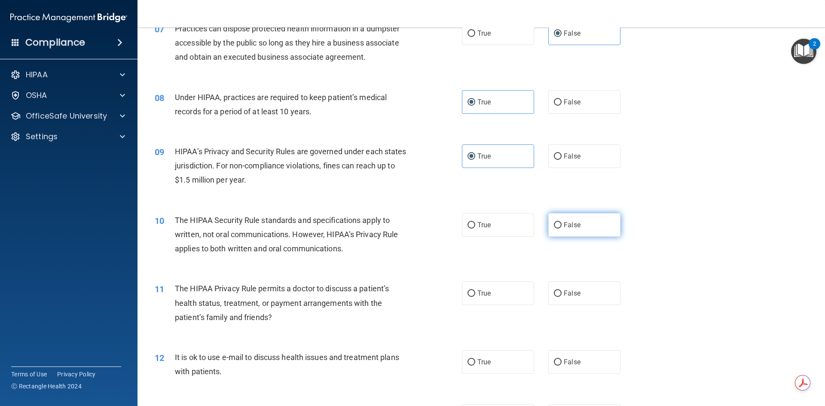
click at [554, 223] on input "False" at bounding box center [558, 225] width 8 height 6
radio input "true"
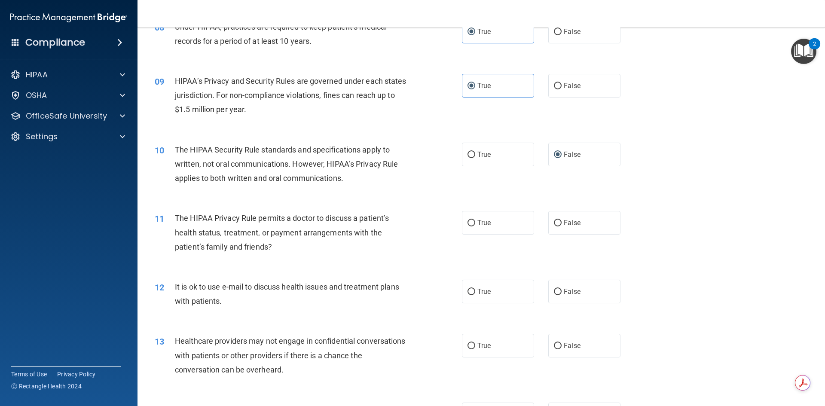
scroll to position [515, 0]
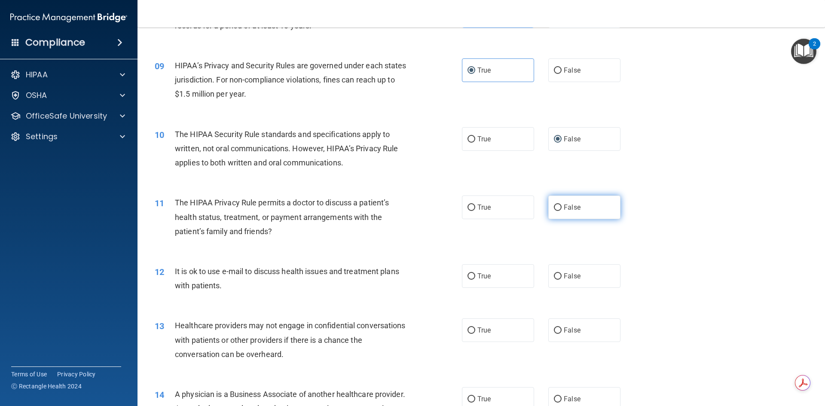
click at [594, 202] on label "False" at bounding box center [584, 207] width 72 height 24
click at [561, 204] on input "False" at bounding box center [558, 207] width 8 height 6
radio input "true"
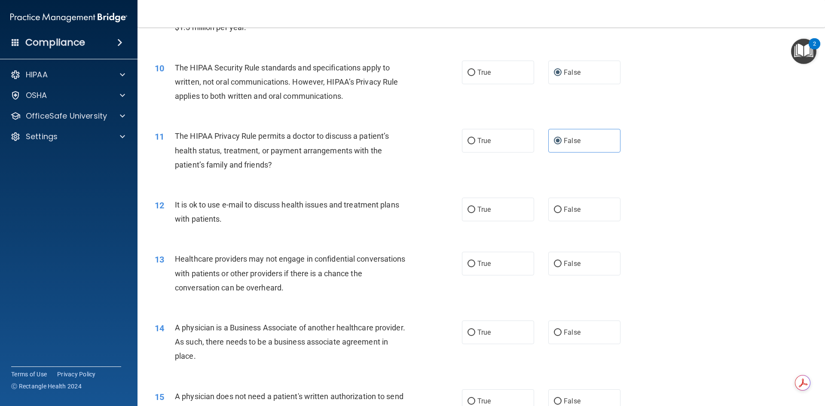
scroll to position [601, 0]
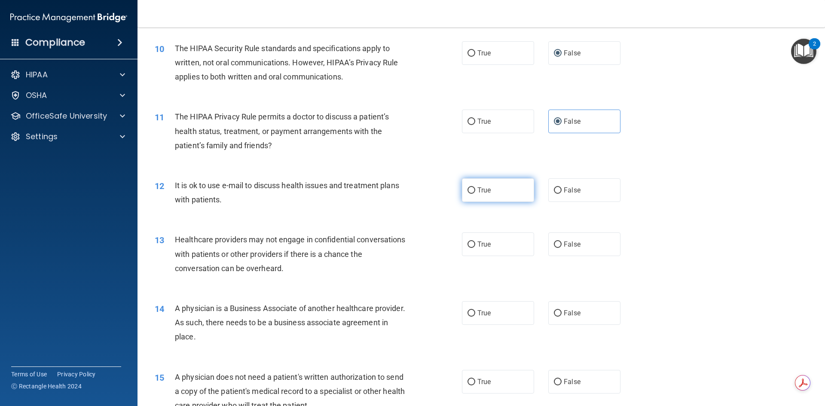
click at [480, 190] on span "True" at bounding box center [483, 190] width 13 height 8
click at [475, 190] on input "True" at bounding box center [471, 190] width 8 height 6
radio input "true"
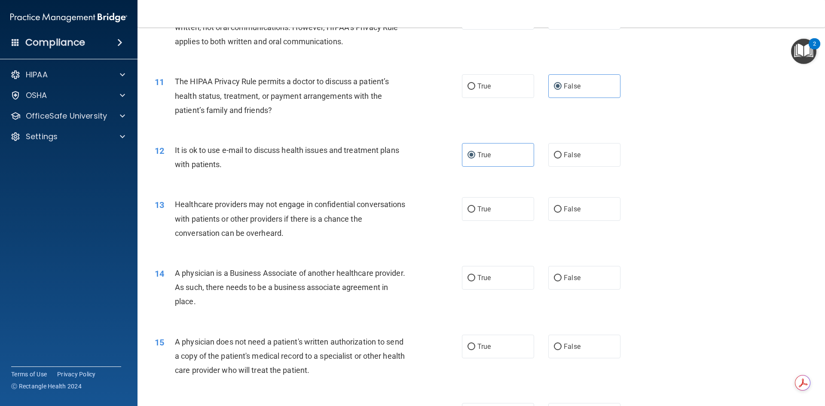
scroll to position [687, 0]
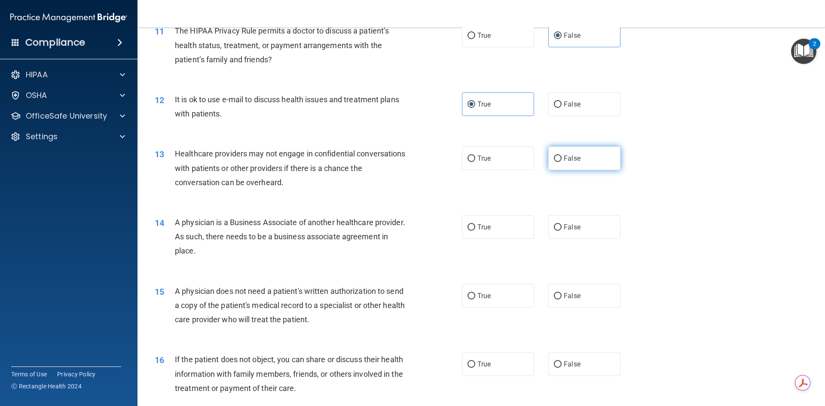
click at [578, 162] on label "False" at bounding box center [584, 158] width 72 height 24
click at [561, 162] on input "False" at bounding box center [558, 158] width 8 height 6
radio input "true"
click at [510, 231] on label "True" at bounding box center [498, 227] width 72 height 24
click at [475, 231] on input "True" at bounding box center [471, 227] width 8 height 6
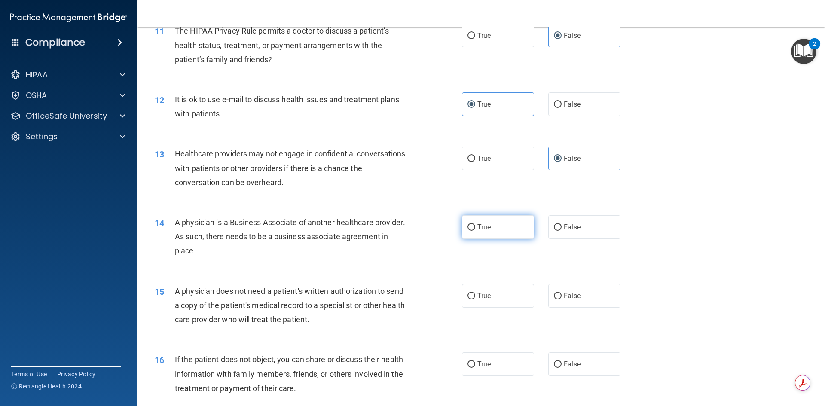
radio input "true"
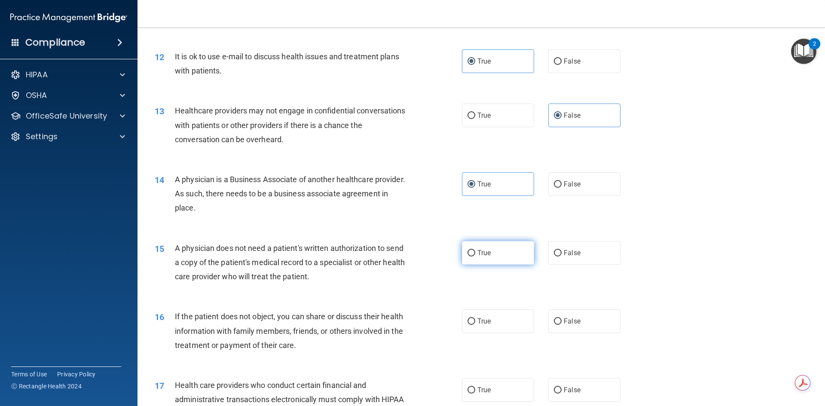
click at [496, 250] on label "True" at bounding box center [498, 253] width 72 height 24
click at [475, 250] on input "True" at bounding box center [471, 253] width 8 height 6
radio input "true"
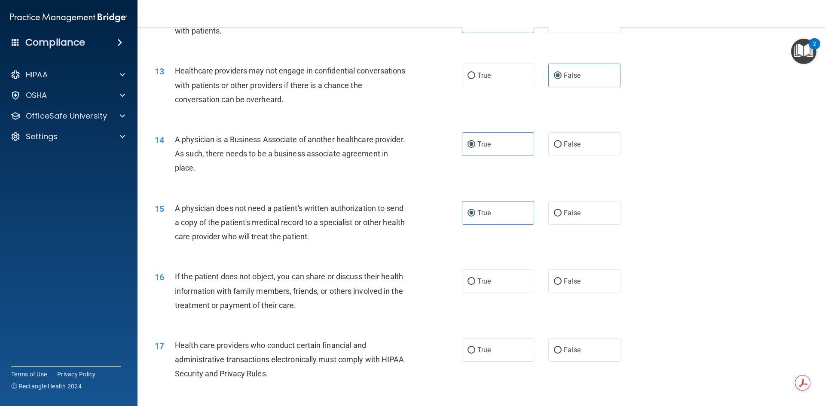
scroll to position [816, 0]
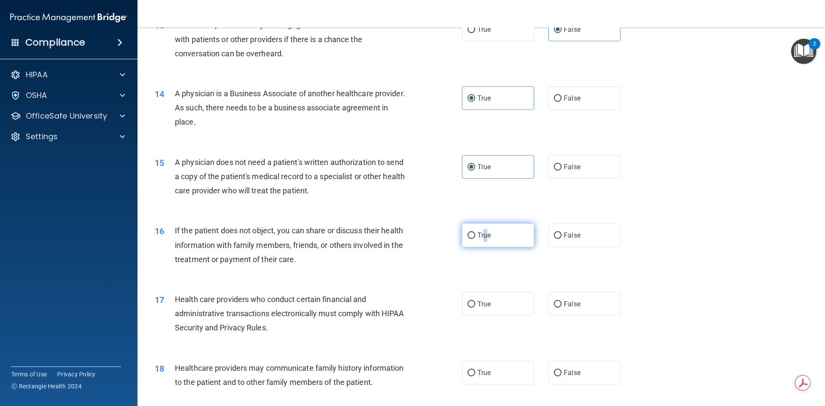
click at [482, 245] on label "True" at bounding box center [498, 235] width 72 height 24
click at [530, 257] on div "16 If the patient does not object, you can share or discuss their health inform…" at bounding box center [481, 247] width 666 height 69
click at [523, 244] on label "True" at bounding box center [498, 235] width 72 height 24
click at [475, 239] on input "True" at bounding box center [471, 235] width 8 height 6
radio input "true"
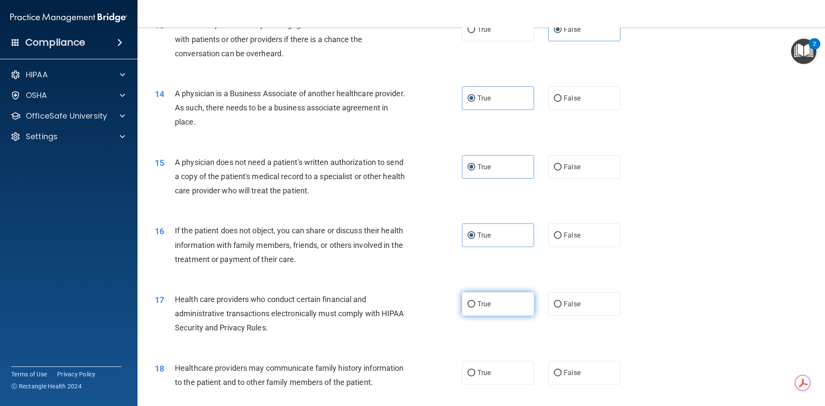
click at [507, 312] on label "True" at bounding box center [498, 304] width 72 height 24
click at [475, 307] on input "True" at bounding box center [471, 304] width 8 height 6
radio input "true"
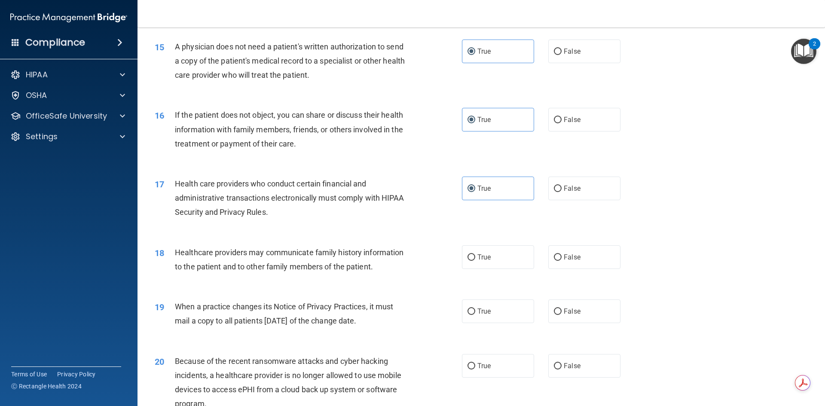
scroll to position [945, 0]
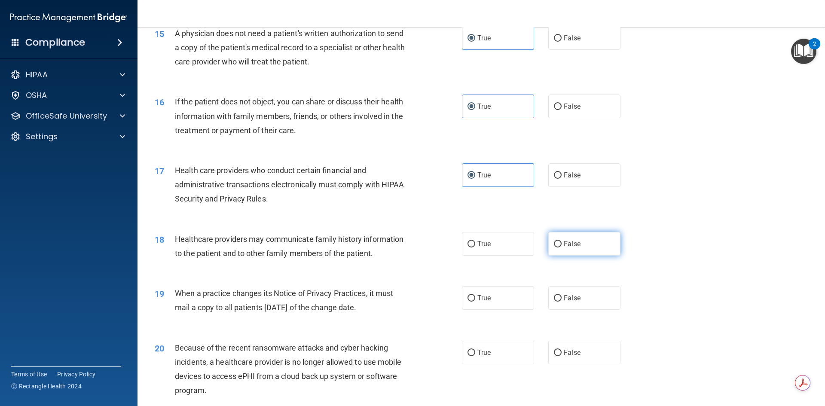
click at [569, 251] on label "False" at bounding box center [584, 244] width 72 height 24
click at [561, 247] on input "False" at bounding box center [558, 244] width 8 height 6
radio input "true"
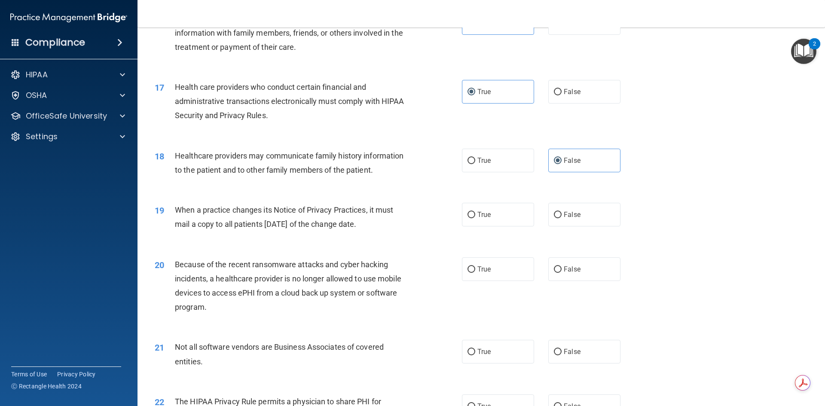
scroll to position [1031, 0]
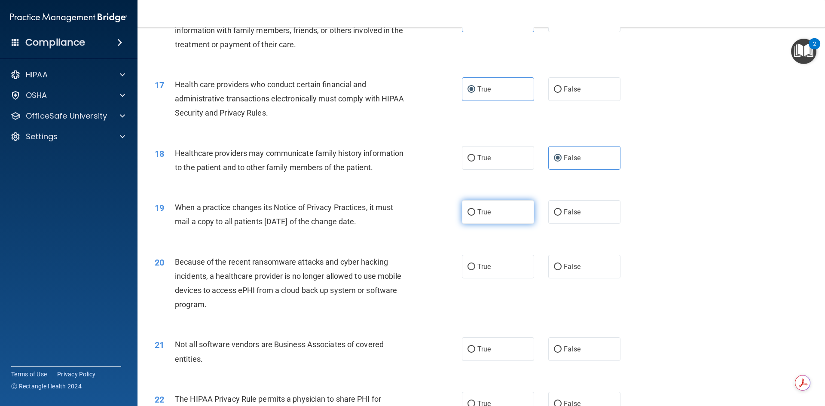
click at [488, 213] on label "True" at bounding box center [498, 212] width 72 height 24
click at [475, 213] on input "True" at bounding box center [471, 212] width 8 height 6
radio input "true"
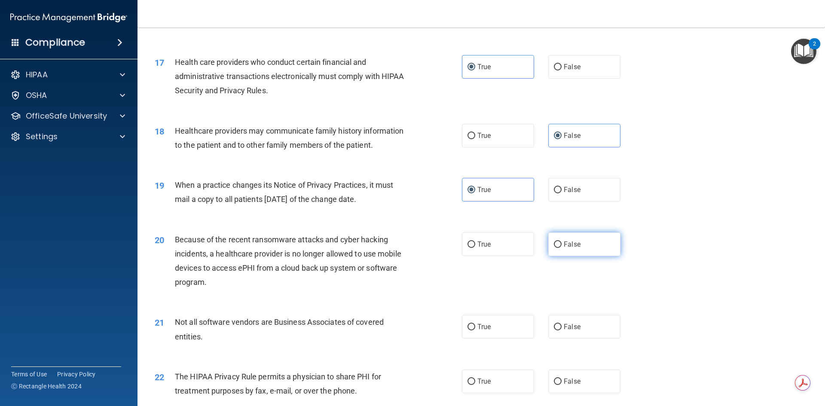
scroll to position [1074, 0]
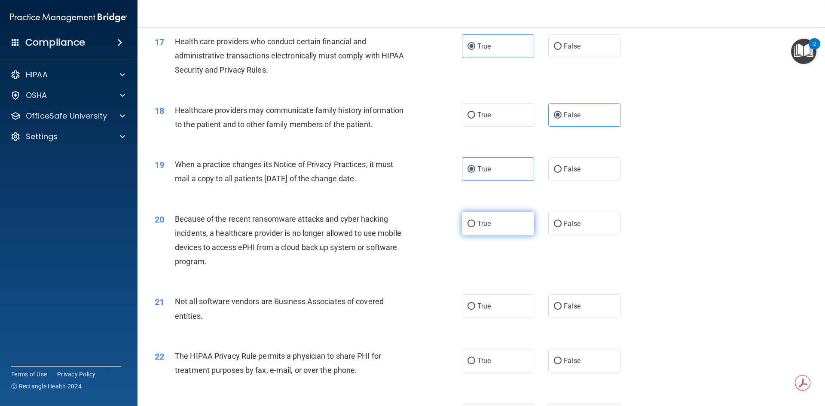
click at [520, 222] on label "True" at bounding box center [498, 224] width 72 height 24
click at [475, 222] on input "True" at bounding box center [471, 224] width 8 height 6
radio input "true"
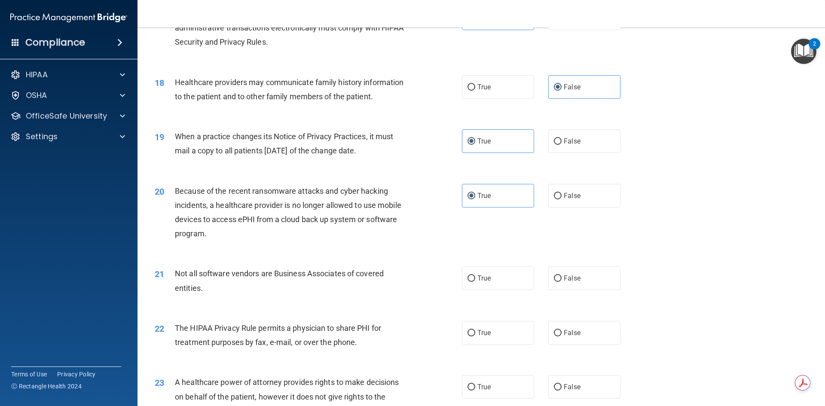
scroll to position [1117, 0]
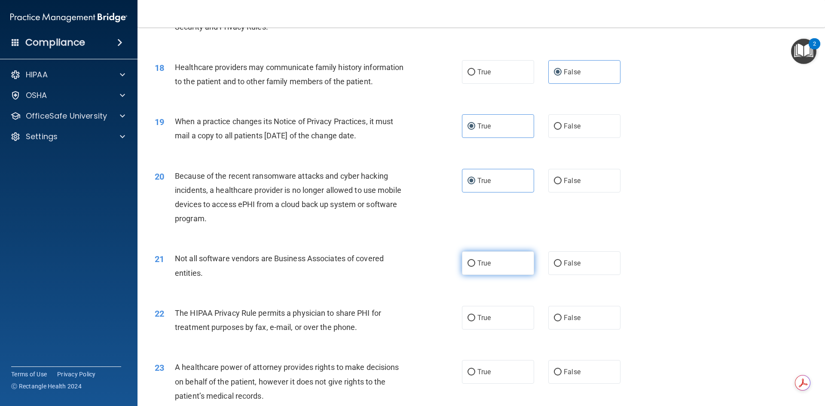
click at [530, 266] on label "True" at bounding box center [498, 263] width 72 height 24
click at [475, 266] on input "True" at bounding box center [471, 263] width 8 height 6
radio input "true"
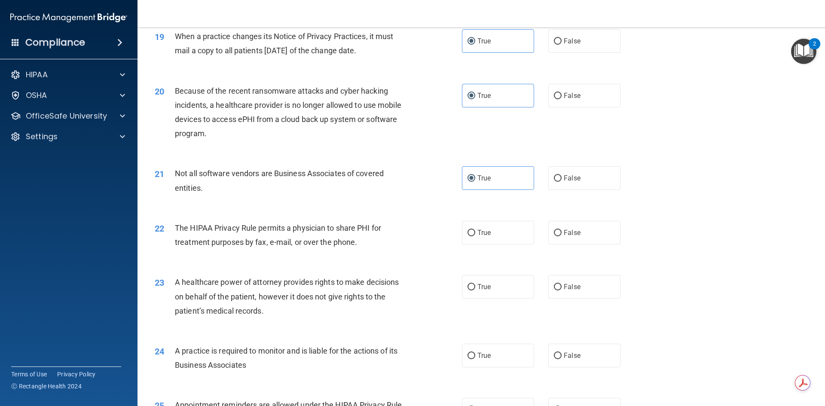
scroll to position [1202, 0]
click at [467, 233] on input "True" at bounding box center [471, 232] width 8 height 6
radio input "true"
click at [491, 281] on label "True" at bounding box center [498, 286] width 72 height 24
click at [475, 283] on input "True" at bounding box center [471, 286] width 8 height 6
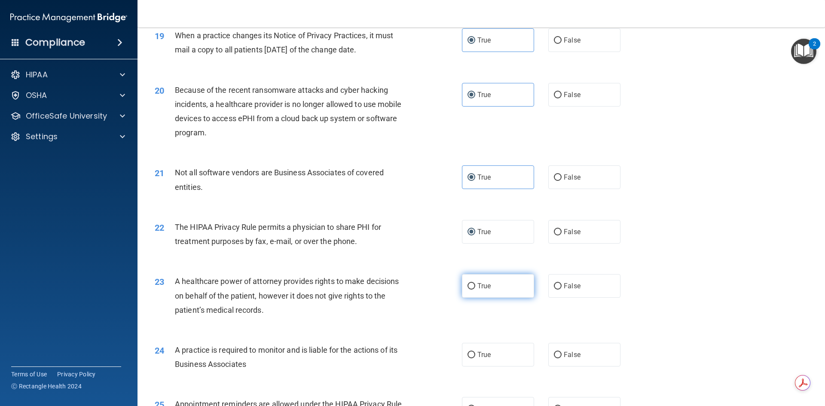
radio input "true"
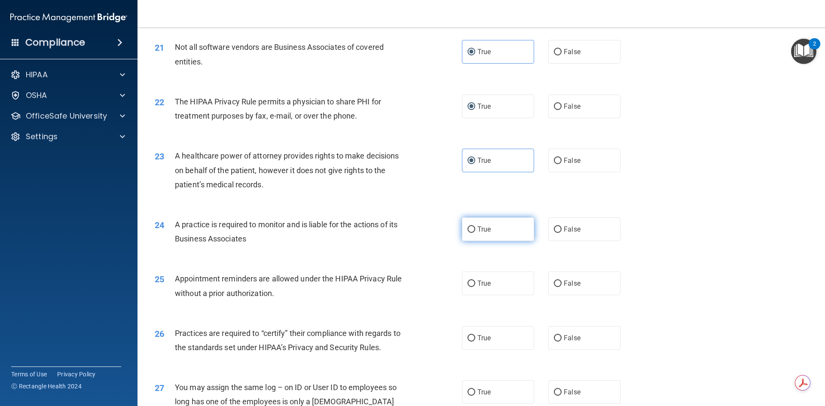
scroll to position [1331, 0]
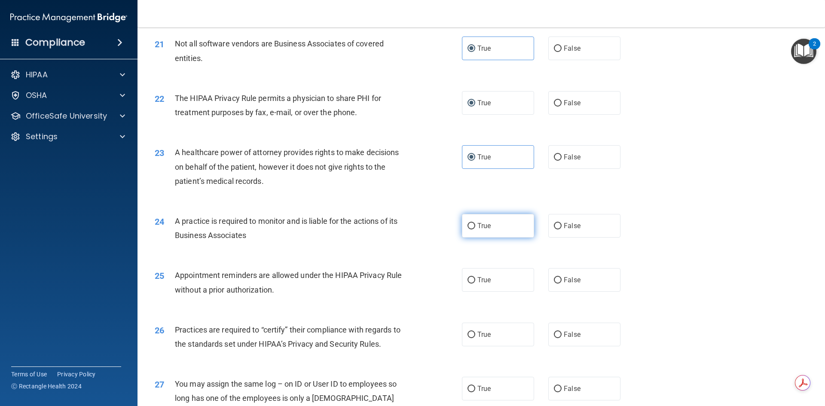
click at [488, 230] on label "True" at bounding box center [498, 226] width 72 height 24
click at [475, 229] on input "True" at bounding box center [471, 226] width 8 height 6
radio input "true"
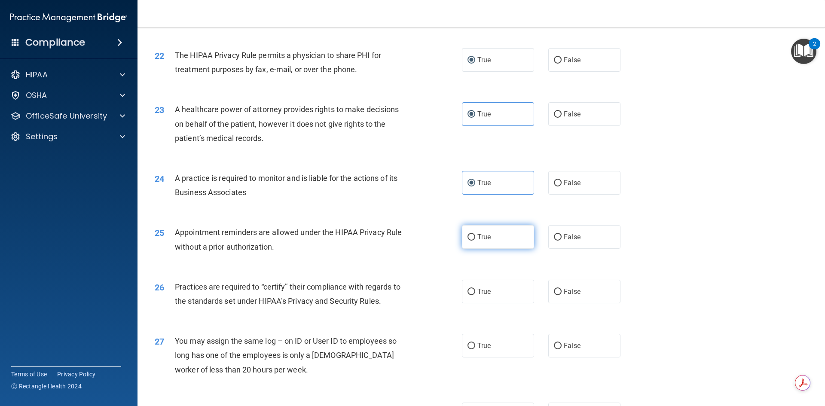
click at [496, 242] on label "True" at bounding box center [498, 237] width 72 height 24
click at [475, 240] on input "True" at bounding box center [471, 237] width 8 height 6
radio input "true"
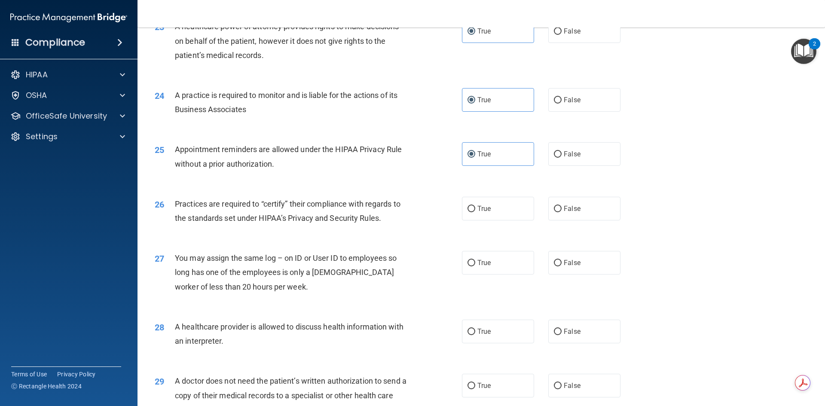
scroll to position [1460, 0]
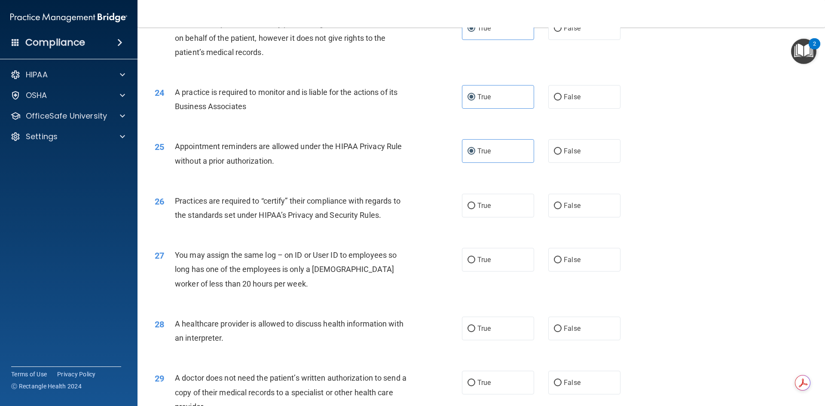
click at [498, 219] on div "26 Practices are required to “certify” their compliance with regards to the sta…" at bounding box center [481, 210] width 666 height 54
click at [496, 213] on label "True" at bounding box center [498, 206] width 72 height 24
click at [475, 209] on input "True" at bounding box center [471, 206] width 8 height 6
radio input "true"
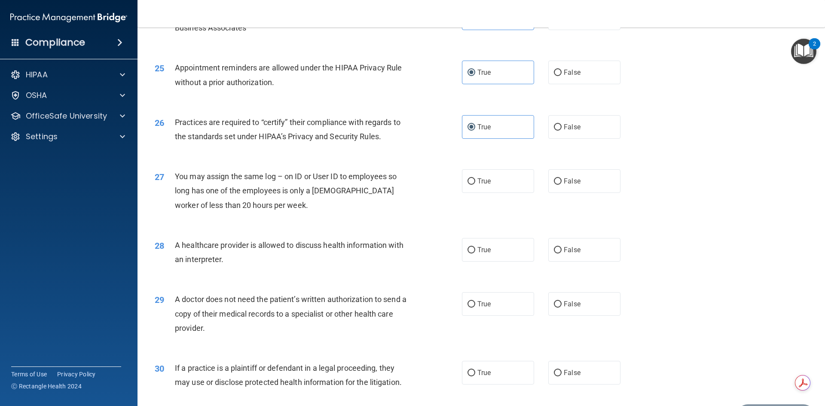
scroll to position [1546, 0]
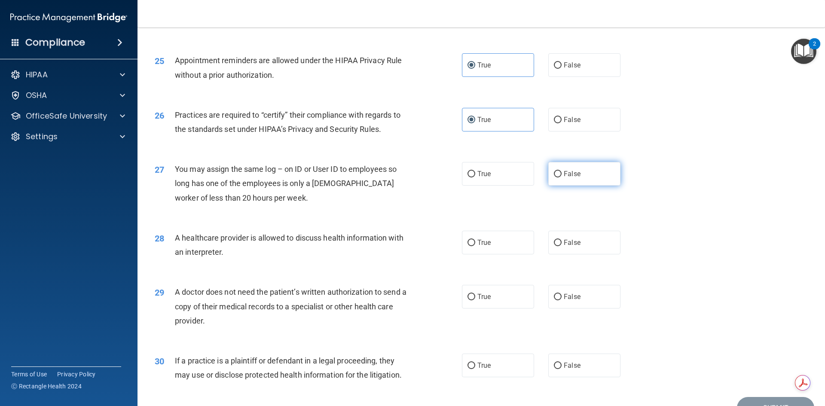
click at [563, 172] on span "False" at bounding box center [571, 174] width 17 height 8
click at [560, 172] on input "False" at bounding box center [558, 174] width 8 height 6
radio input "true"
click at [497, 247] on label "True" at bounding box center [498, 243] width 72 height 24
click at [475, 246] on input "True" at bounding box center [471, 243] width 8 height 6
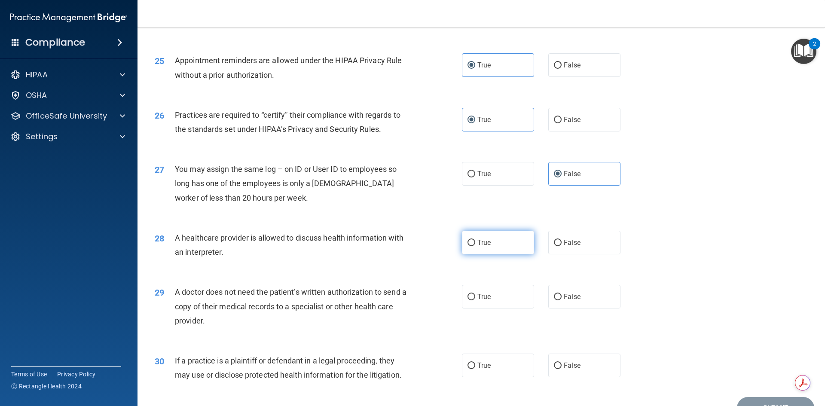
radio input "true"
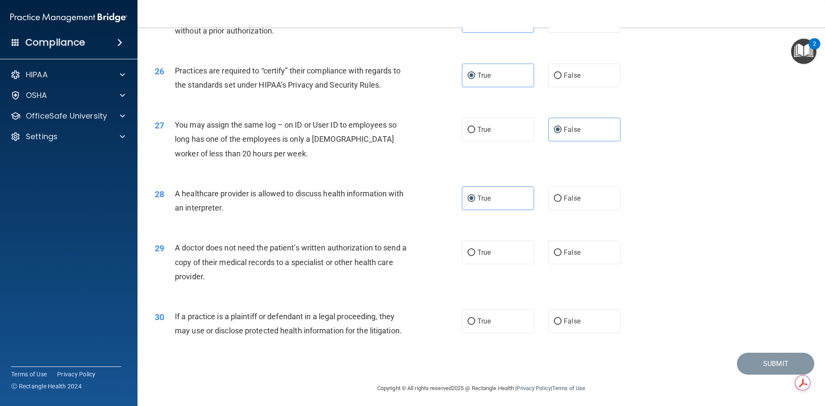
scroll to position [1593, 0]
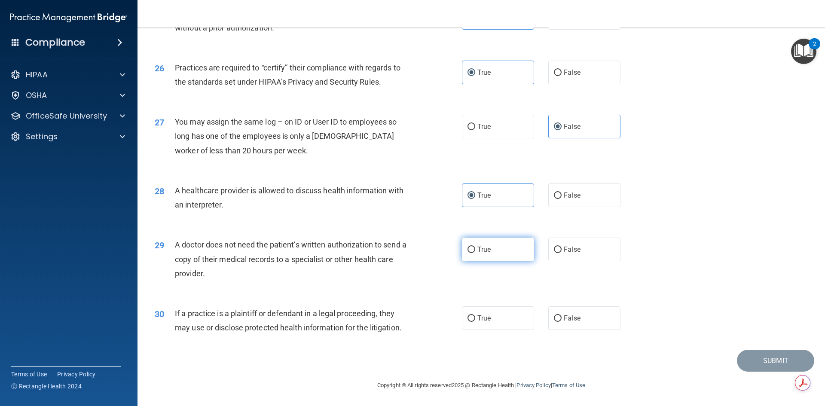
click at [494, 247] on label "True" at bounding box center [498, 249] width 72 height 24
click at [475, 247] on input "True" at bounding box center [471, 250] width 8 height 6
radio input "true"
click at [554, 317] on input "False" at bounding box center [558, 318] width 8 height 6
radio input "true"
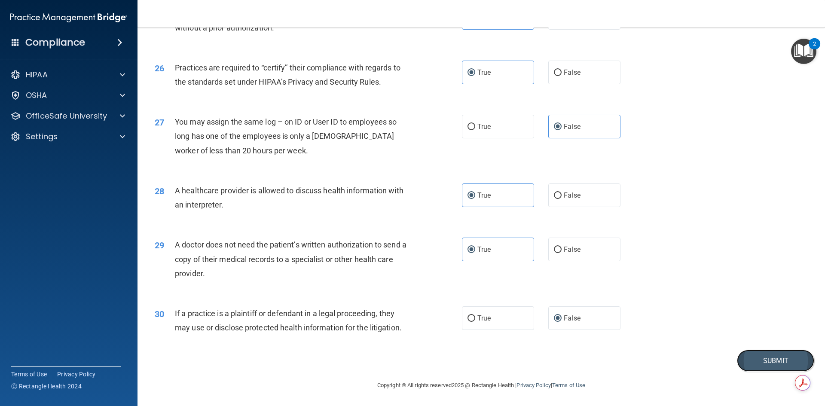
click at [764, 364] on button "Submit" at bounding box center [774, 361] width 77 height 22
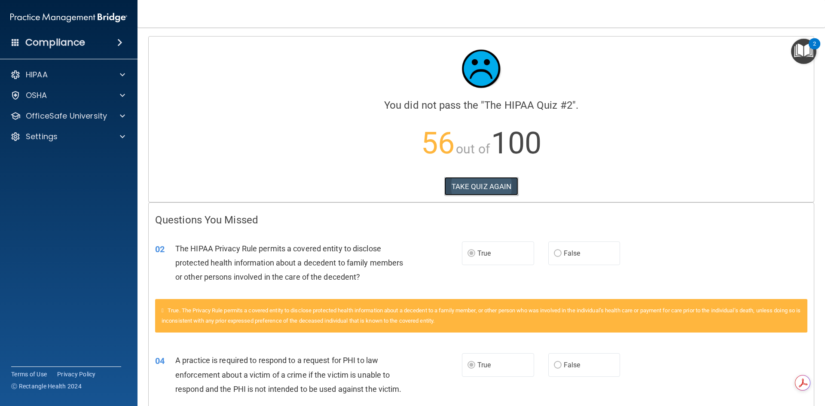
click at [497, 185] on button "TAKE QUIZ AGAIN" at bounding box center [481, 186] width 74 height 19
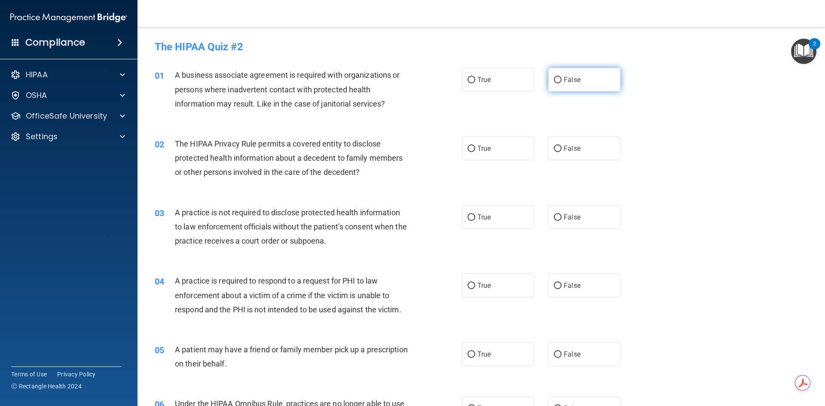
click at [603, 82] on label "False" at bounding box center [584, 80] width 72 height 24
click at [561, 82] on input "False" at bounding box center [558, 80] width 8 height 6
radio input "true"
click at [500, 156] on label "True" at bounding box center [498, 149] width 72 height 24
click at [475, 152] on input "True" at bounding box center [471, 149] width 8 height 6
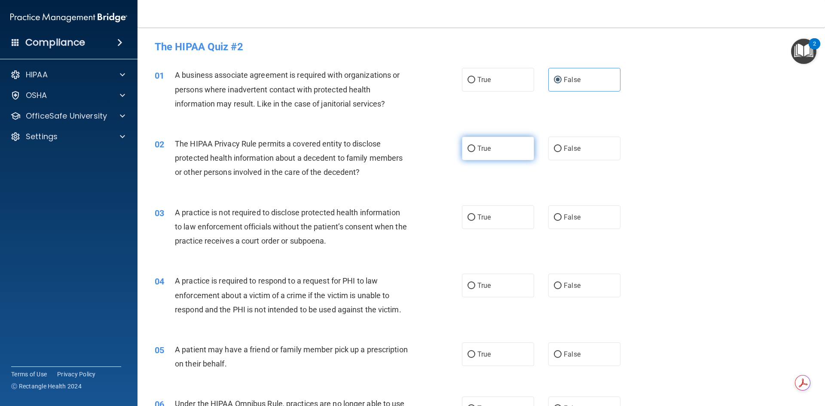
radio input "true"
click at [555, 225] on label "False" at bounding box center [584, 217] width 72 height 24
click at [555, 221] on input "False" at bounding box center [558, 217] width 8 height 6
radio input "true"
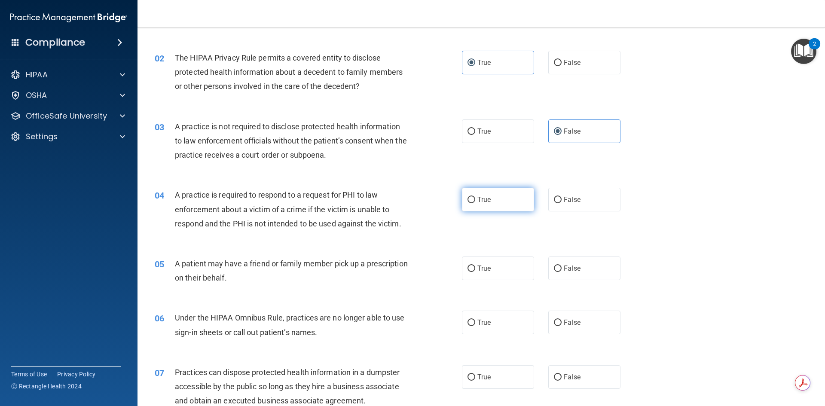
scroll to position [129, 0]
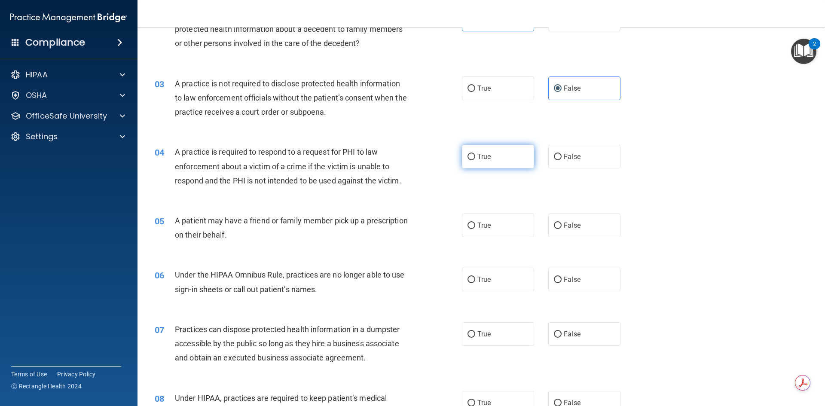
click at [494, 166] on label "True" at bounding box center [498, 157] width 72 height 24
click at [475, 160] on input "True" at bounding box center [471, 157] width 8 height 6
radio input "true"
click at [481, 228] on span "True" at bounding box center [483, 225] width 13 height 8
click at [475, 228] on input "True" at bounding box center [471, 225] width 8 height 6
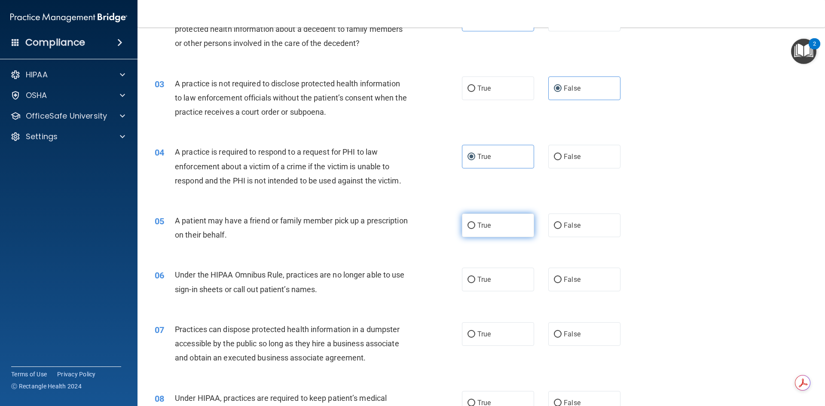
radio input "true"
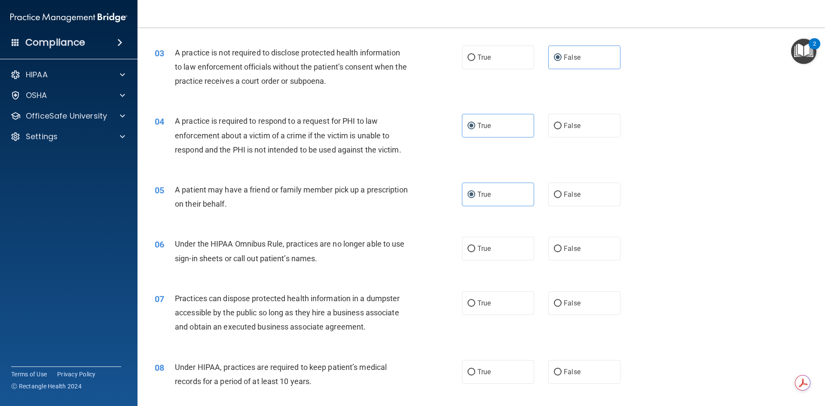
scroll to position [215, 0]
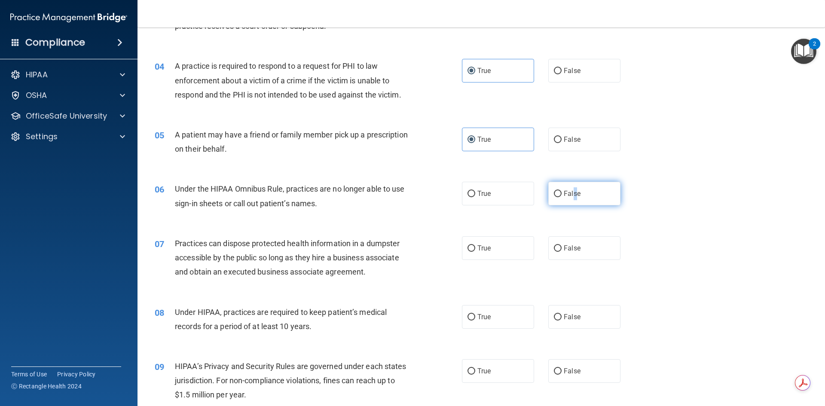
click at [571, 202] on label "False" at bounding box center [584, 194] width 72 height 24
click at [575, 202] on label "False" at bounding box center [584, 194] width 72 height 24
click at [561, 197] on input "False" at bounding box center [558, 194] width 8 height 6
radio input "true"
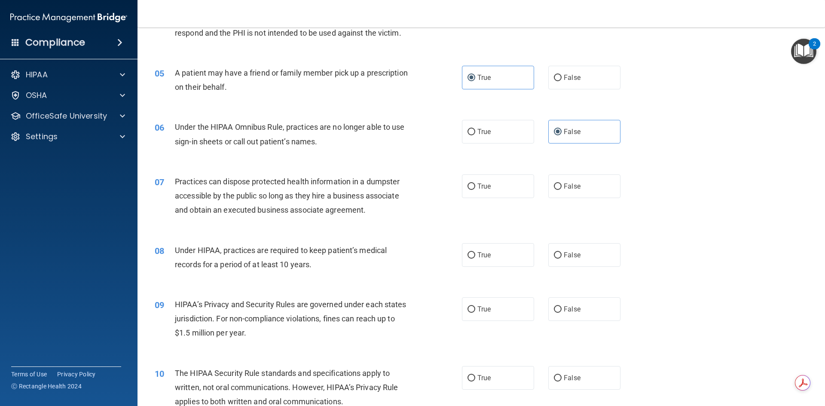
scroll to position [301, 0]
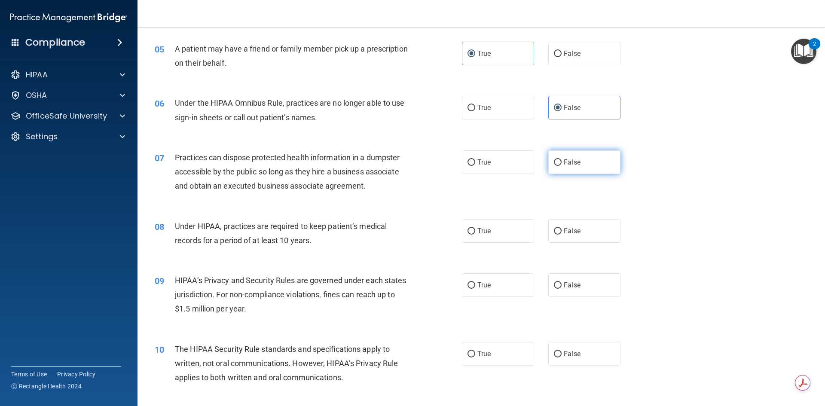
click at [603, 152] on label "False" at bounding box center [584, 162] width 72 height 24
click at [561, 159] on input "False" at bounding box center [558, 162] width 8 height 6
radio input "true"
click at [606, 224] on label "False" at bounding box center [584, 231] width 72 height 24
click at [561, 228] on input "False" at bounding box center [558, 231] width 8 height 6
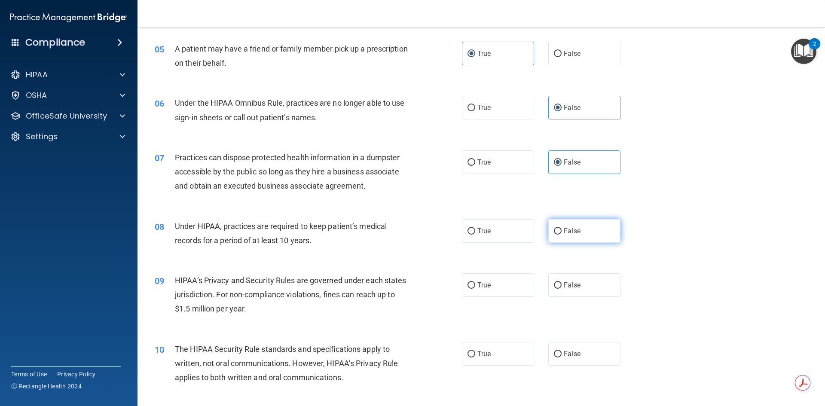
radio input "true"
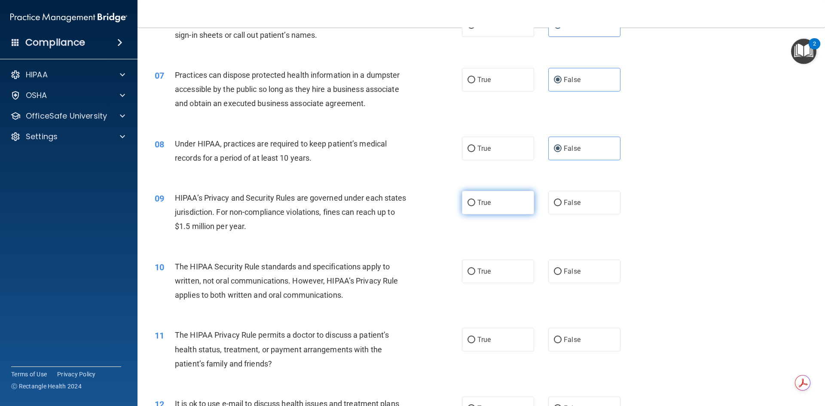
scroll to position [387, 0]
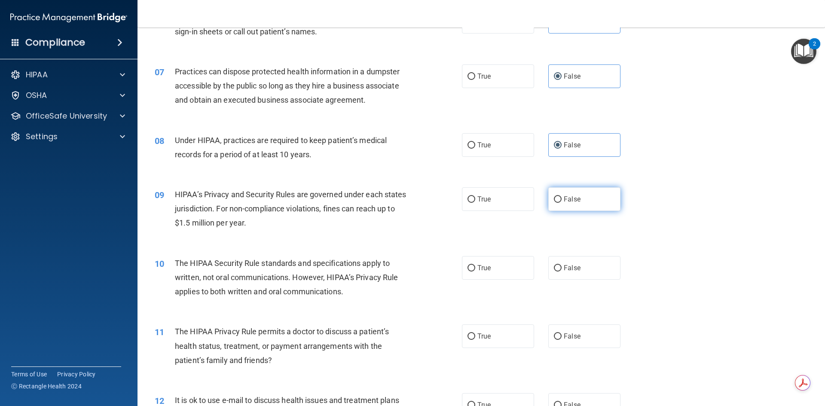
click at [590, 198] on label "False" at bounding box center [584, 199] width 72 height 24
click at [561, 198] on input "False" at bounding box center [558, 199] width 8 height 6
radio input "true"
click at [508, 261] on label "True" at bounding box center [498, 268] width 72 height 24
click at [475, 265] on input "True" at bounding box center [471, 268] width 8 height 6
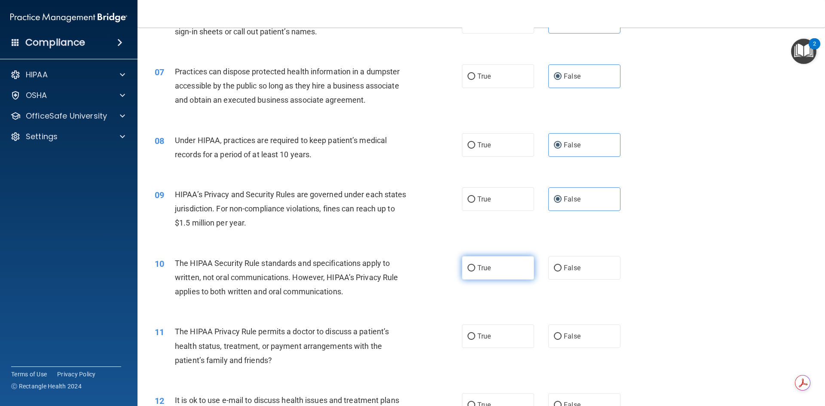
radio input "true"
click at [507, 338] on label "True" at bounding box center [498, 336] width 72 height 24
click at [475, 338] on input "True" at bounding box center [471, 336] width 8 height 6
radio input "true"
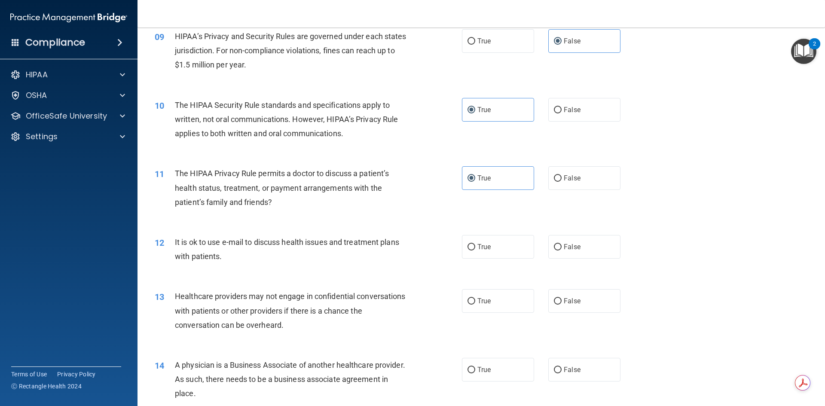
scroll to position [558, 0]
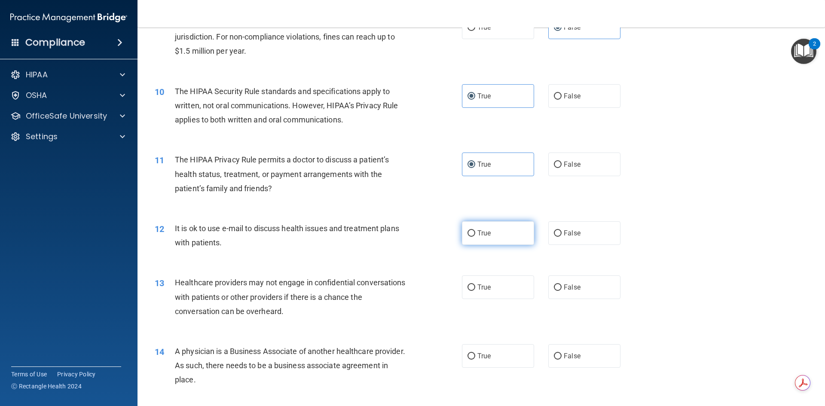
click at [491, 231] on label "True" at bounding box center [498, 233] width 72 height 24
click at [475, 231] on input "True" at bounding box center [471, 233] width 8 height 6
radio input "true"
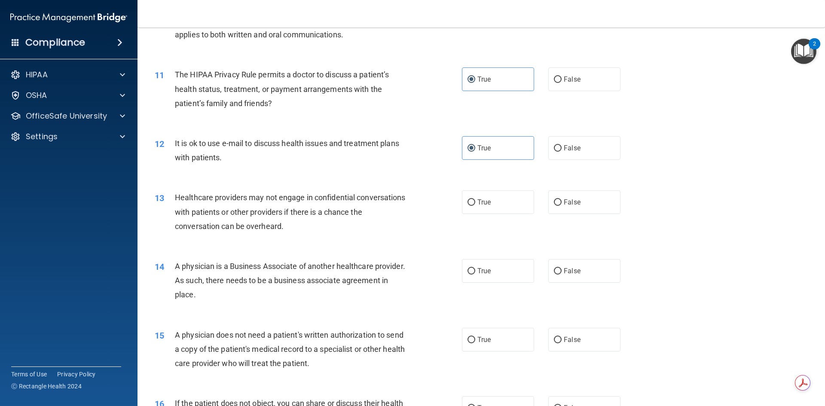
scroll to position [644, 0]
click at [565, 201] on span "False" at bounding box center [571, 201] width 17 height 8
click at [561, 201] on input "False" at bounding box center [558, 201] width 8 height 6
radio input "true"
click at [566, 269] on span "False" at bounding box center [571, 270] width 17 height 8
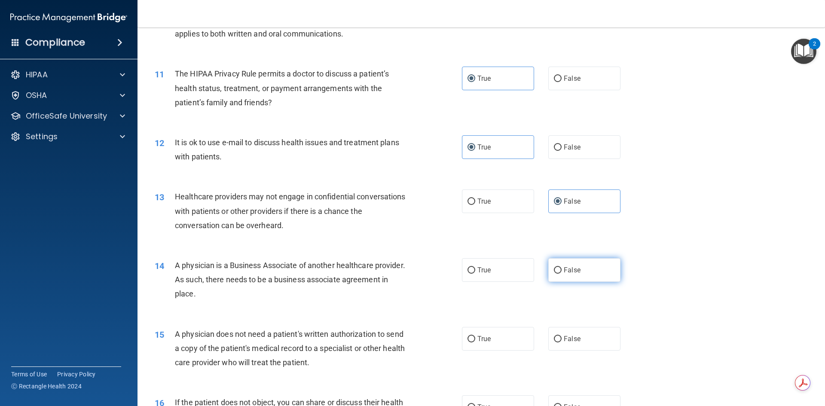
click at [561, 269] on input "False" at bounding box center [558, 270] width 8 height 6
radio input "true"
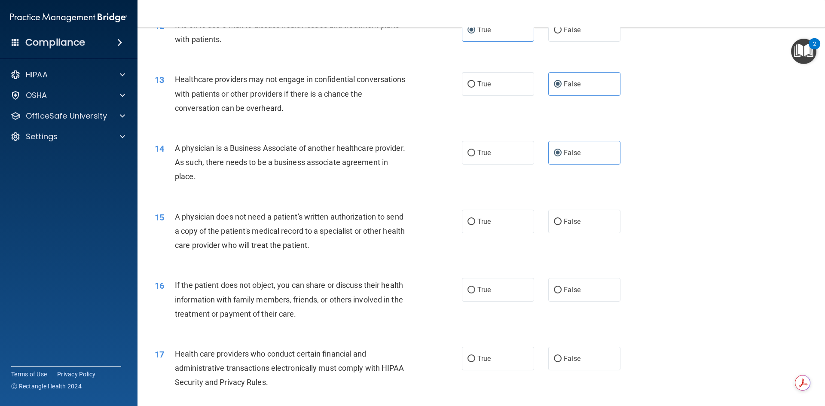
scroll to position [773, 0]
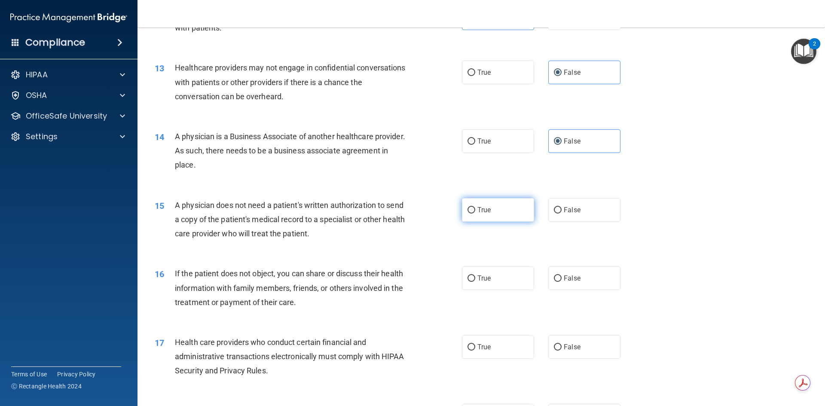
click at [479, 214] on label "True" at bounding box center [498, 210] width 72 height 24
click at [475, 213] on input "True" at bounding box center [471, 210] width 8 height 6
radio input "true"
click at [500, 286] on label "True" at bounding box center [498, 278] width 72 height 24
click at [475, 282] on input "True" at bounding box center [471, 278] width 8 height 6
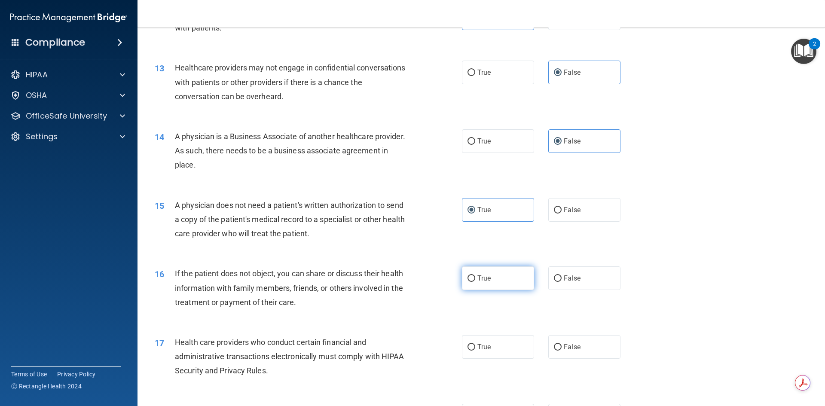
radio input "true"
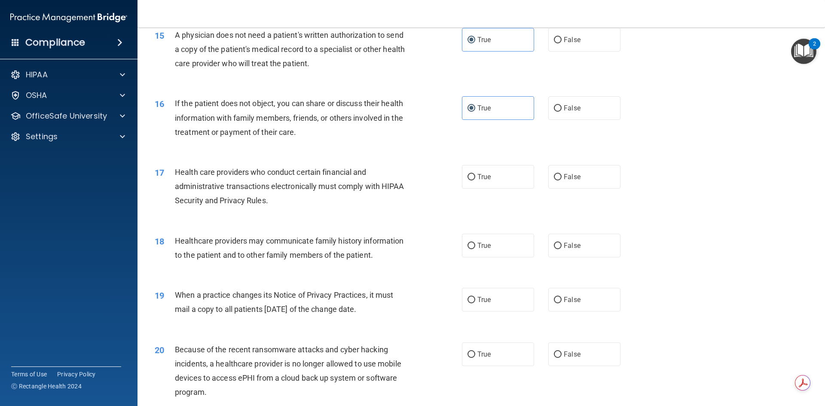
scroll to position [945, 0]
click at [509, 179] on label "True" at bounding box center [498, 175] width 72 height 24
click at [475, 179] on input "True" at bounding box center [471, 175] width 8 height 6
radio input "true"
click at [557, 246] on input "False" at bounding box center [558, 244] width 8 height 6
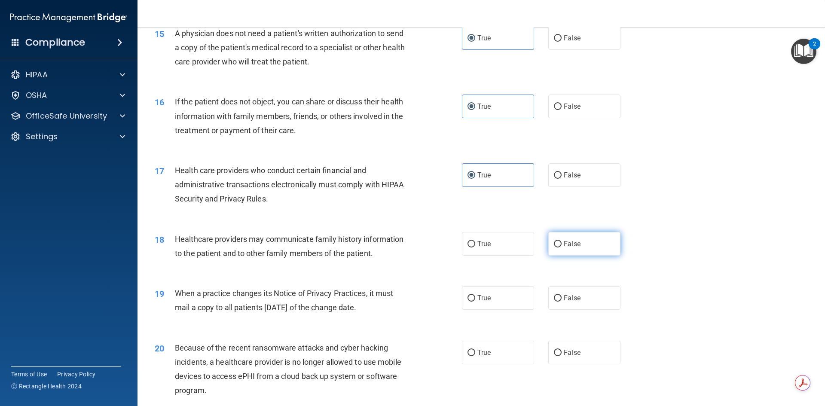
radio input "true"
click at [592, 311] on div "19 When a practice changes its Notice of Privacy Practices, it must mail a copy…" at bounding box center [481, 302] width 666 height 54
click at [586, 304] on label "False" at bounding box center [584, 298] width 72 height 24
click at [561, 301] on input "False" at bounding box center [558, 298] width 8 height 6
radio input "true"
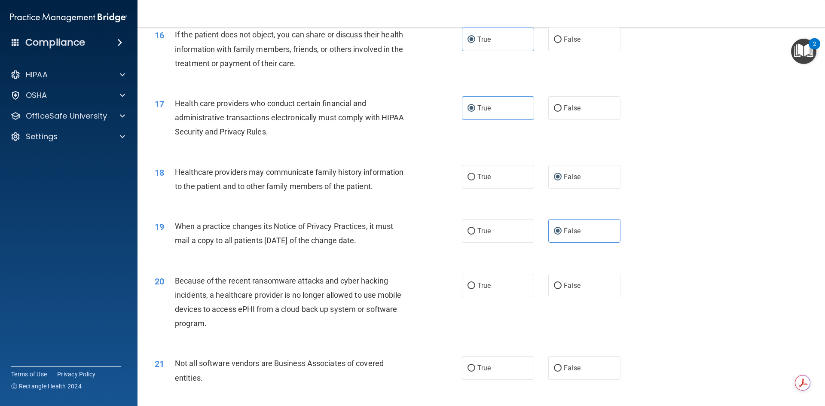
scroll to position [1074, 0]
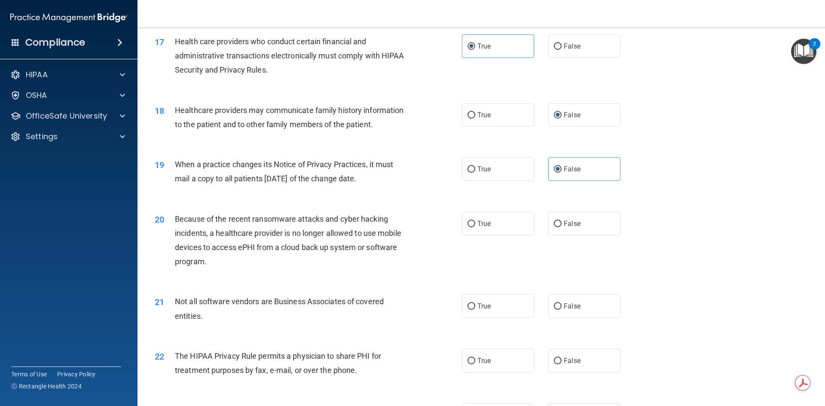
click at [595, 239] on div "20 Because of the recent ransomware attacks and cyber hacking incidents, a heal…" at bounding box center [481, 242] width 666 height 83
click at [571, 222] on span "False" at bounding box center [571, 223] width 17 height 8
click at [561, 222] on input "False" at bounding box center [558, 224] width 8 height 6
radio input "true"
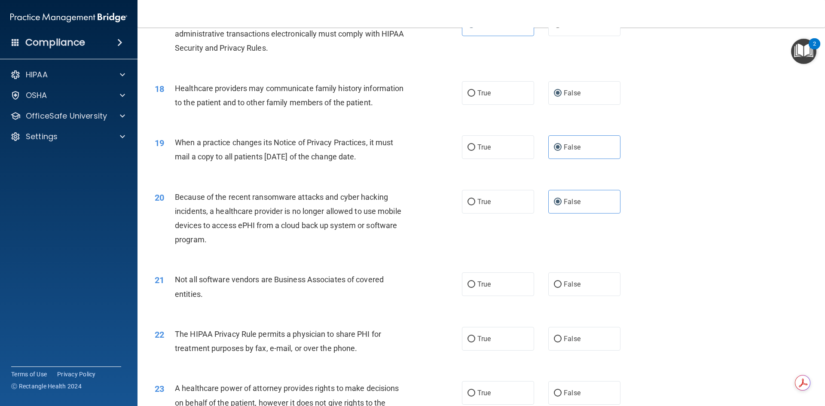
scroll to position [1117, 0]
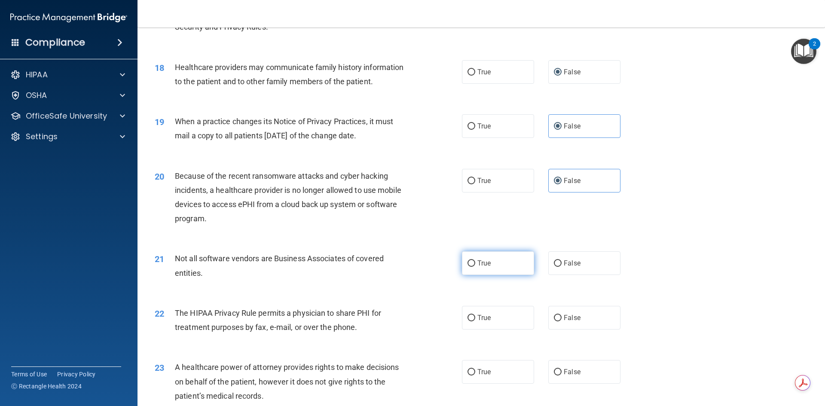
click at [494, 252] on label "True" at bounding box center [498, 263] width 72 height 24
click at [475, 260] on input "True" at bounding box center [471, 263] width 8 height 6
radio input "true"
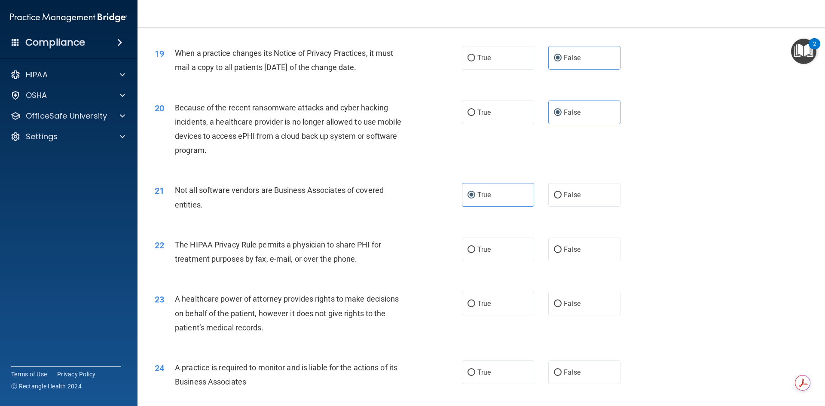
scroll to position [1202, 0]
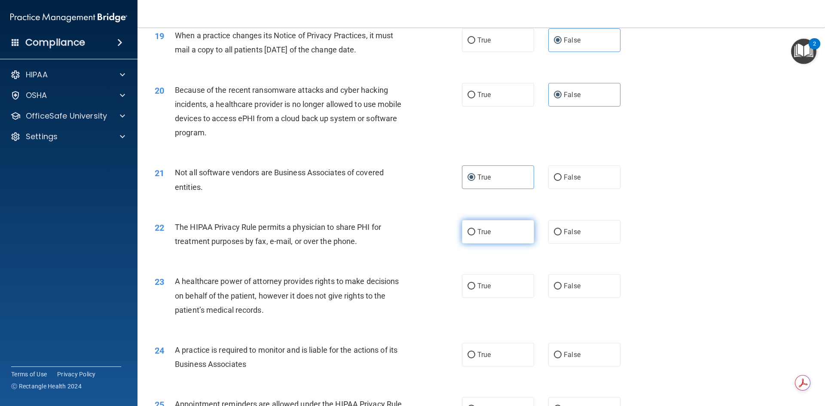
click at [489, 231] on label "True" at bounding box center [498, 232] width 72 height 24
click at [475, 231] on input "True" at bounding box center [471, 232] width 8 height 6
radio input "true"
click at [584, 277] on label "False" at bounding box center [584, 286] width 72 height 24
click at [561, 283] on input "False" at bounding box center [558, 286] width 8 height 6
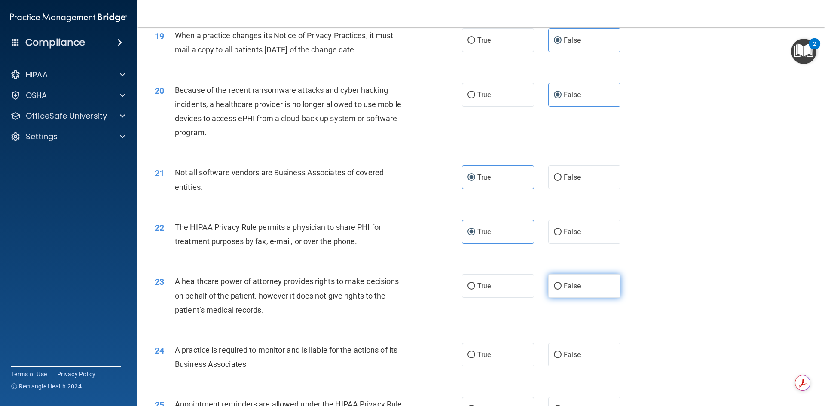
radio input "true"
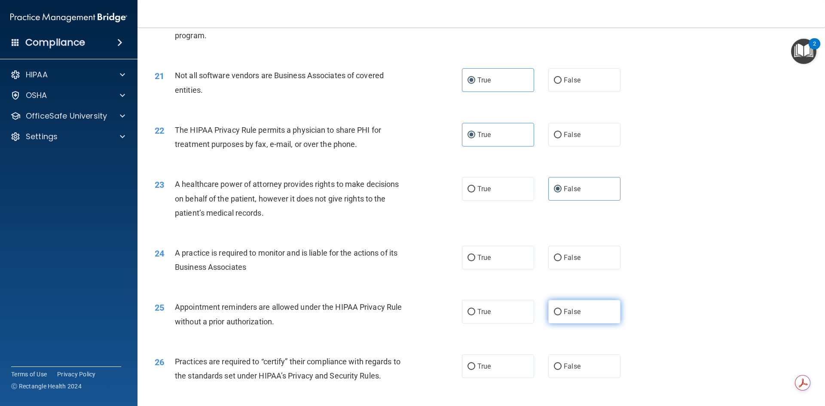
scroll to position [1331, 0]
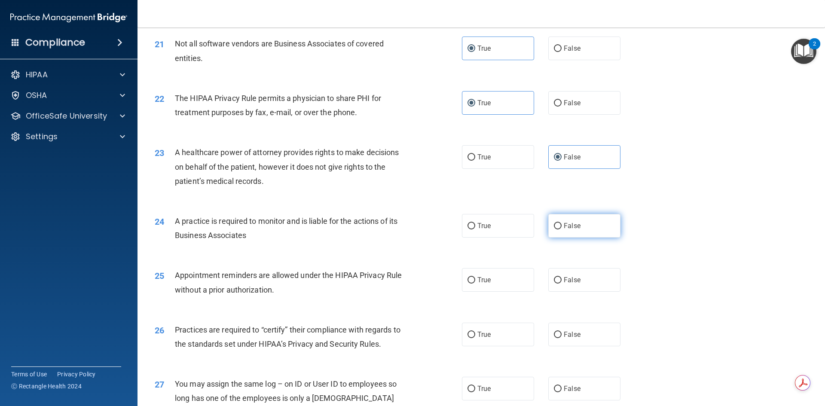
click at [571, 234] on label "False" at bounding box center [584, 226] width 72 height 24
click at [561, 229] on input "False" at bounding box center [558, 226] width 8 height 6
radio input "true"
drag, startPoint x: 504, startPoint y: 285, endPoint x: 508, endPoint y: 286, distance: 4.5
click at [505, 285] on label "True" at bounding box center [498, 280] width 72 height 24
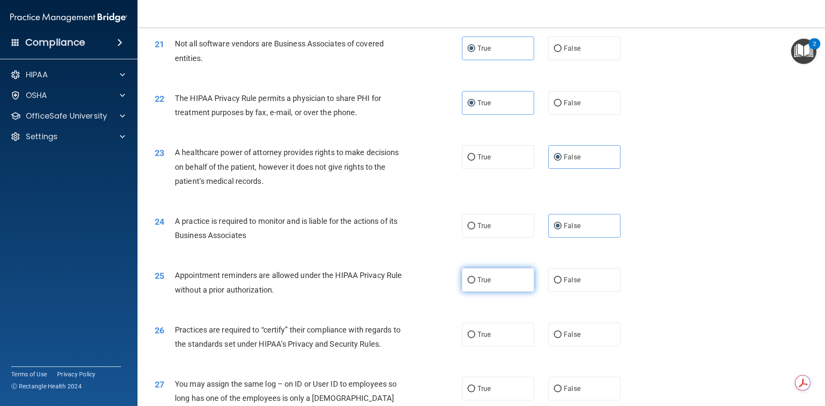
click at [475, 283] on input "True" at bounding box center [471, 280] width 8 height 6
radio input "true"
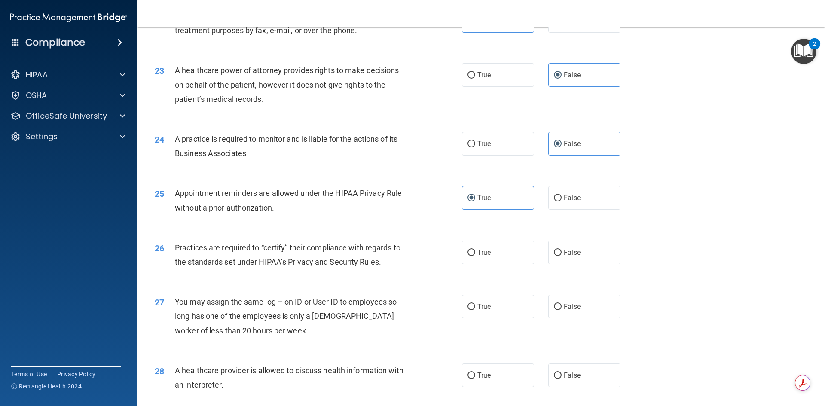
scroll to position [1417, 0]
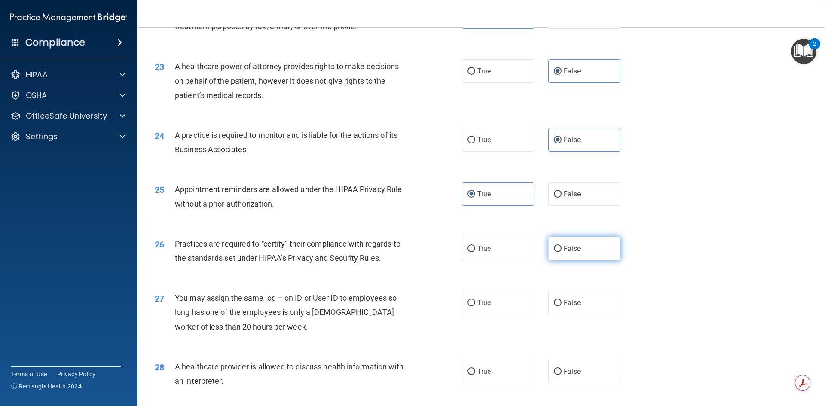
click at [558, 253] on label "False" at bounding box center [584, 249] width 72 height 24
click at [558, 252] on input "False" at bounding box center [558, 249] width 8 height 6
radio input "true"
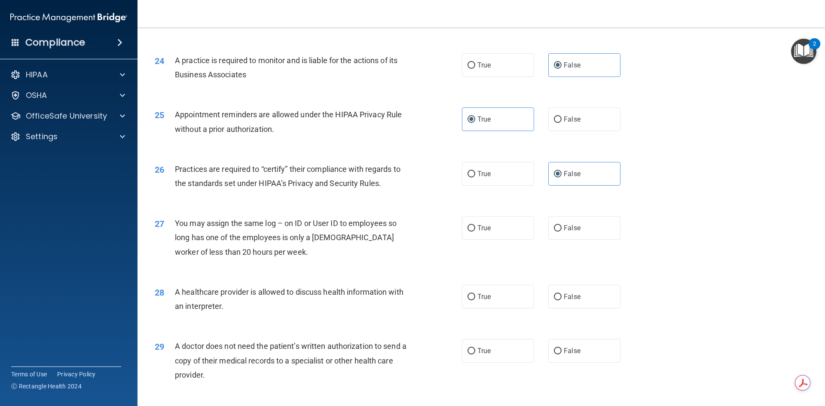
scroll to position [1503, 0]
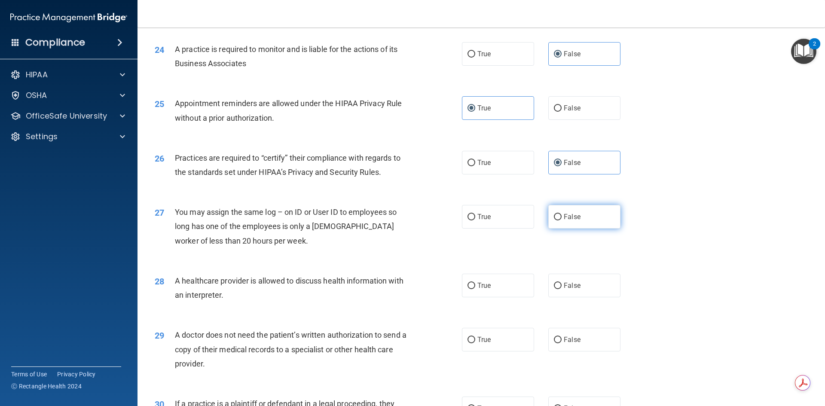
click at [590, 217] on label "False" at bounding box center [584, 217] width 72 height 24
click at [561, 217] on input "False" at bounding box center [558, 217] width 8 height 6
radio input "true"
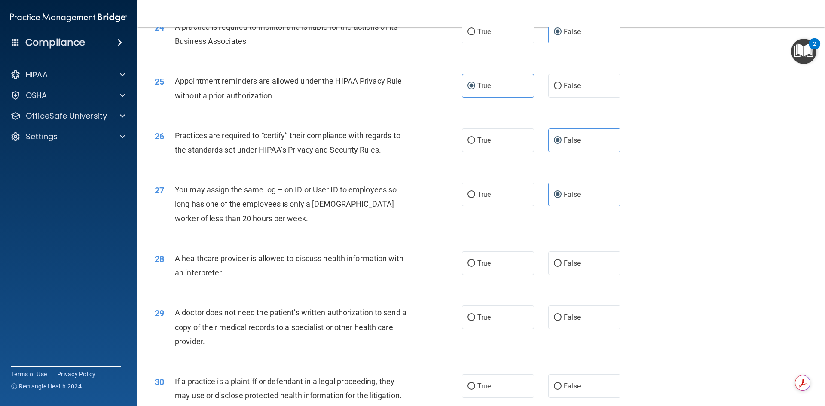
scroll to position [1546, 0]
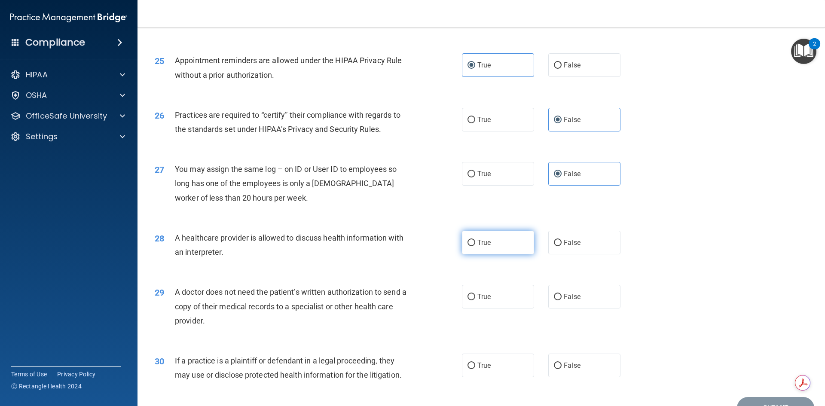
click at [510, 238] on label "True" at bounding box center [498, 243] width 72 height 24
click at [475, 240] on input "True" at bounding box center [471, 243] width 8 height 6
radio input "true"
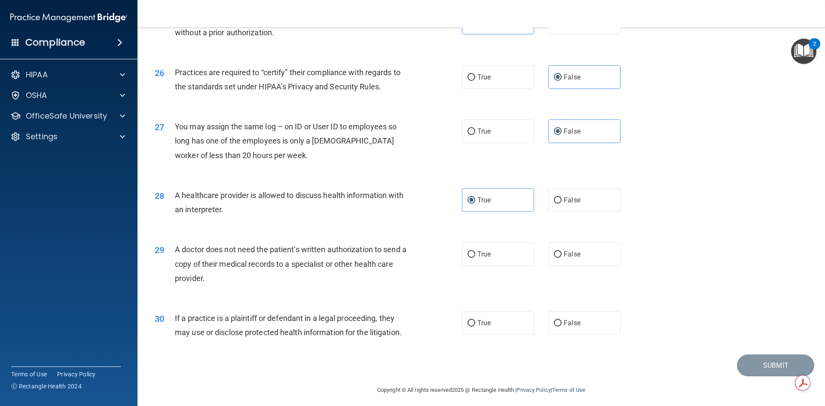
scroll to position [1589, 0]
click at [490, 260] on label "True" at bounding box center [498, 254] width 72 height 24
click at [475, 257] on input "True" at bounding box center [471, 254] width 8 height 6
radio input "true"
drag, startPoint x: 558, startPoint y: 318, endPoint x: 468, endPoint y: 329, distance: 91.2
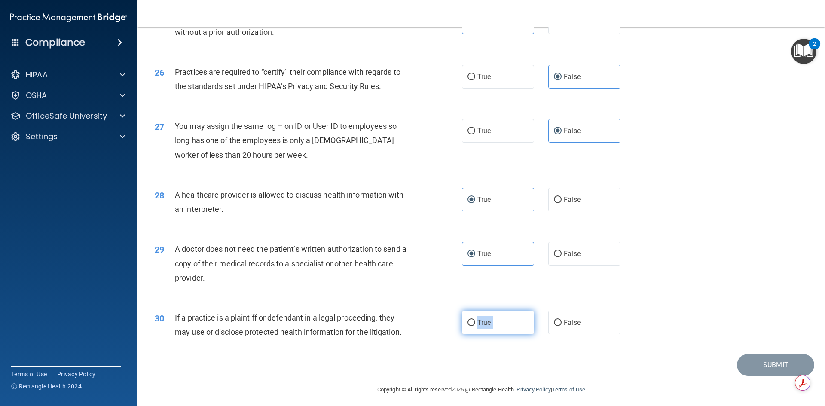
click at [473, 329] on div "True False" at bounding box center [548, 322] width 173 height 24
click at [466, 328] on label "True" at bounding box center [498, 322] width 72 height 24
click at [467, 326] on input "True" at bounding box center [471, 323] width 8 height 6
radio input "true"
click at [742, 371] on button "Submit" at bounding box center [774, 365] width 77 height 22
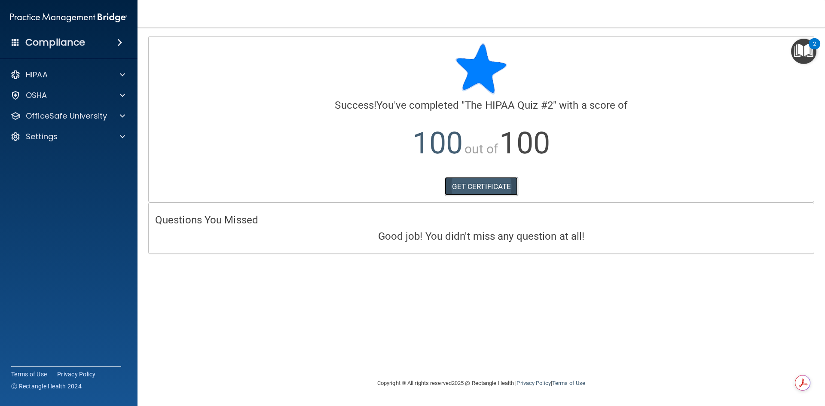
click at [489, 186] on link "GET CERTIFICATE" at bounding box center [480, 186] width 73 height 19
click at [125, 115] on div at bounding box center [120, 116] width 21 height 10
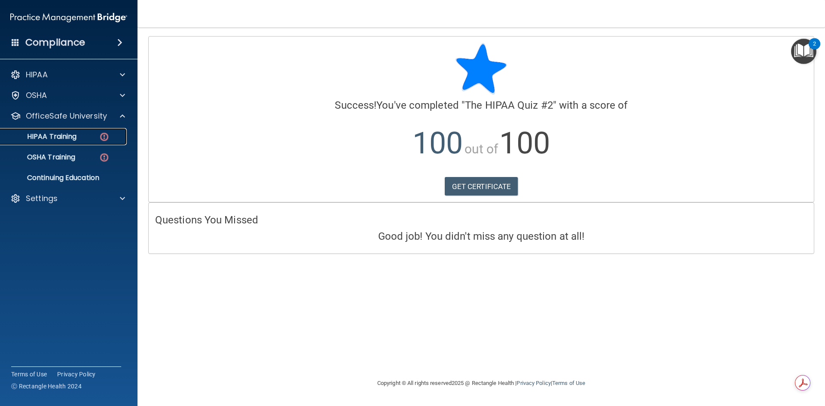
click at [81, 132] on div "HIPAA Training" at bounding box center [64, 136] width 117 height 9
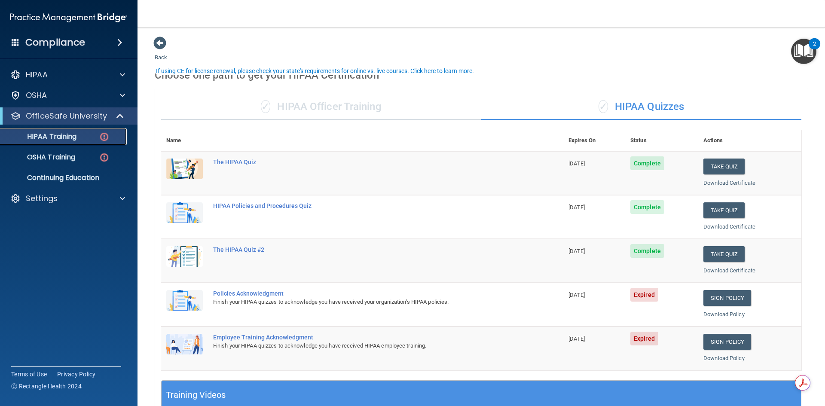
scroll to position [43, 0]
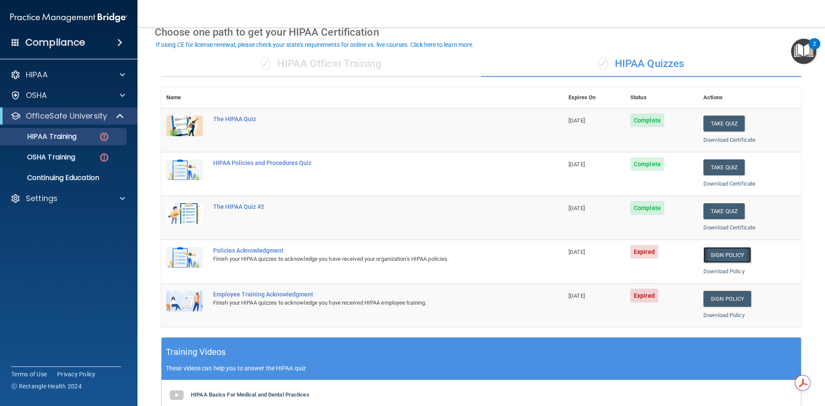
click at [736, 256] on link "Sign Policy" at bounding box center [727, 255] width 48 height 16
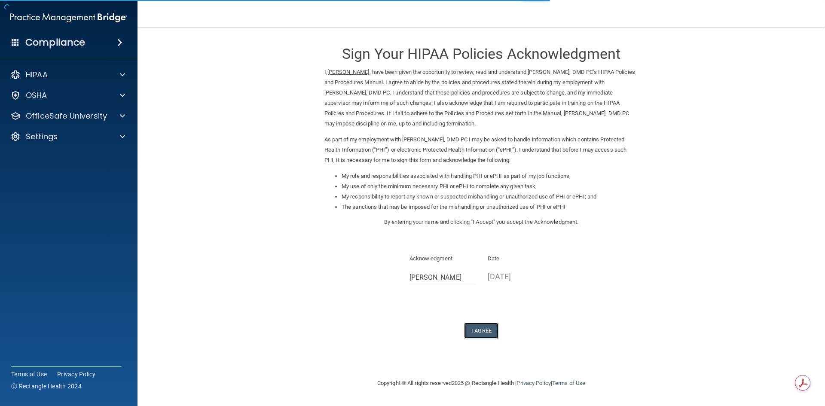
click at [481, 331] on button "I Agree" at bounding box center [481, 331] width 34 height 16
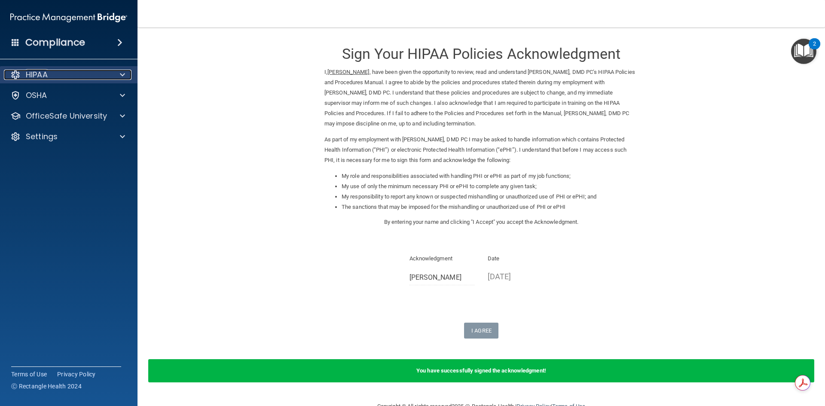
click at [122, 74] on span at bounding box center [122, 75] width 5 height 10
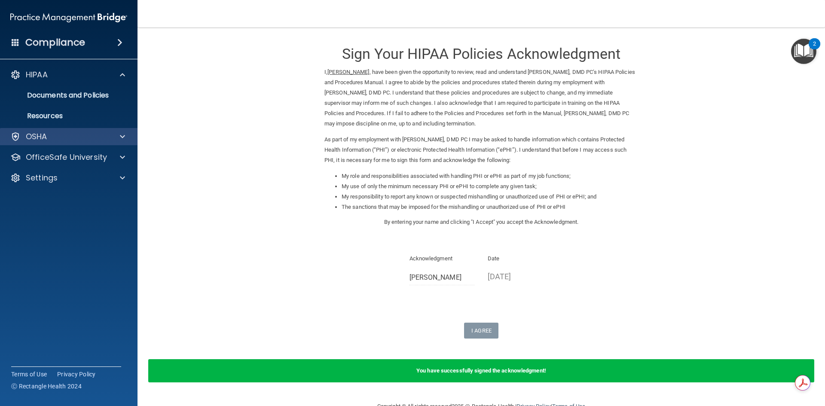
click at [76, 144] on div "OSHA" at bounding box center [69, 136] width 138 height 17
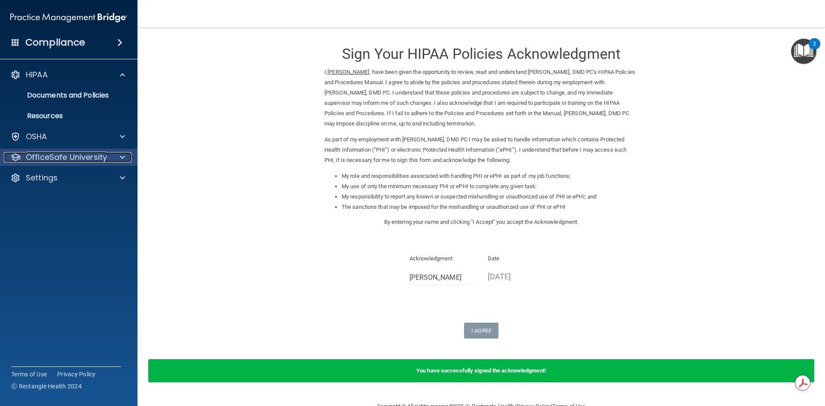
click at [79, 154] on p "OfficeSafe University" at bounding box center [66, 157] width 81 height 10
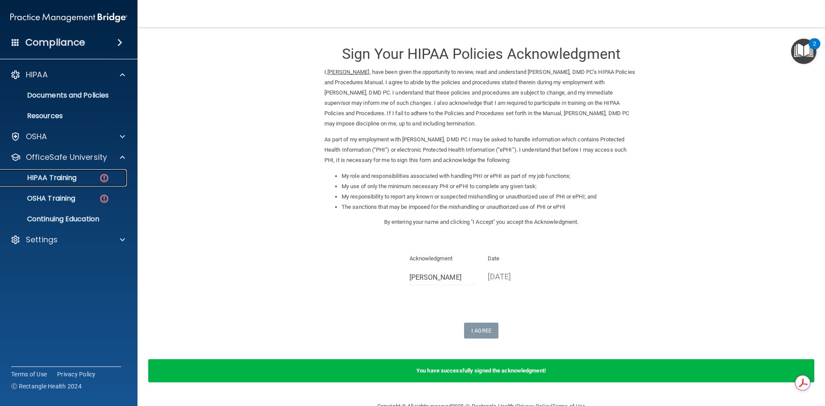
click at [64, 178] on p "HIPAA Training" at bounding box center [41, 177] width 71 height 9
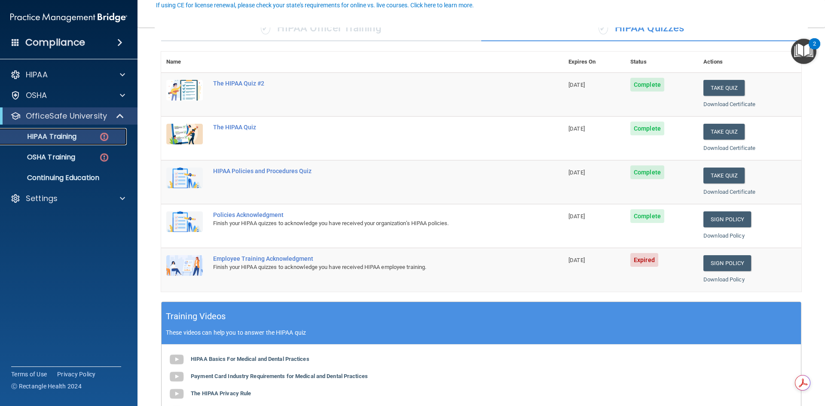
scroll to position [86, 0]
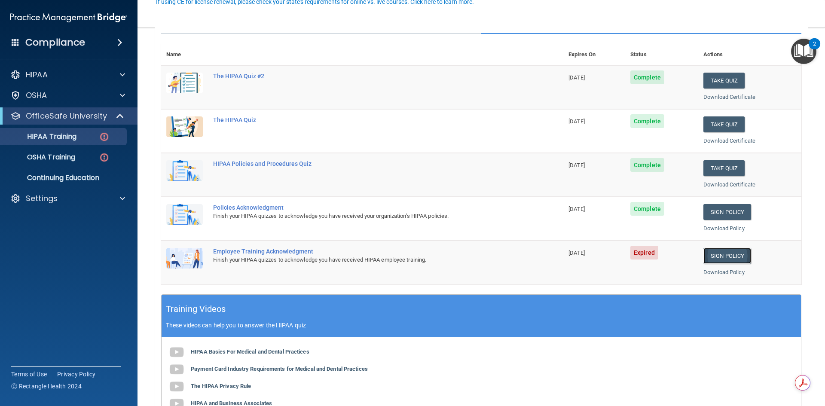
click at [736, 253] on link "Sign Policy" at bounding box center [727, 256] width 48 height 16
click at [83, 129] on link "HIPAA Training" at bounding box center [58, 136] width 135 height 17
click at [60, 76] on div "HIPAA" at bounding box center [57, 75] width 107 height 10
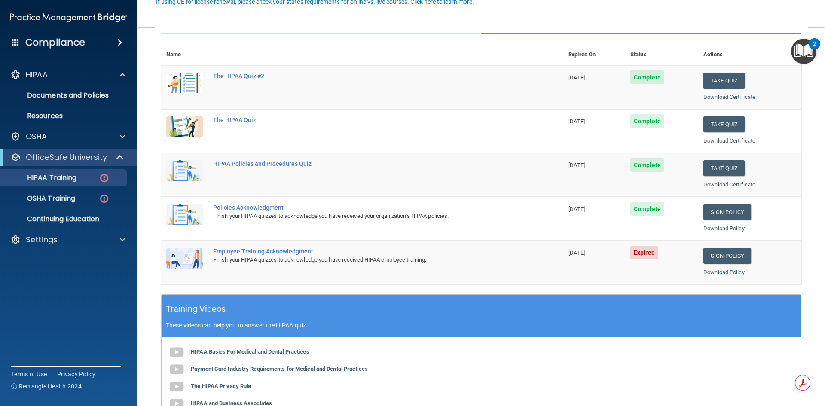
click at [49, 41] on h4 "Compliance" at bounding box center [55, 43] width 60 height 12
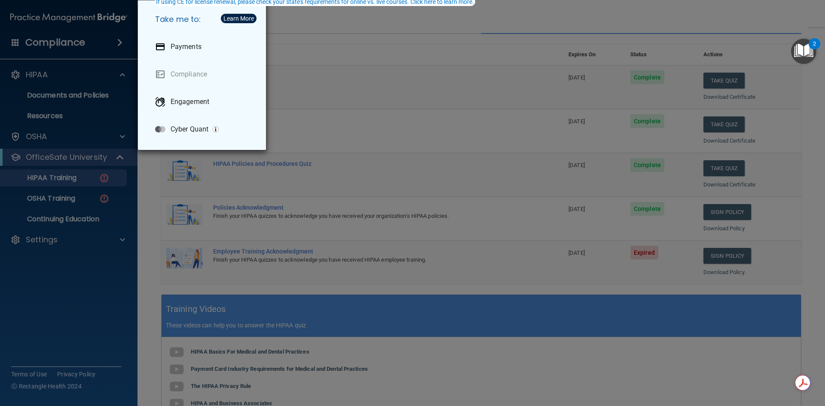
click at [71, 128] on div "Take me to: Payments Compliance Engagement Cyber Quant" at bounding box center [412, 203] width 825 height 406
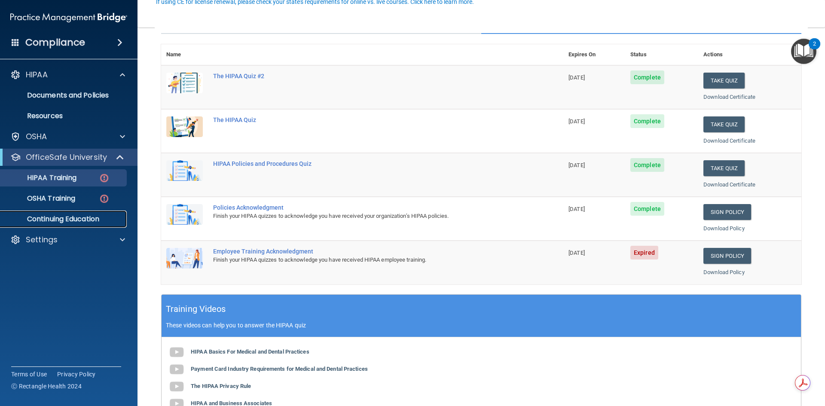
click at [43, 219] on p "Continuing Education" at bounding box center [64, 219] width 117 height 9
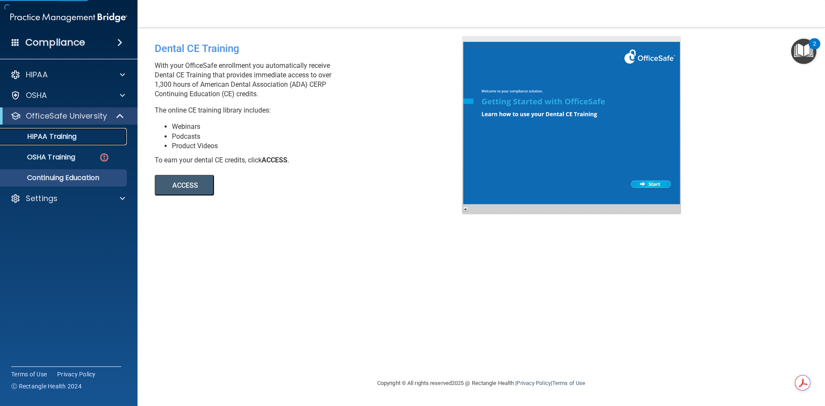
click at [47, 131] on link "HIPAA Training" at bounding box center [58, 136] width 135 height 17
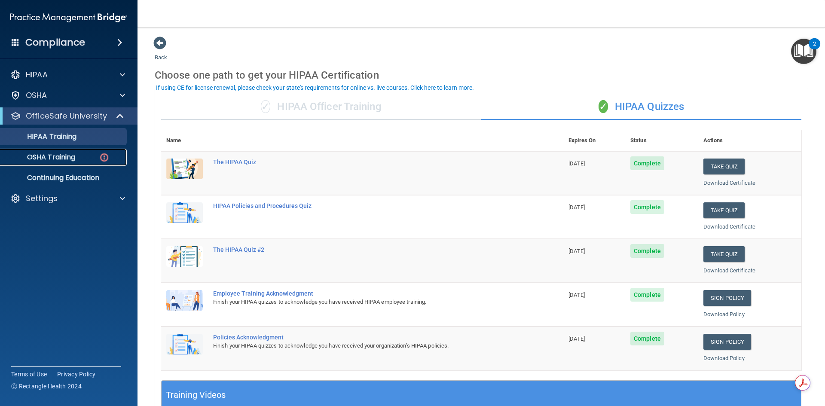
click at [75, 159] on p "OSHA Training" at bounding box center [41, 157] width 70 height 9
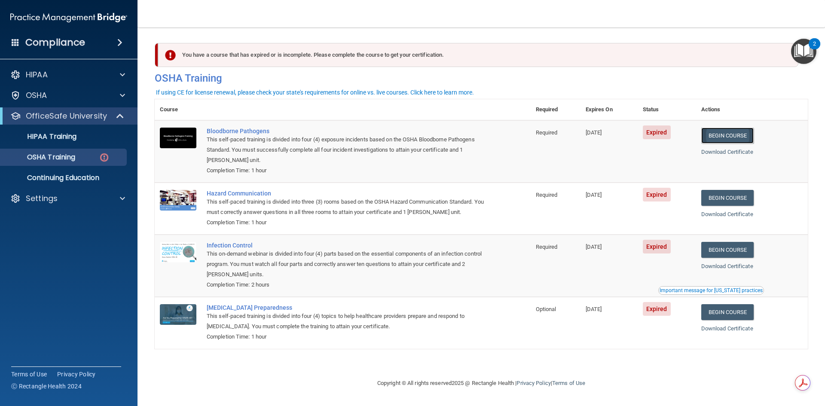
click at [724, 133] on link "Begin Course" at bounding box center [727, 136] width 52 height 16
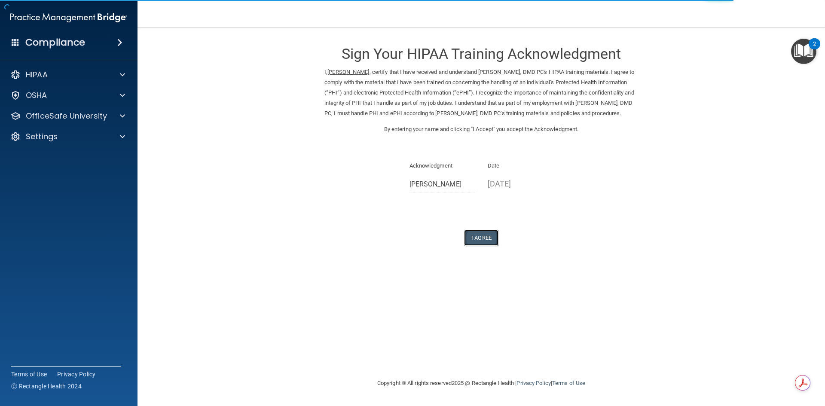
click at [483, 246] on button "I Agree" at bounding box center [481, 238] width 34 height 16
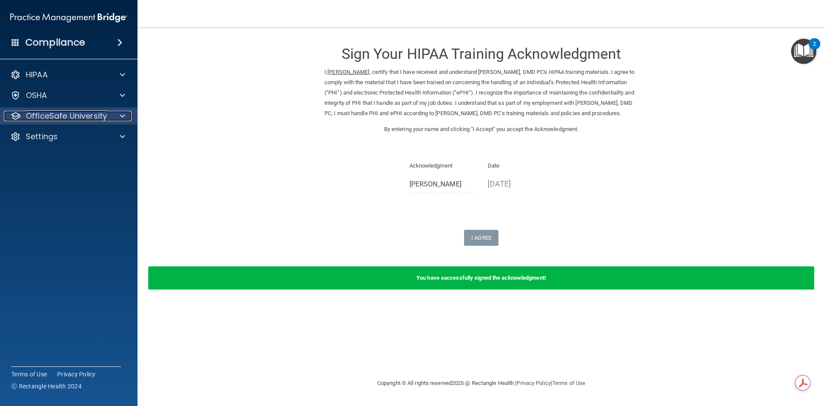
click at [56, 115] on p "OfficeSafe University" at bounding box center [66, 116] width 81 height 10
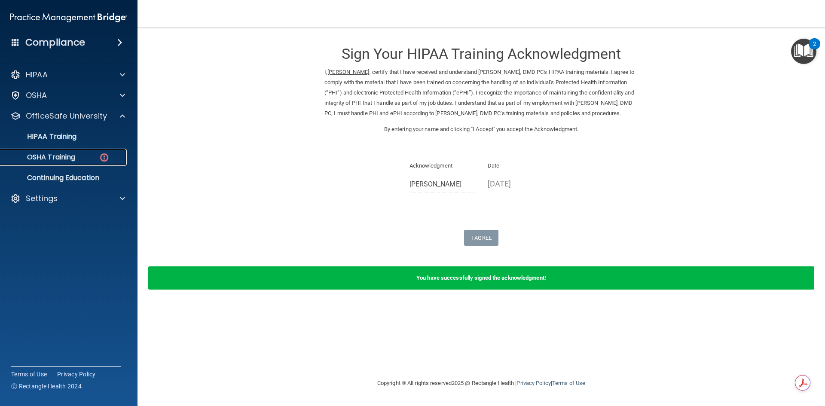
click at [59, 157] on p "OSHA Training" at bounding box center [41, 157] width 70 height 9
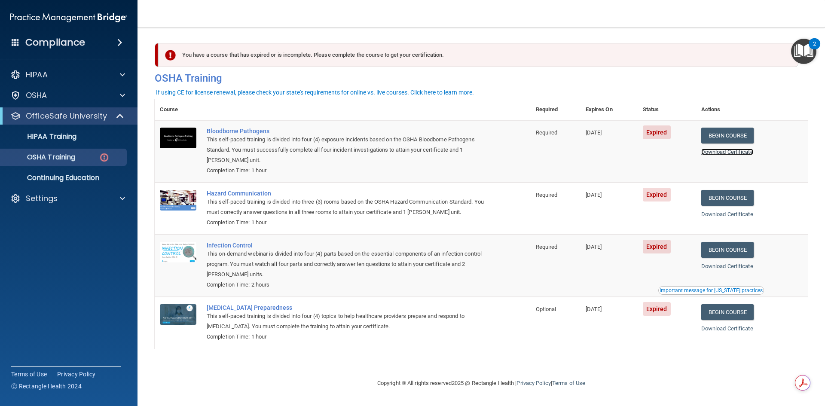
click at [730, 154] on link "Download Certificate" at bounding box center [727, 152] width 52 height 6
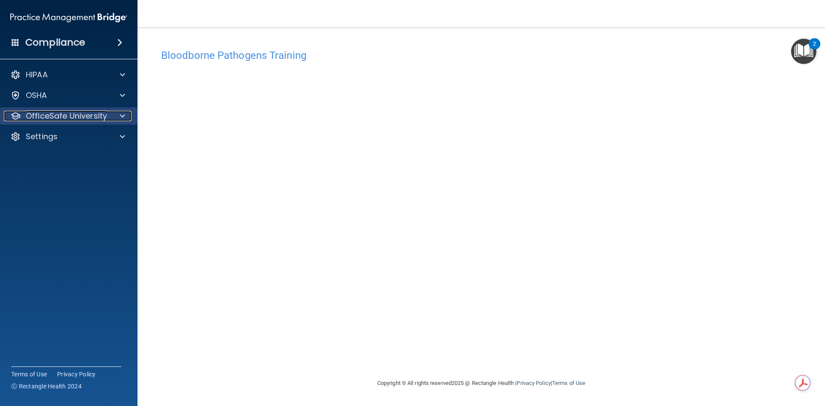
click at [79, 120] on p "OfficeSafe University" at bounding box center [66, 116] width 81 height 10
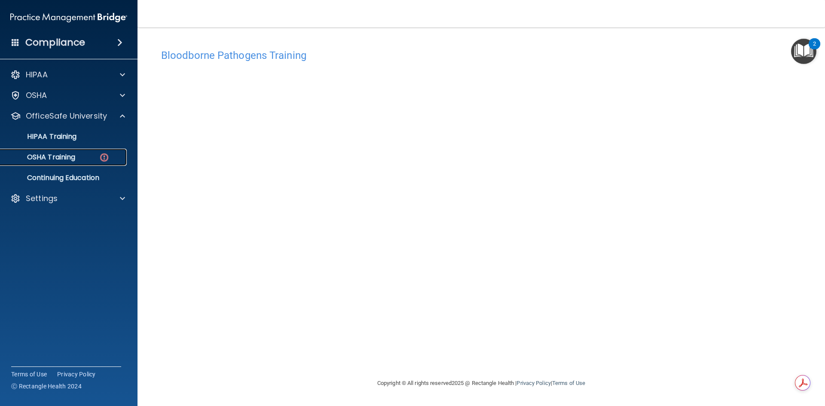
click at [64, 161] on p "OSHA Training" at bounding box center [41, 157] width 70 height 9
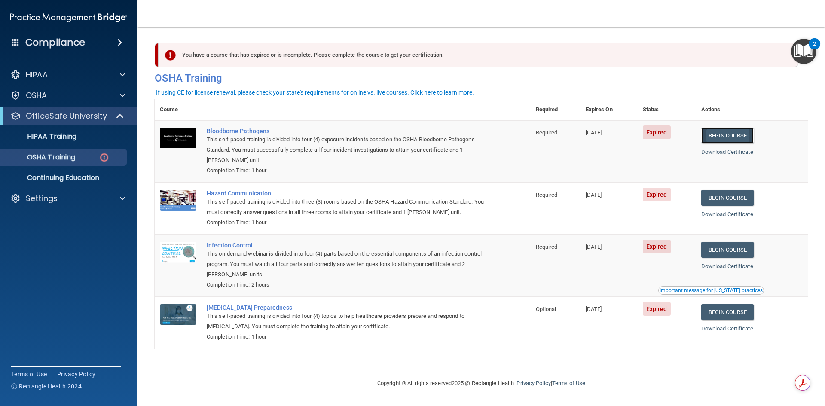
click at [725, 137] on link "Begin Course" at bounding box center [727, 136] width 52 height 16
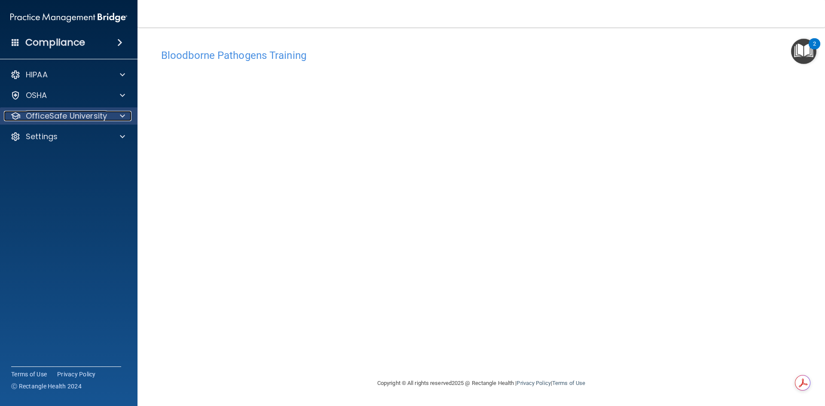
click at [121, 114] on span at bounding box center [122, 116] width 5 height 10
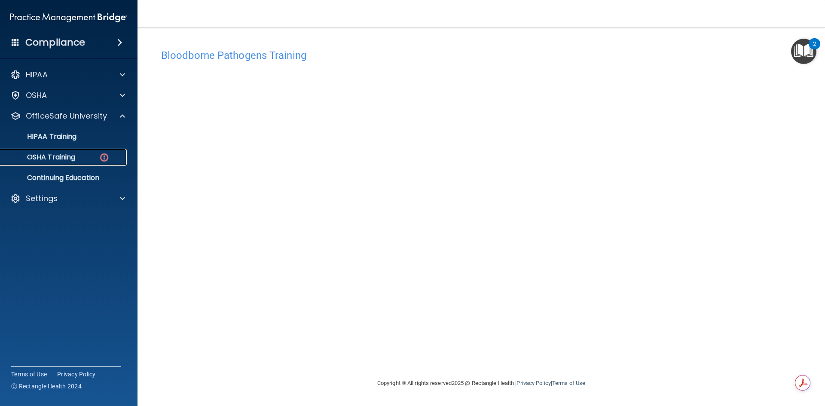
click at [83, 151] on link "OSHA Training" at bounding box center [58, 157] width 135 height 17
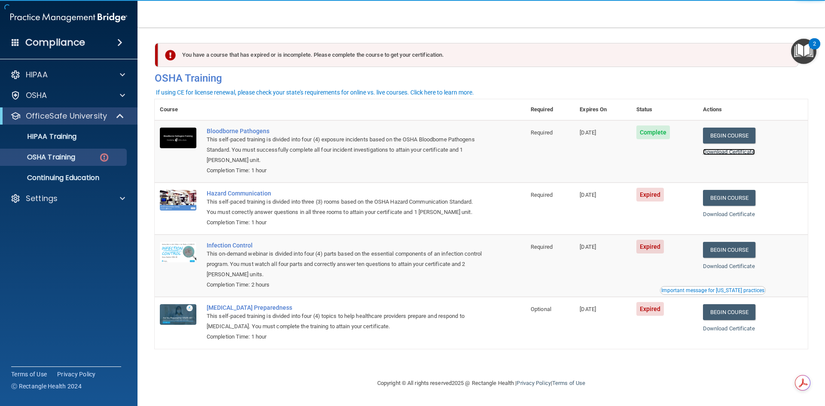
click at [724, 155] on link "Download Certificate" at bounding box center [729, 152] width 52 height 6
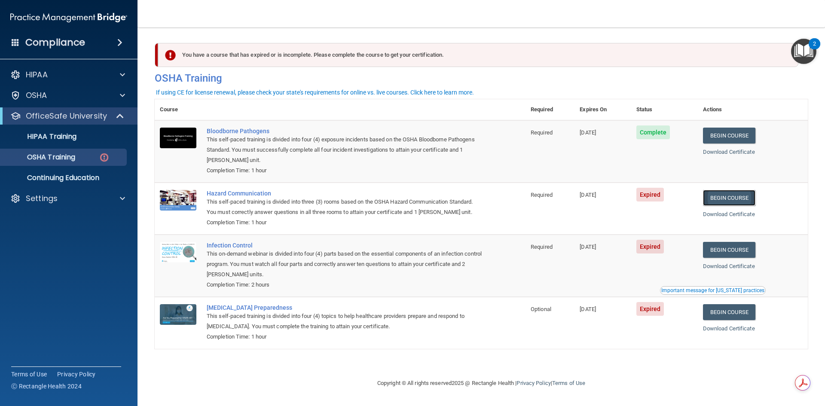
click at [721, 204] on link "Begin Course" at bounding box center [729, 198] width 52 height 16
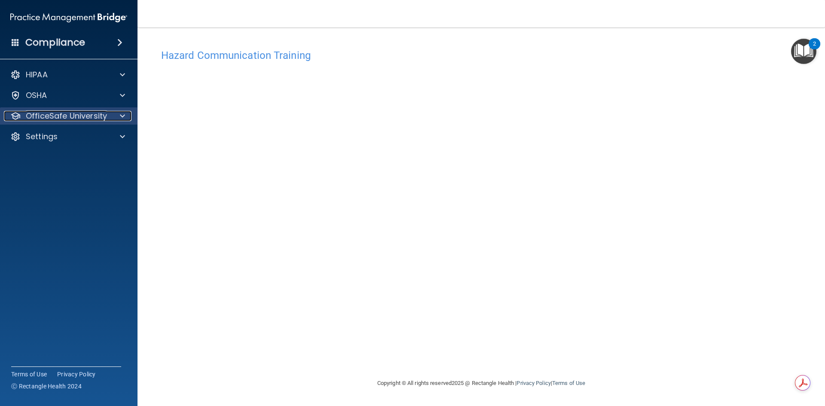
click at [114, 116] on div at bounding box center [120, 116] width 21 height 10
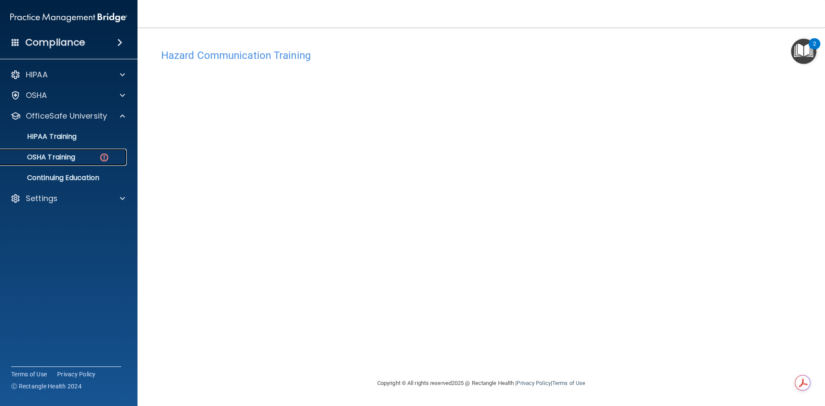
click at [74, 154] on p "OSHA Training" at bounding box center [41, 157] width 70 height 9
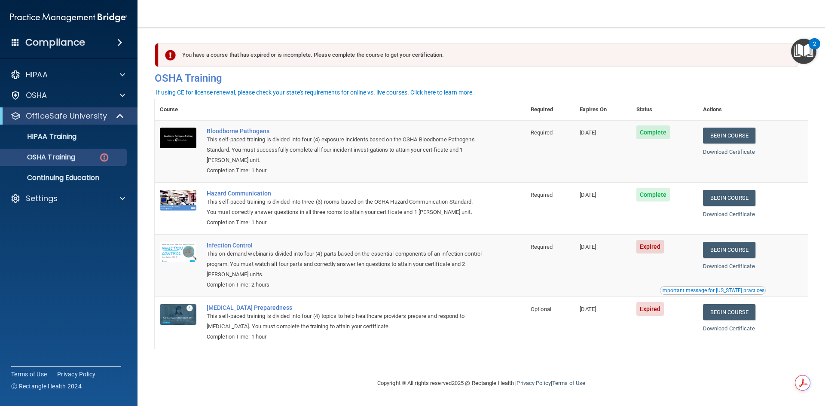
click at [707, 217] on td "Begin Course Download Certificate" at bounding box center [752, 209] width 110 height 52
click at [725, 214] on link "Download Certificate" at bounding box center [729, 214] width 52 height 6
click at [724, 254] on link "Begin Course" at bounding box center [729, 250] width 52 height 16
click at [70, 160] on p "OSHA Training" at bounding box center [41, 157] width 70 height 9
click at [58, 203] on div "Settings" at bounding box center [57, 198] width 107 height 10
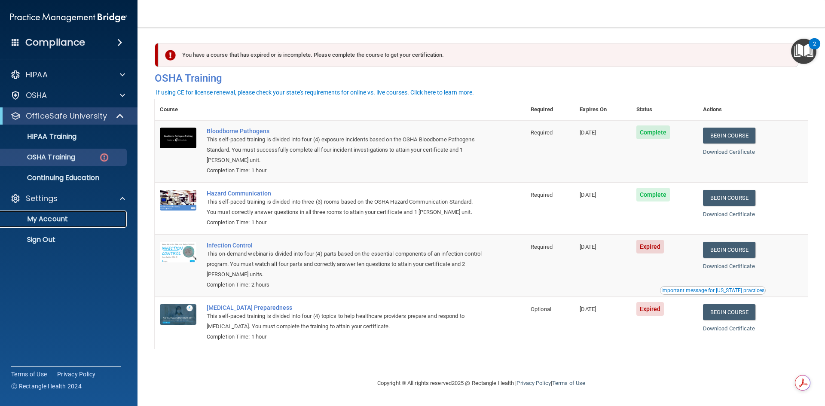
click at [49, 224] on link "My Account" at bounding box center [58, 218] width 135 height 17
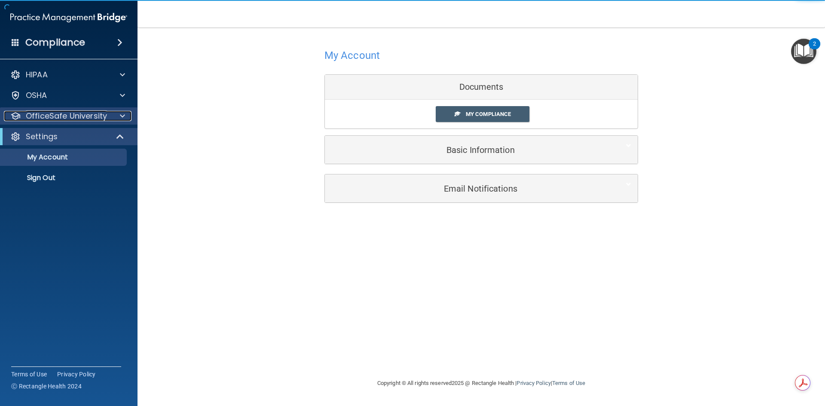
click at [49, 114] on p "OfficeSafe University" at bounding box center [66, 116] width 81 height 10
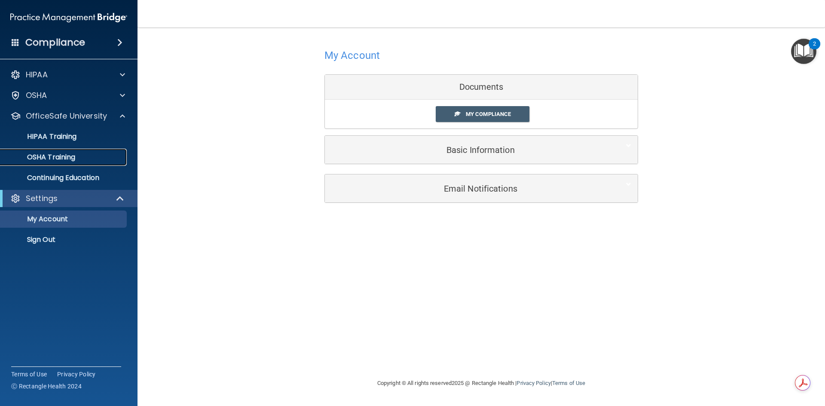
click at [42, 157] on p "OSHA Training" at bounding box center [41, 157] width 70 height 9
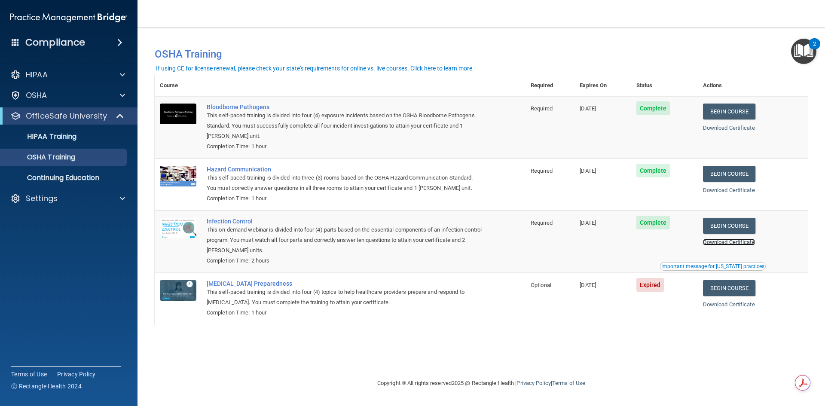
click at [721, 242] on link "Download Certificate" at bounding box center [729, 242] width 52 height 6
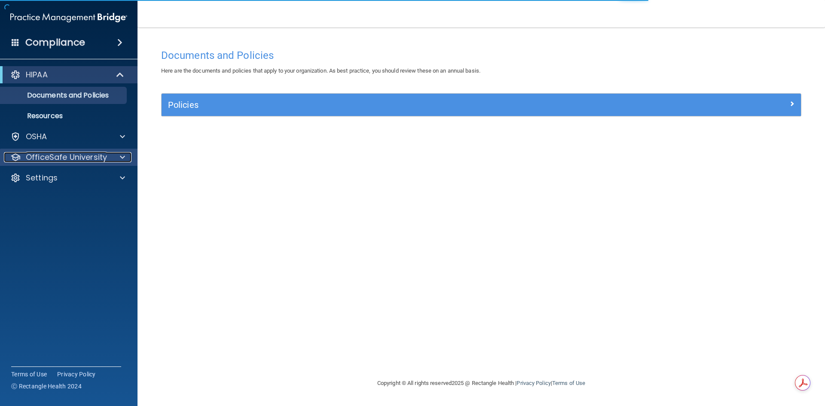
click at [122, 154] on span at bounding box center [122, 157] width 5 height 10
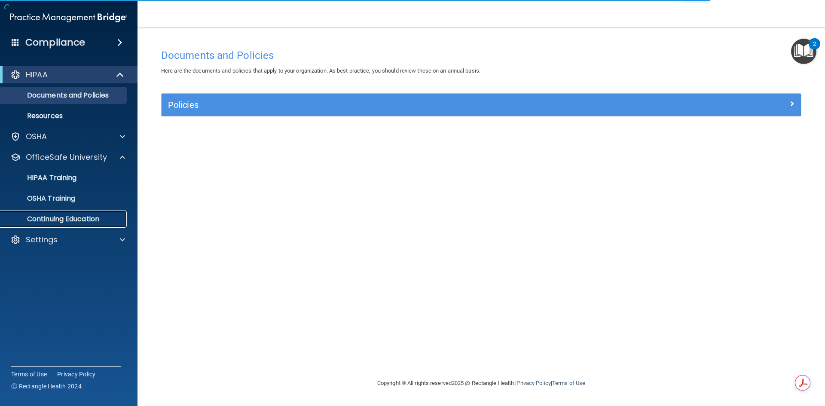
click at [72, 222] on p "Continuing Education" at bounding box center [64, 219] width 117 height 9
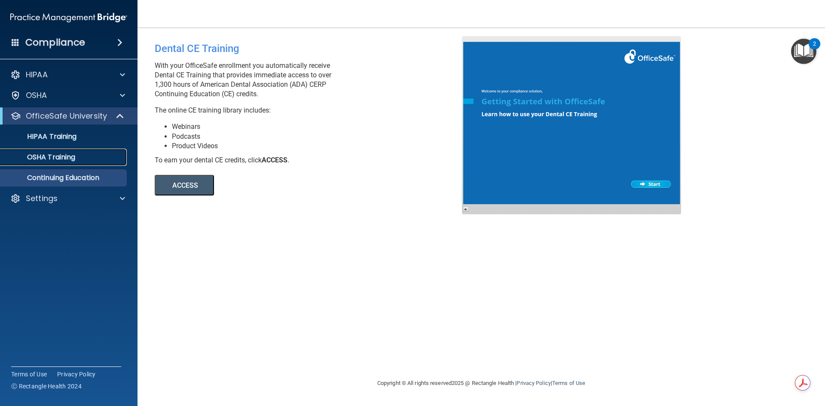
click at [76, 165] on link "OSHA Training" at bounding box center [58, 157] width 135 height 17
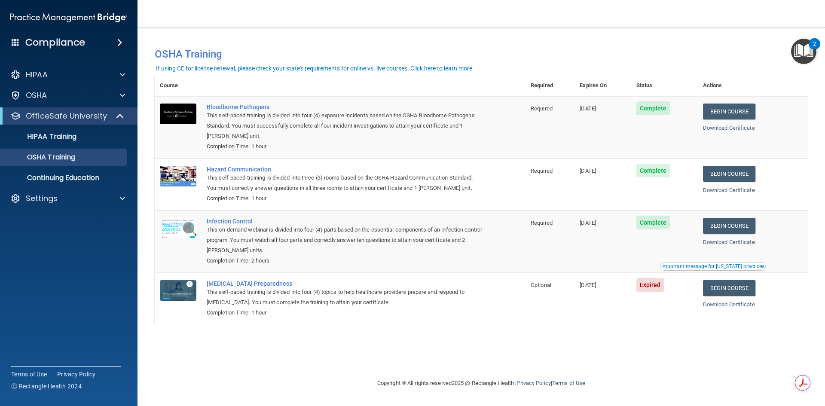
click at [737, 124] on div "Download Certificate" at bounding box center [753, 128] width 100 height 10
click at [740, 126] on link "Download Certificate" at bounding box center [729, 128] width 52 height 6
